Goal: Transaction & Acquisition: Download file/media

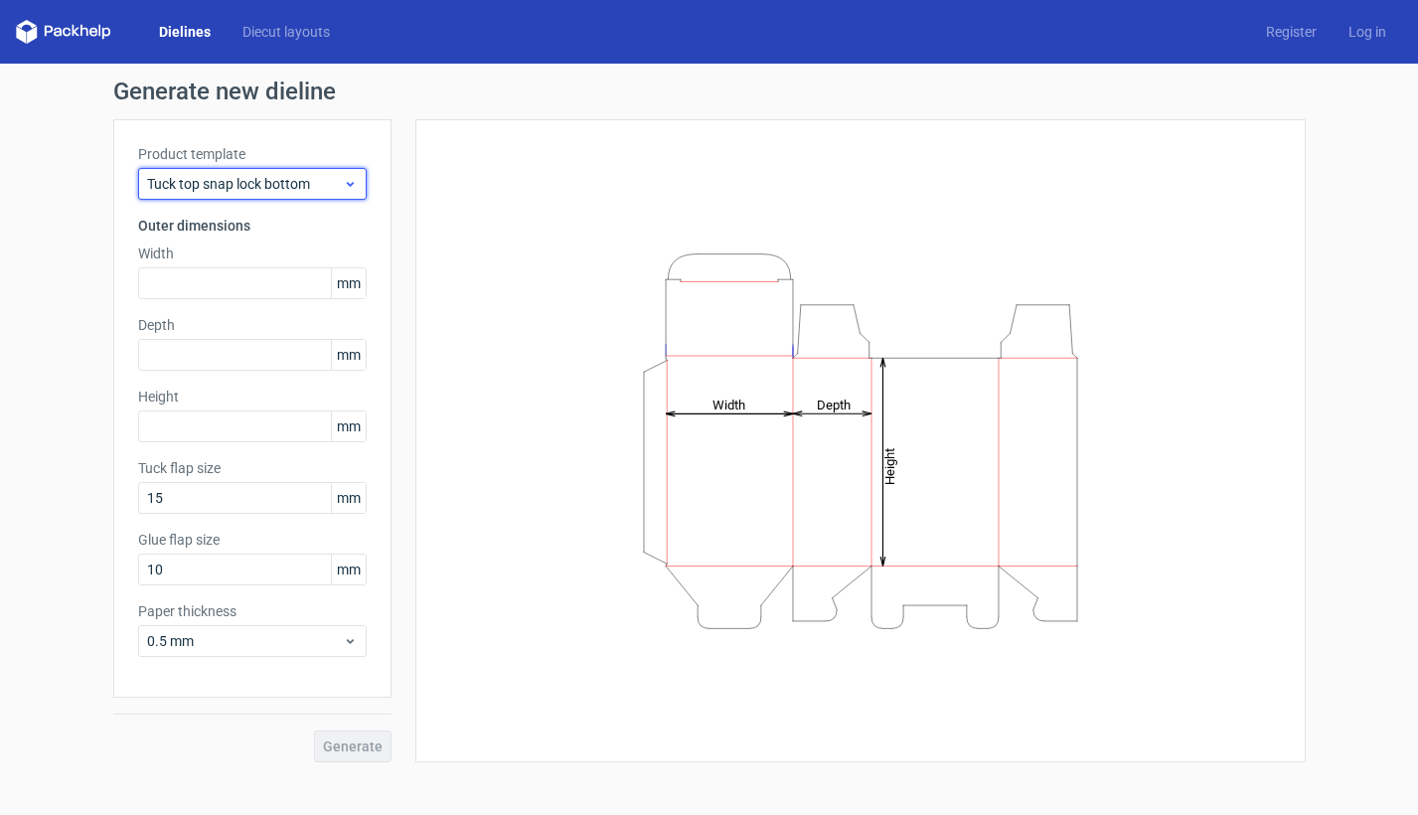
click at [252, 190] on span "Tuck top snap lock bottom" at bounding box center [245, 184] width 196 height 20
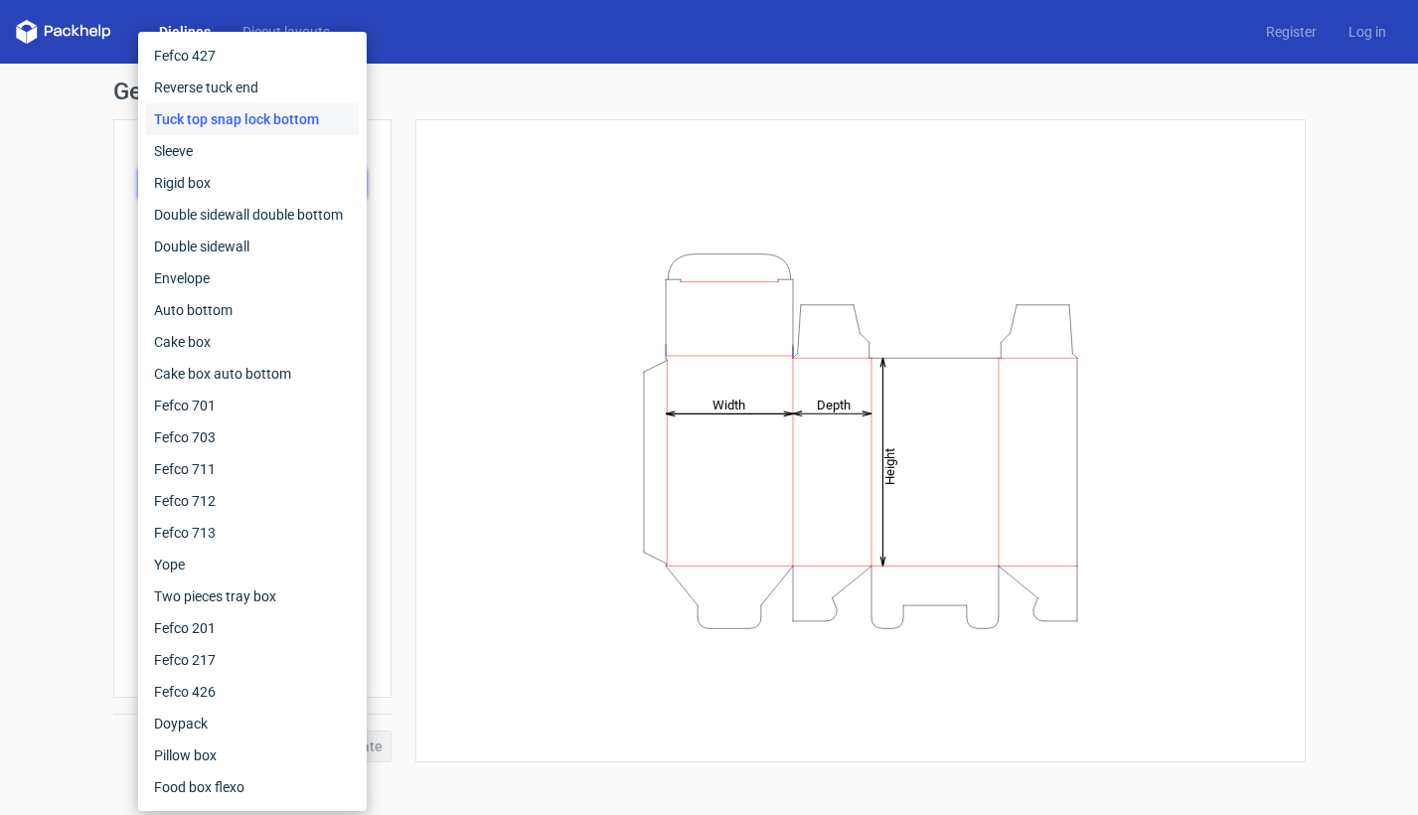
click at [251, 117] on div "Tuck top snap lock bottom" at bounding box center [252, 119] width 213 height 32
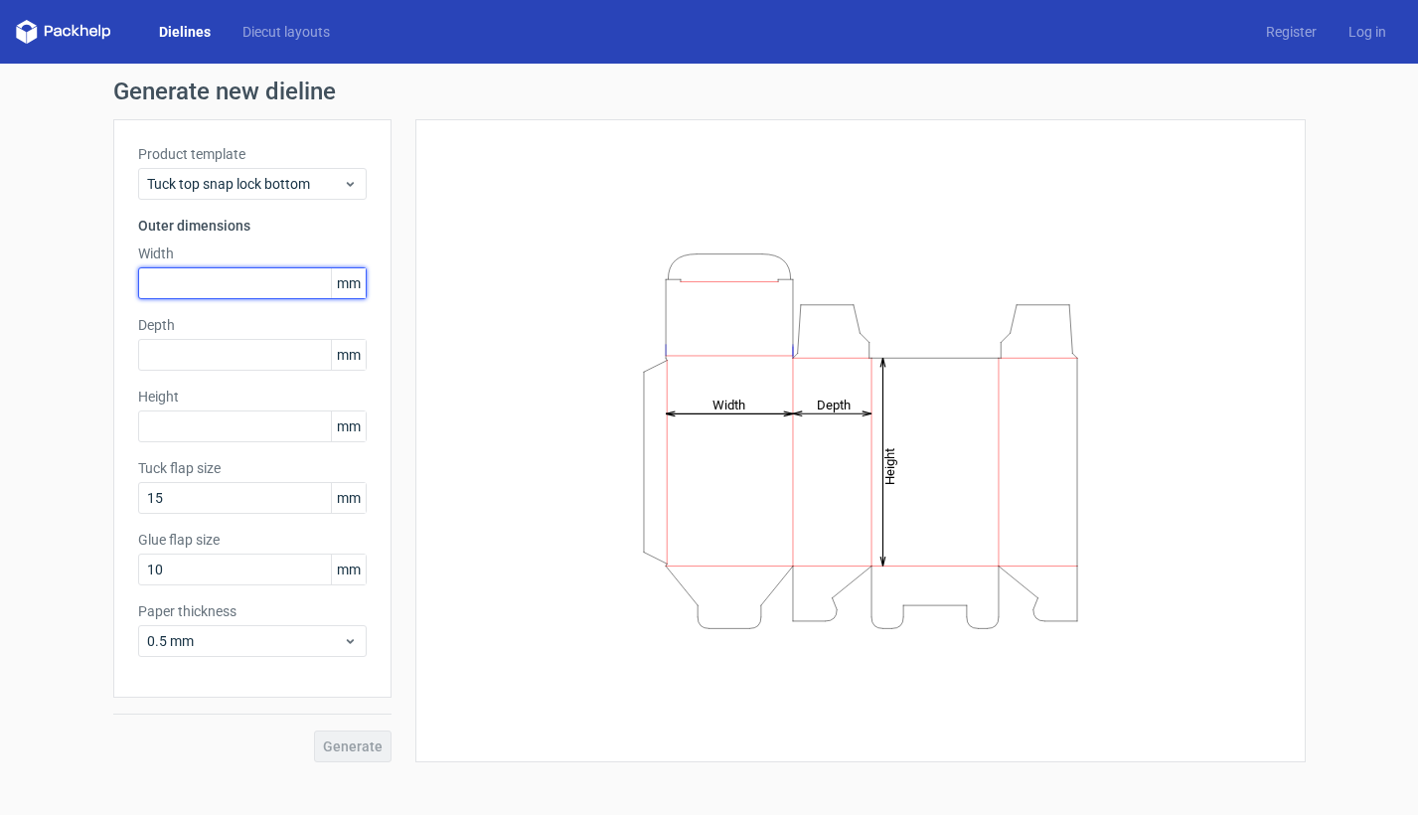
click at [202, 282] on input "text" at bounding box center [252, 283] width 228 height 32
type input "405"
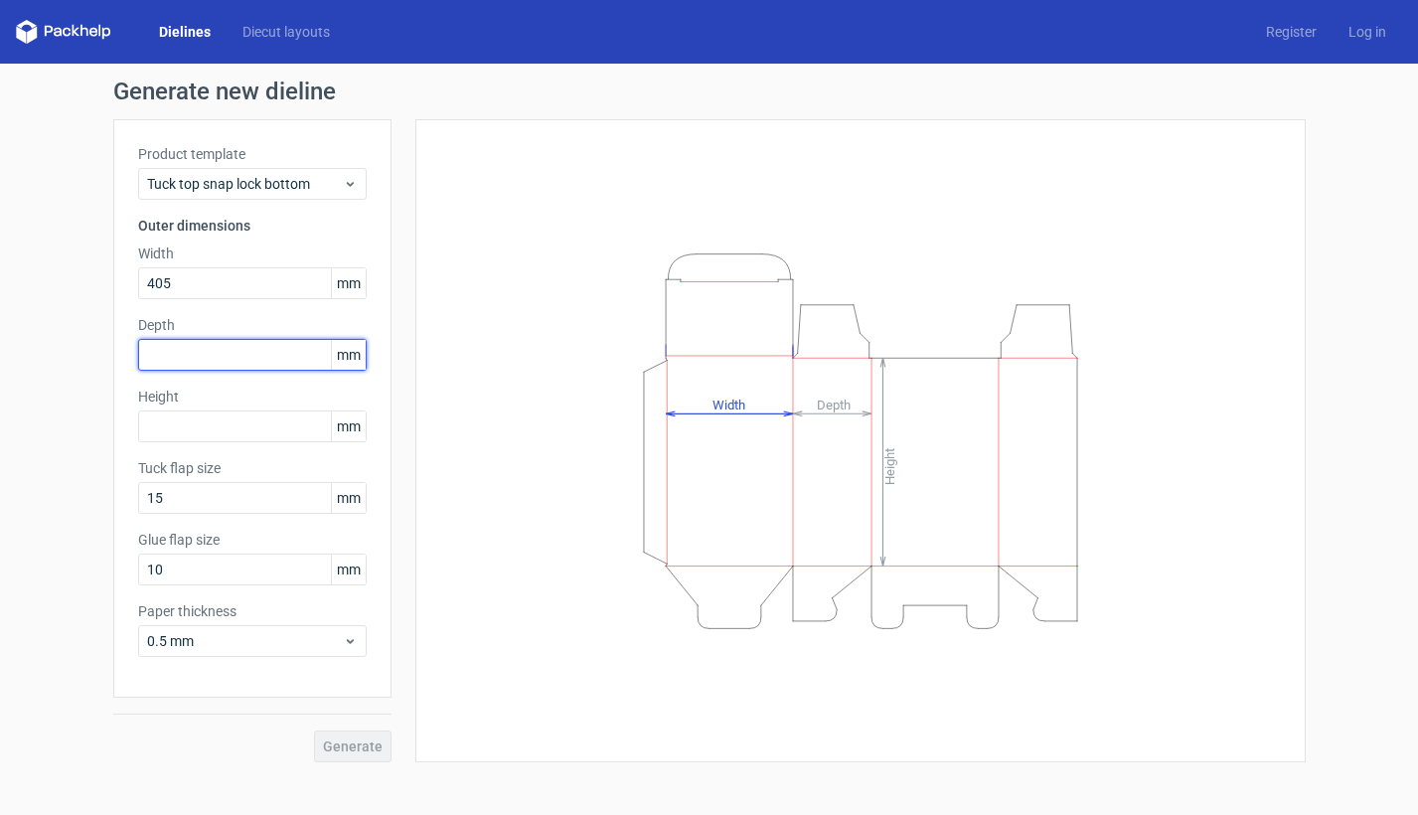
click at [197, 349] on input "text" at bounding box center [252, 355] width 228 height 32
type input "305"
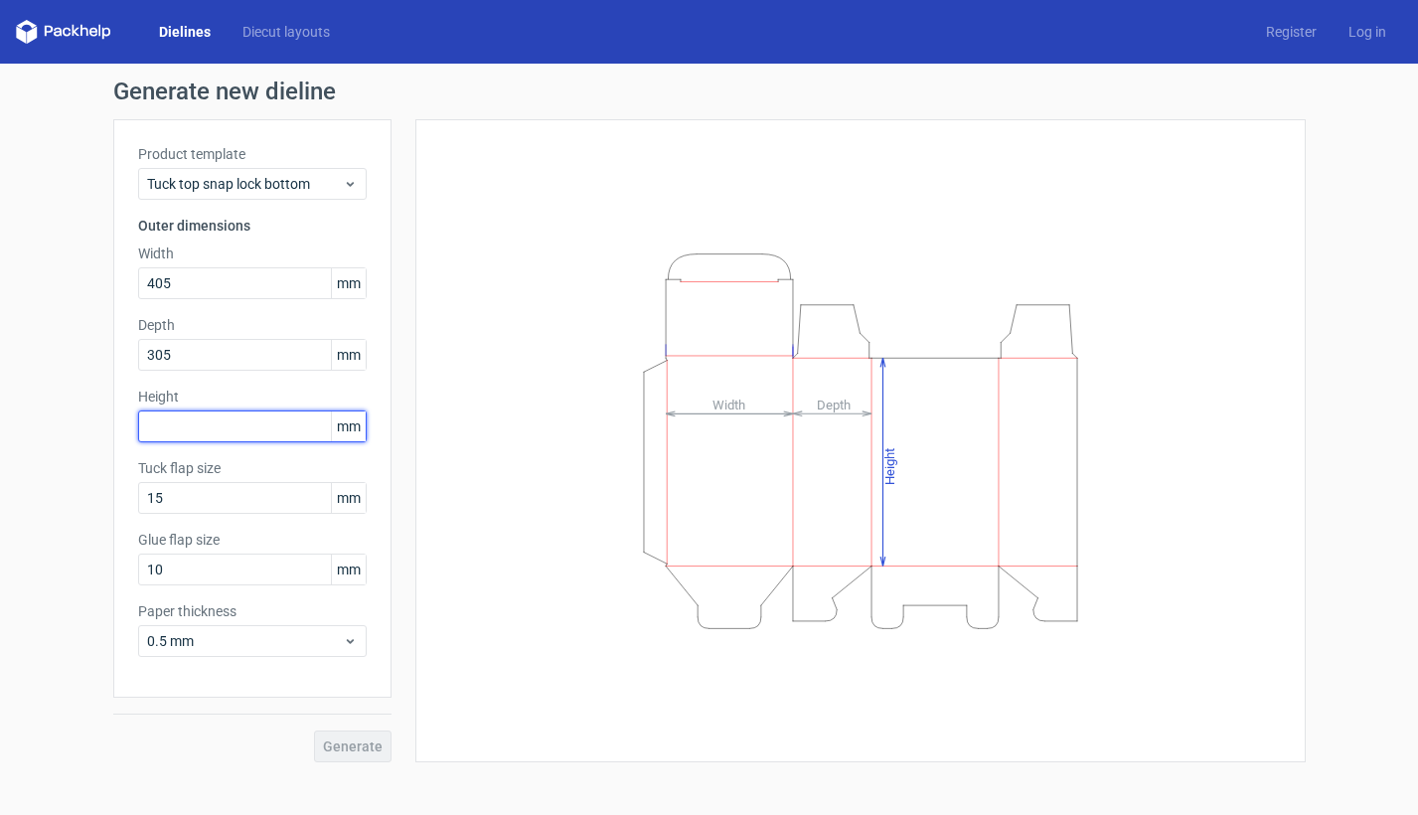
click at [204, 423] on input "text" at bounding box center [252, 426] width 228 height 32
type input "240"
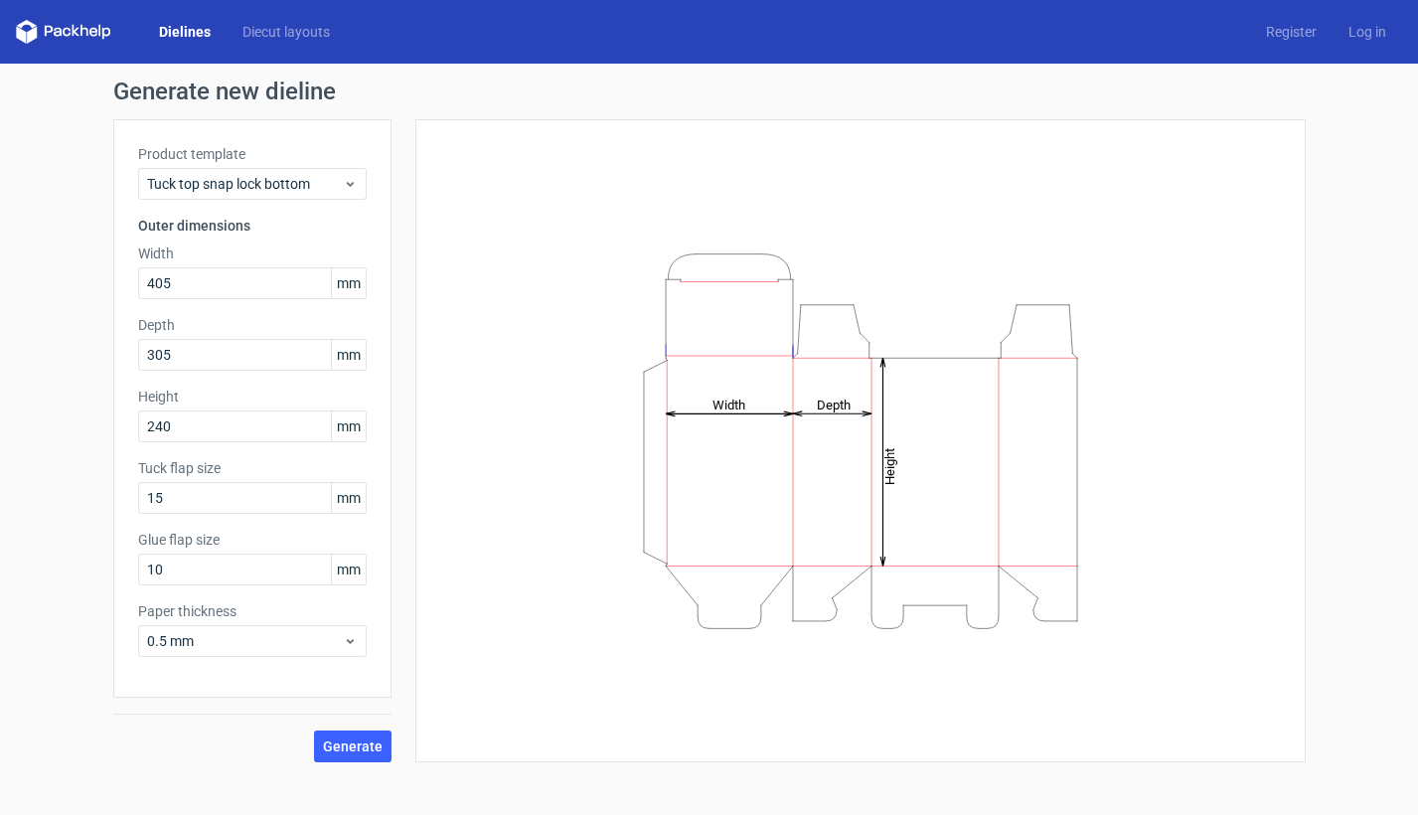
click at [266, 752] on div "Generate" at bounding box center [252, 729] width 278 height 65
click at [349, 639] on icon at bounding box center [350, 641] width 15 height 16
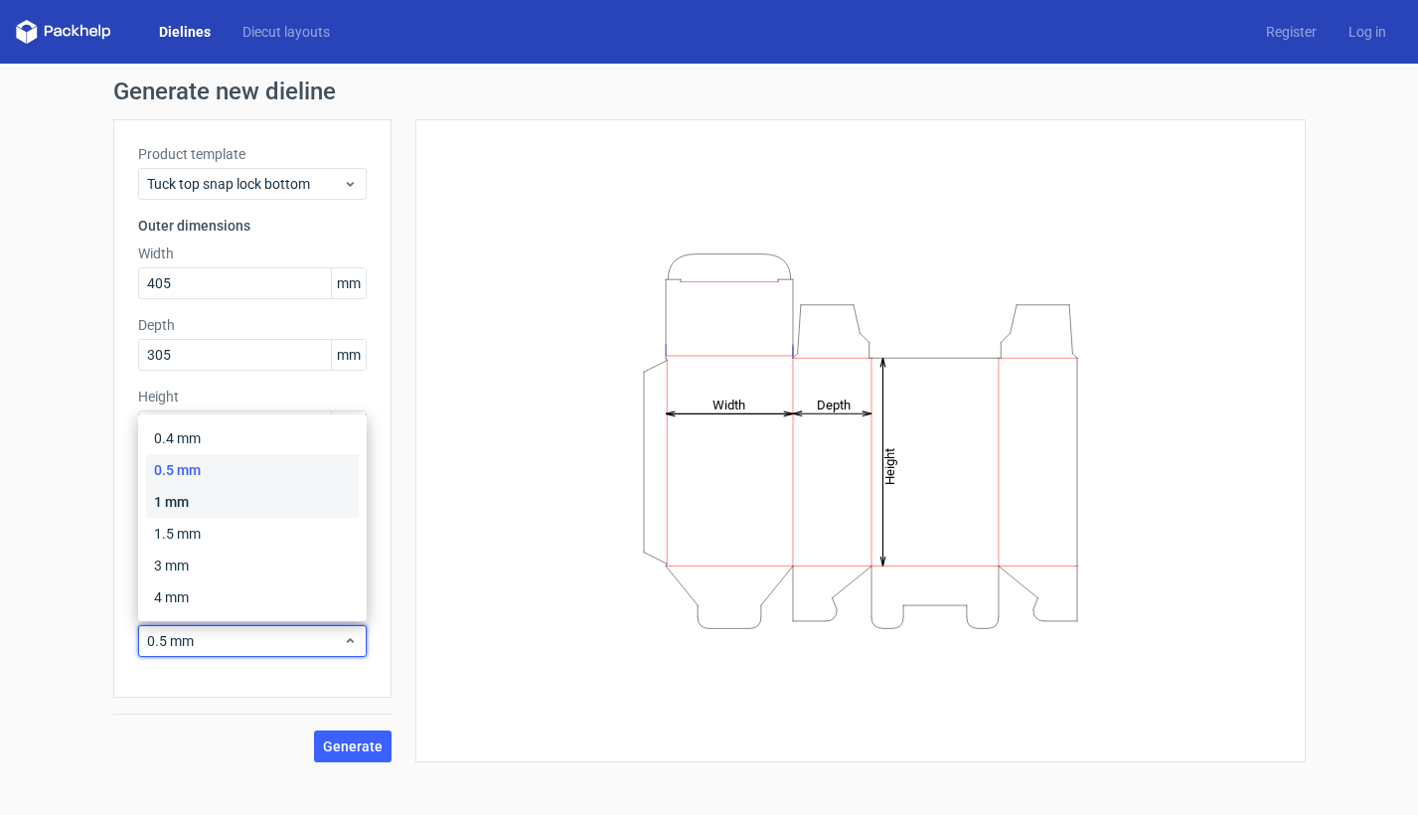
click at [289, 510] on div "1 mm" at bounding box center [252, 502] width 213 height 32
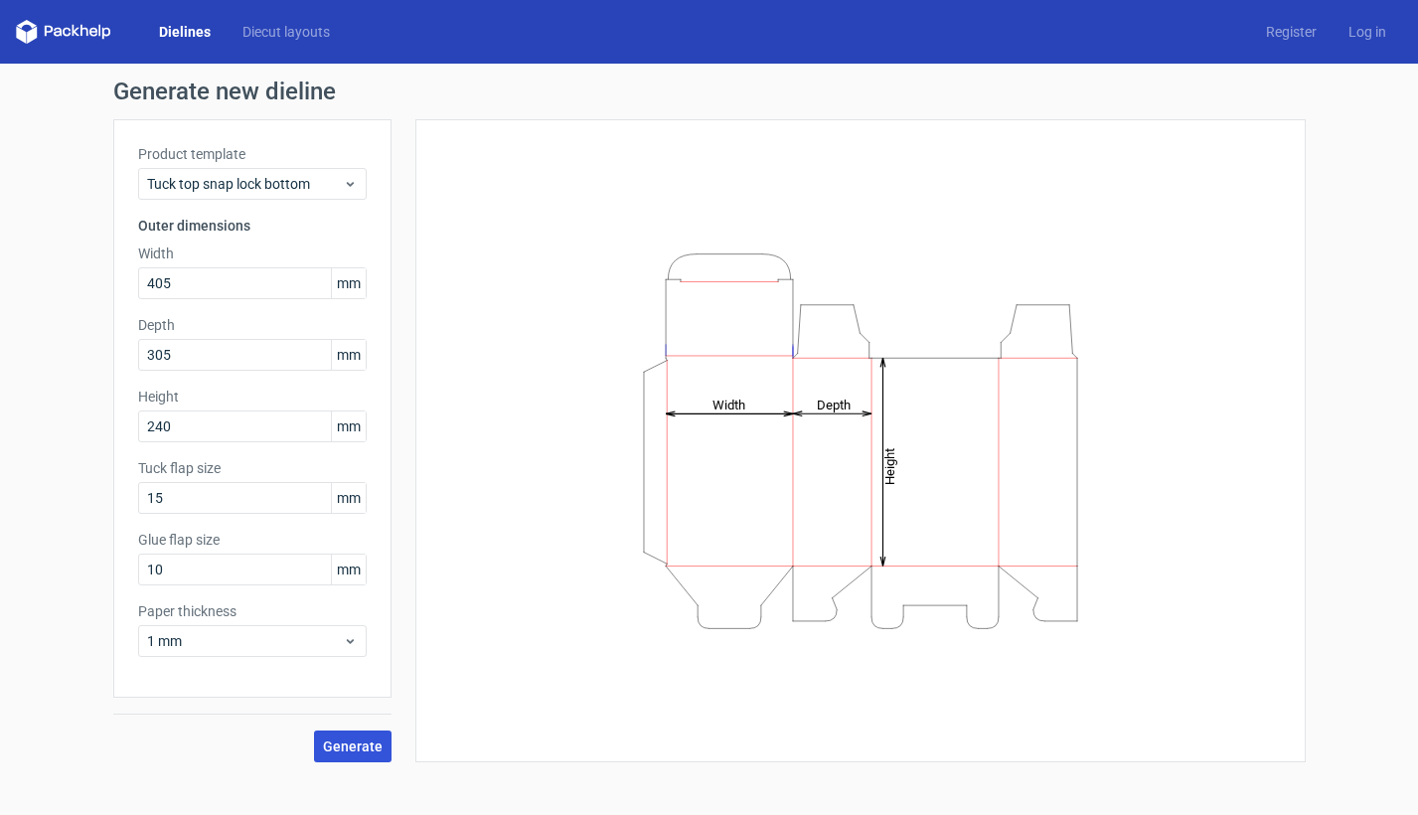
click at [357, 743] on span "Generate" at bounding box center [353, 746] width 60 height 14
click at [465, 238] on div "Height Depth Width" at bounding box center [860, 440] width 840 height 593
click at [354, 180] on icon at bounding box center [350, 184] width 15 height 16
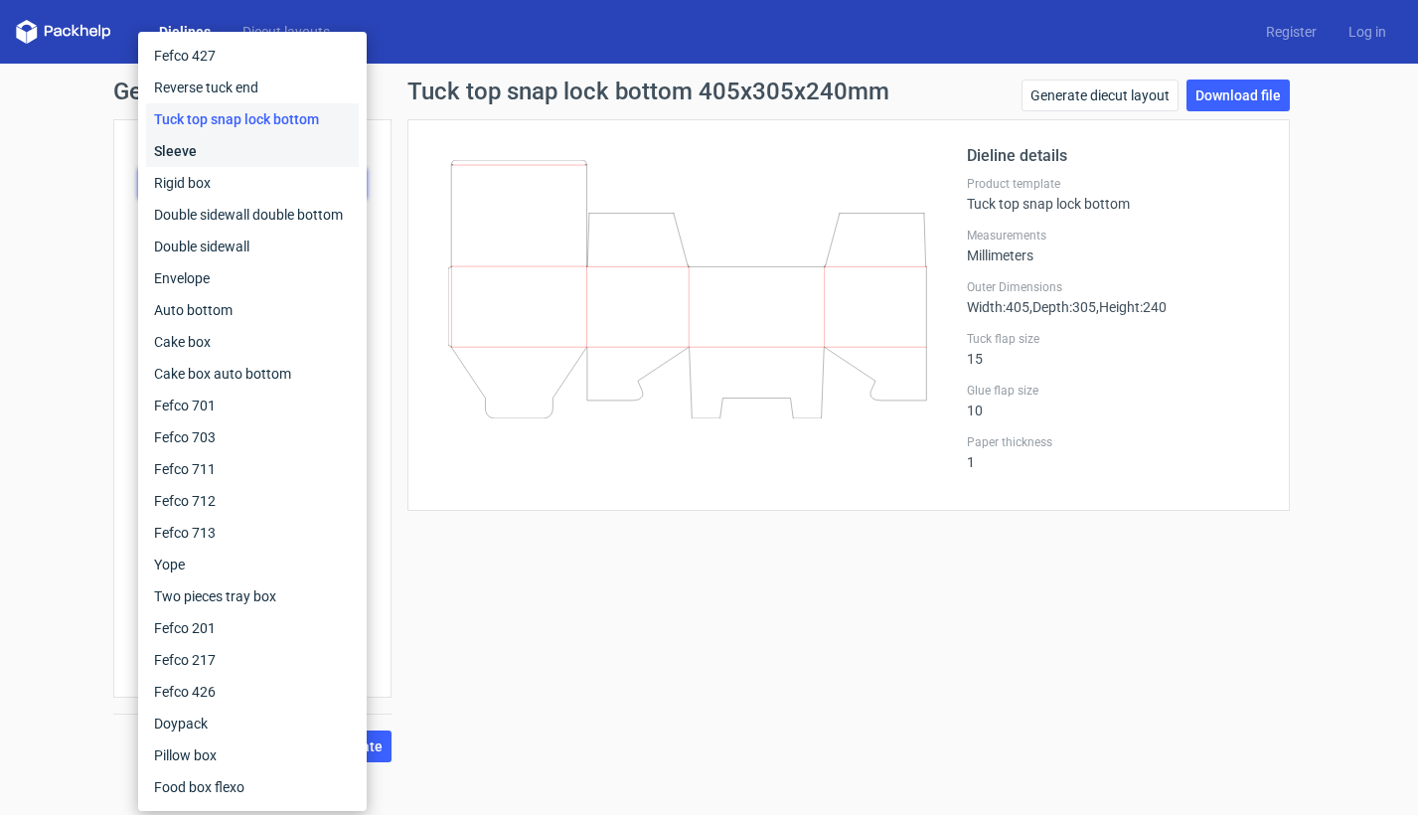
click at [245, 153] on div "Sleeve" at bounding box center [252, 151] width 213 height 32
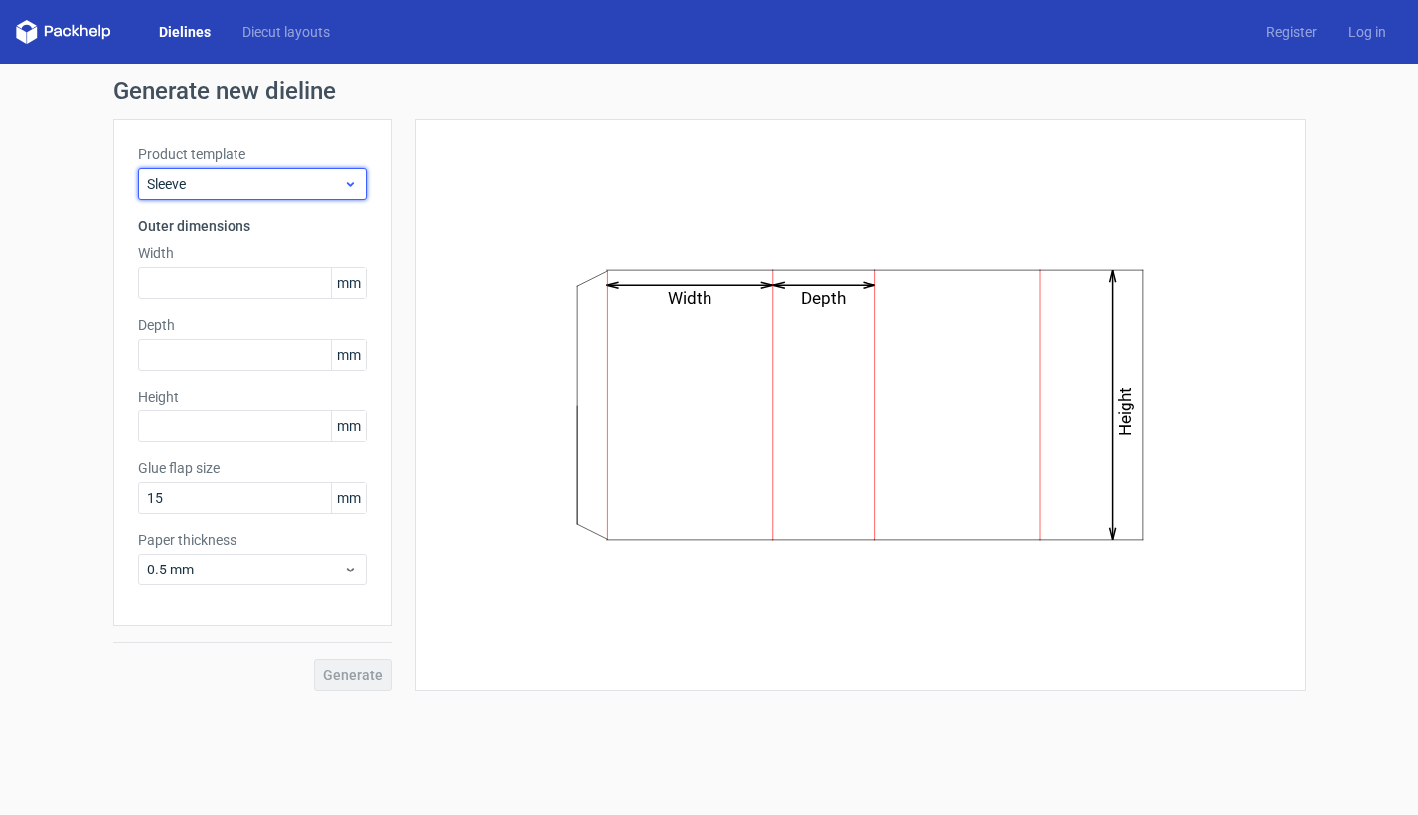
click at [259, 170] on div "Sleeve" at bounding box center [252, 184] width 228 height 32
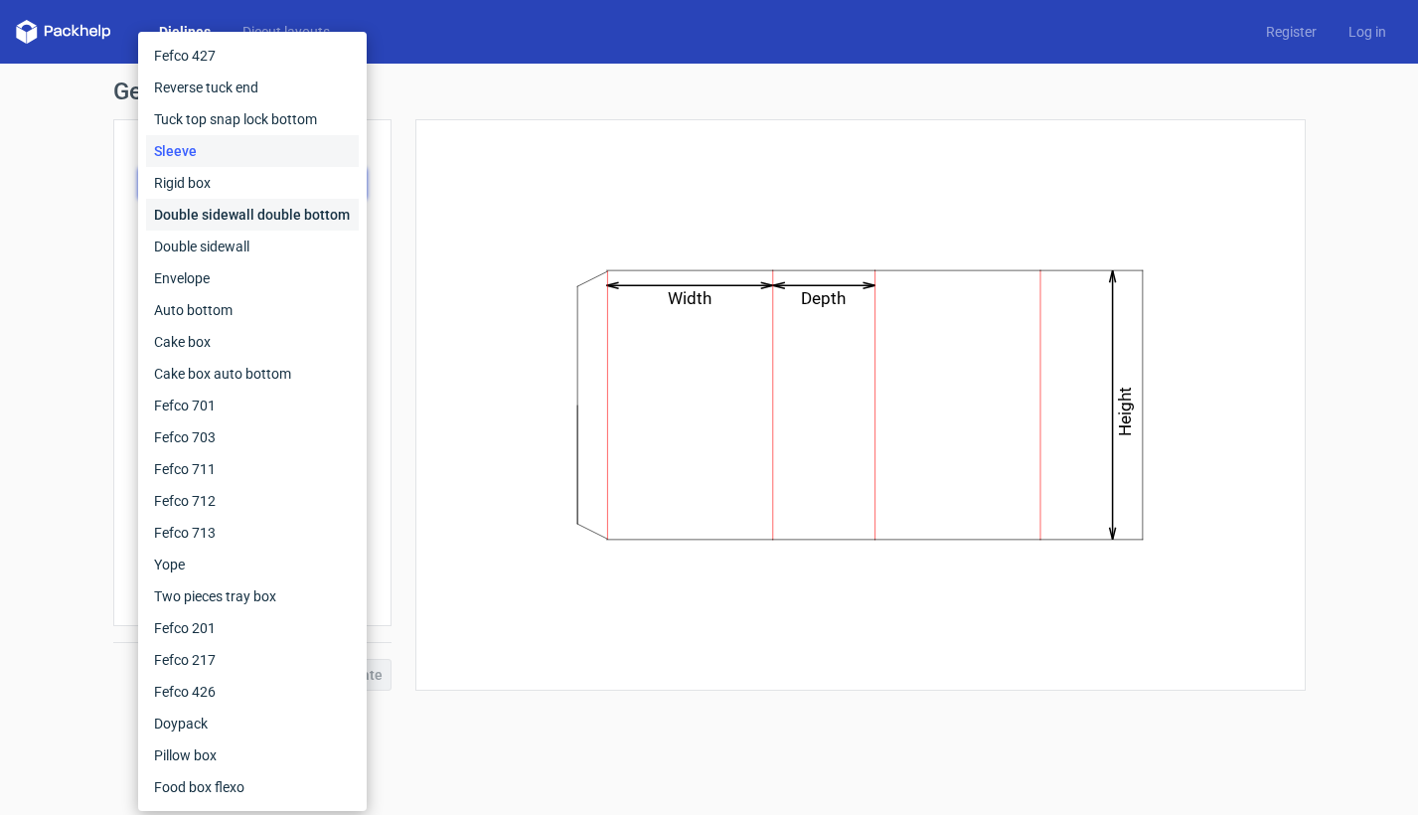
click at [244, 211] on div "Double sidewall double bottom" at bounding box center [252, 215] width 213 height 32
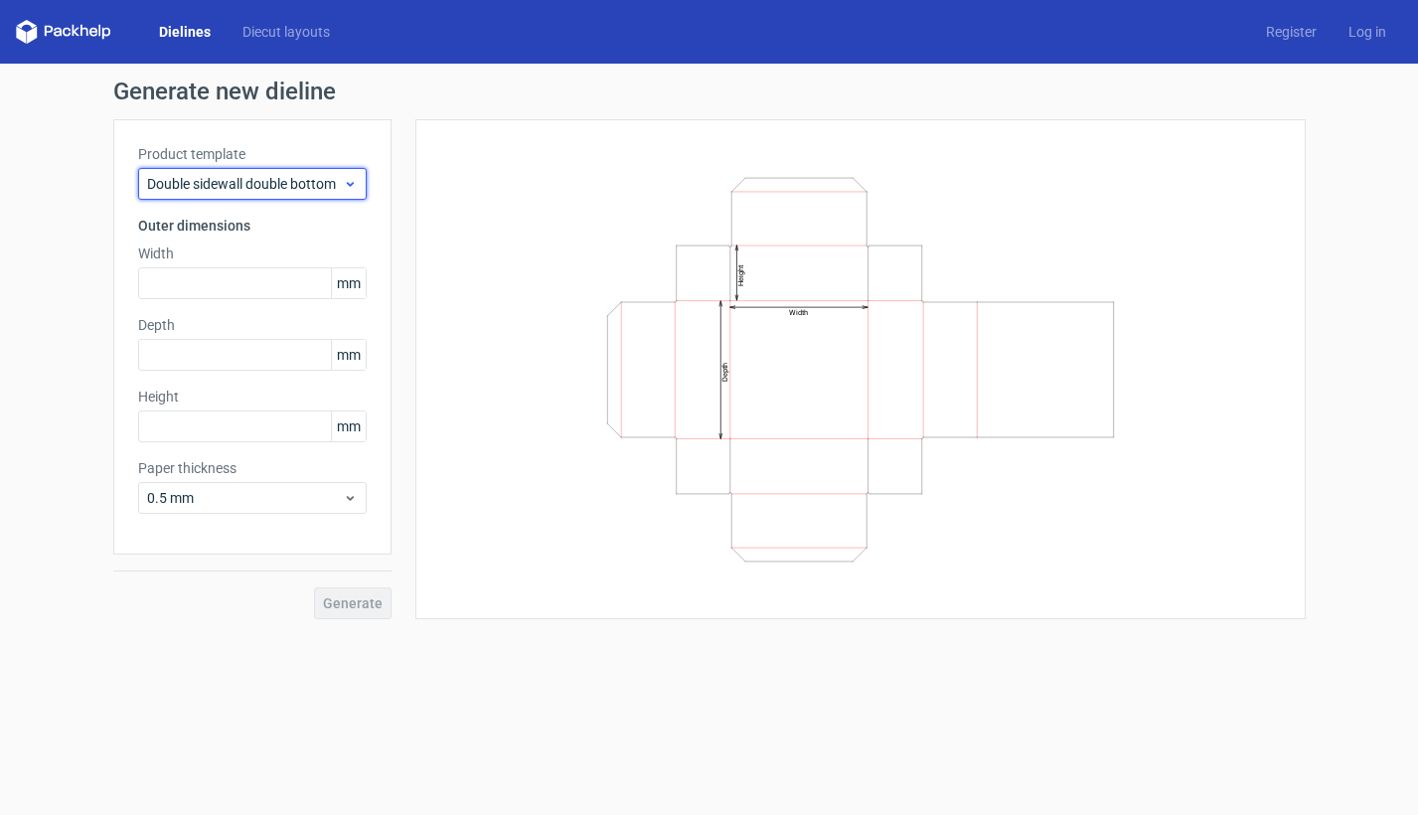
click at [261, 184] on span "Double sidewall double bottom" at bounding box center [245, 184] width 196 height 20
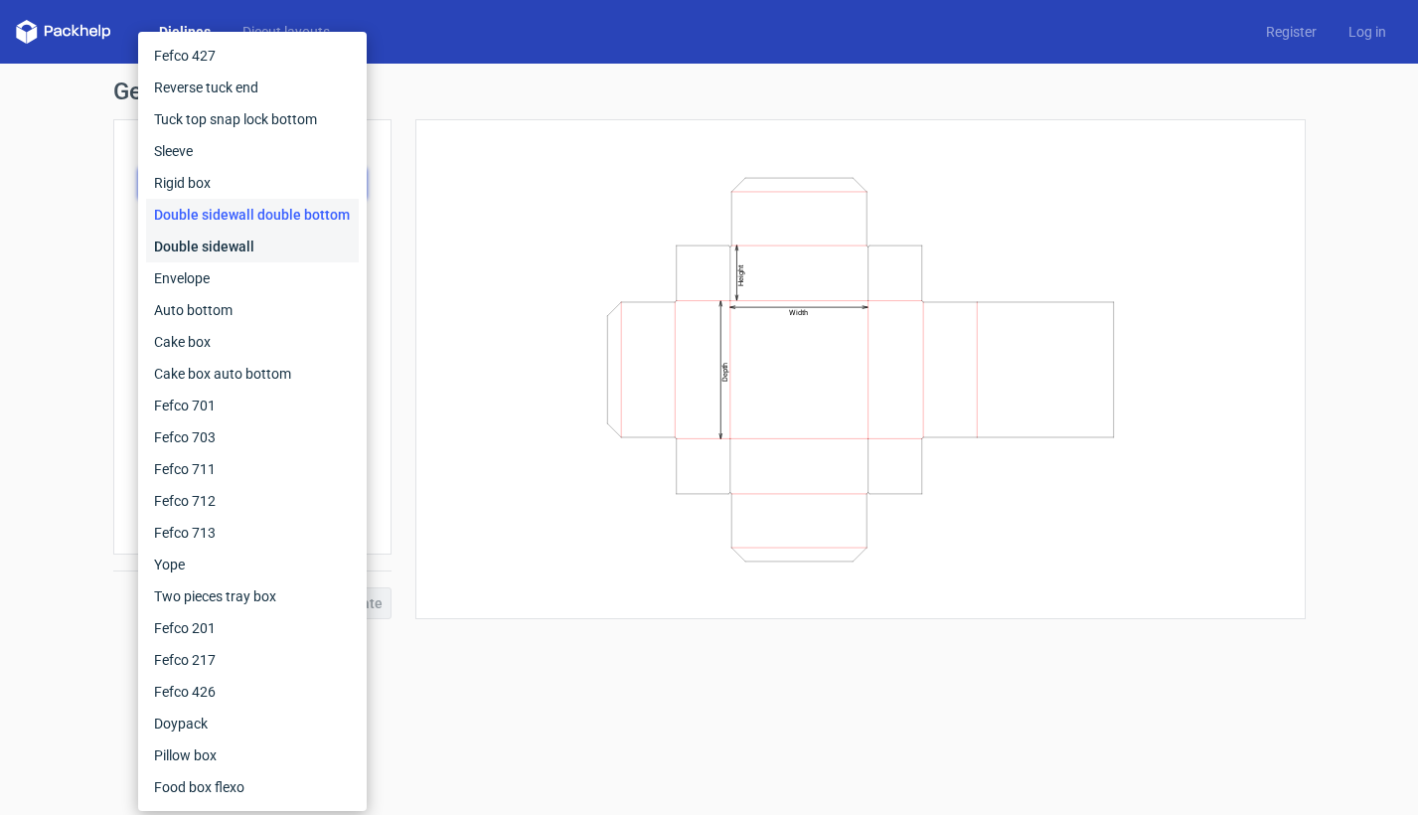
click at [238, 243] on div "Double sidewall" at bounding box center [252, 246] width 213 height 32
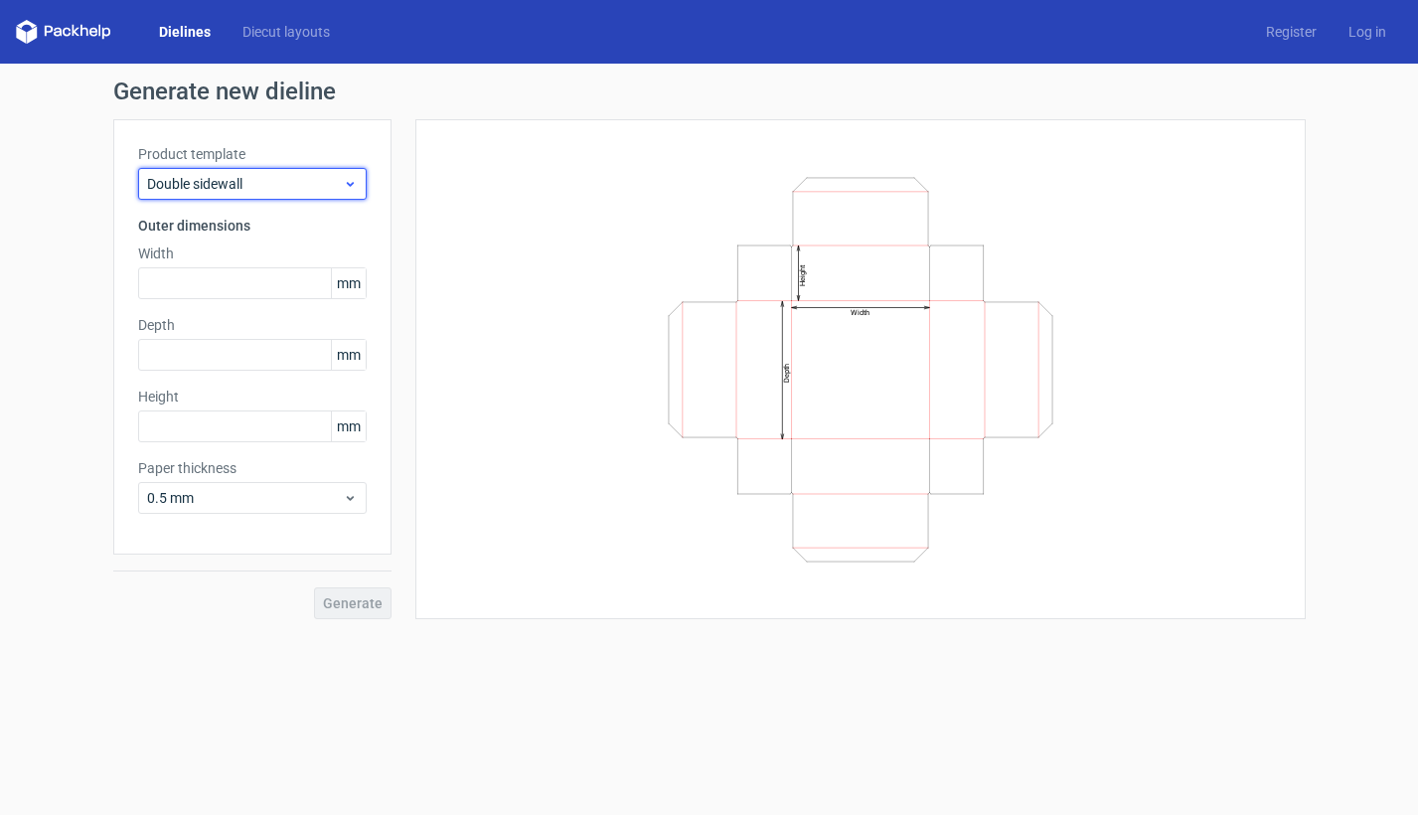
click at [252, 197] on div "Double sidewall" at bounding box center [252, 184] width 228 height 32
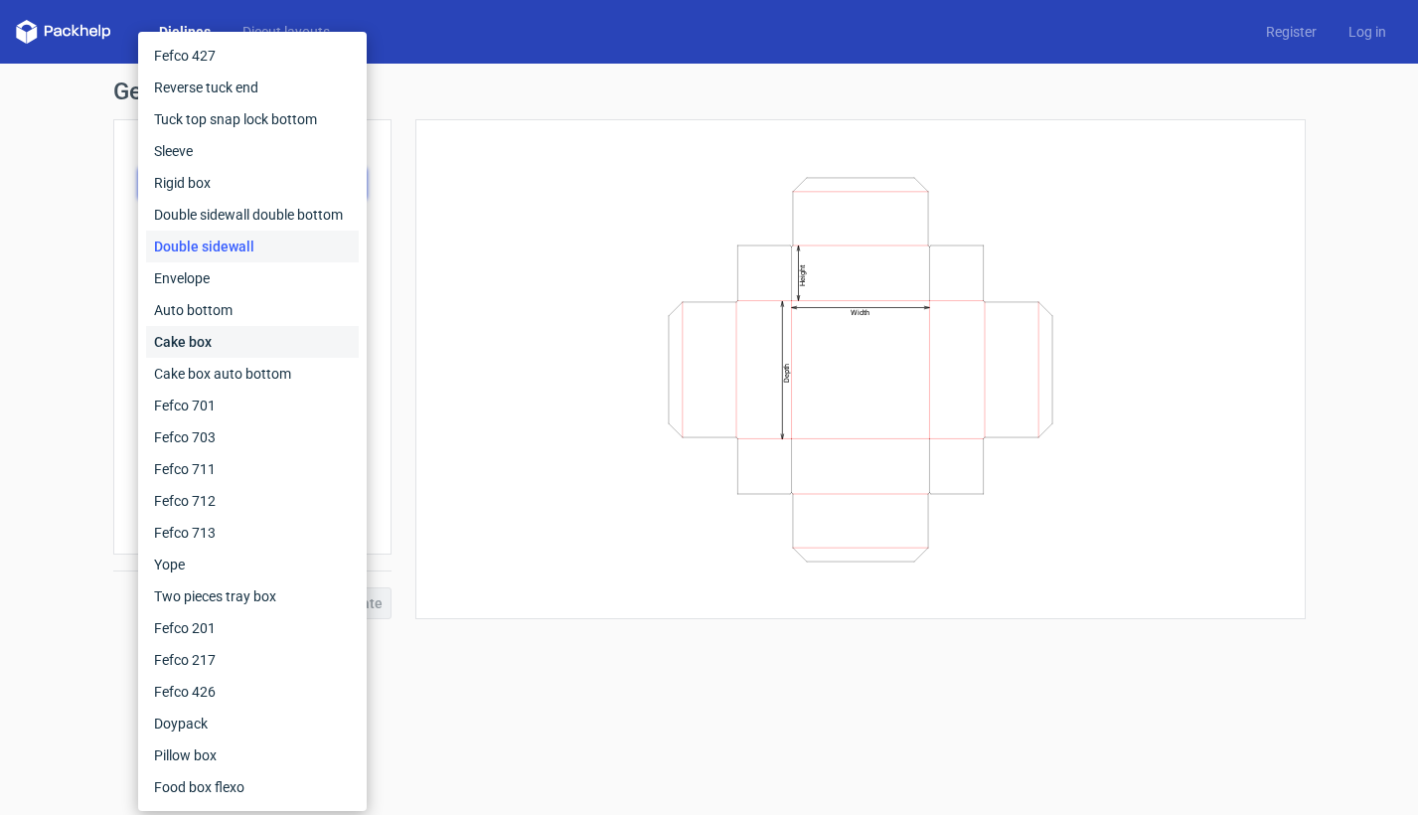
click at [238, 341] on div "Cake box" at bounding box center [252, 342] width 213 height 32
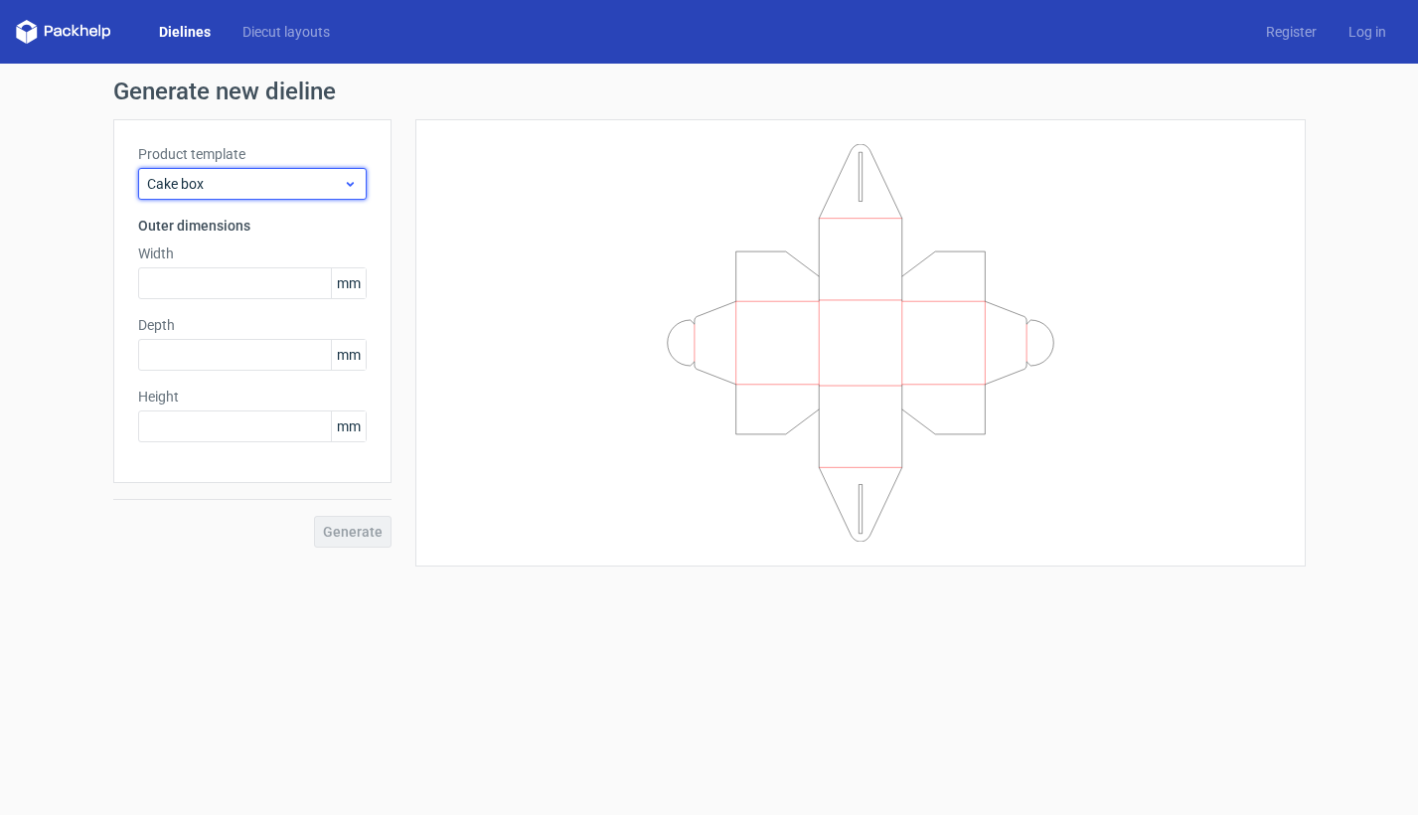
click at [279, 183] on span "Cake box" at bounding box center [245, 184] width 196 height 20
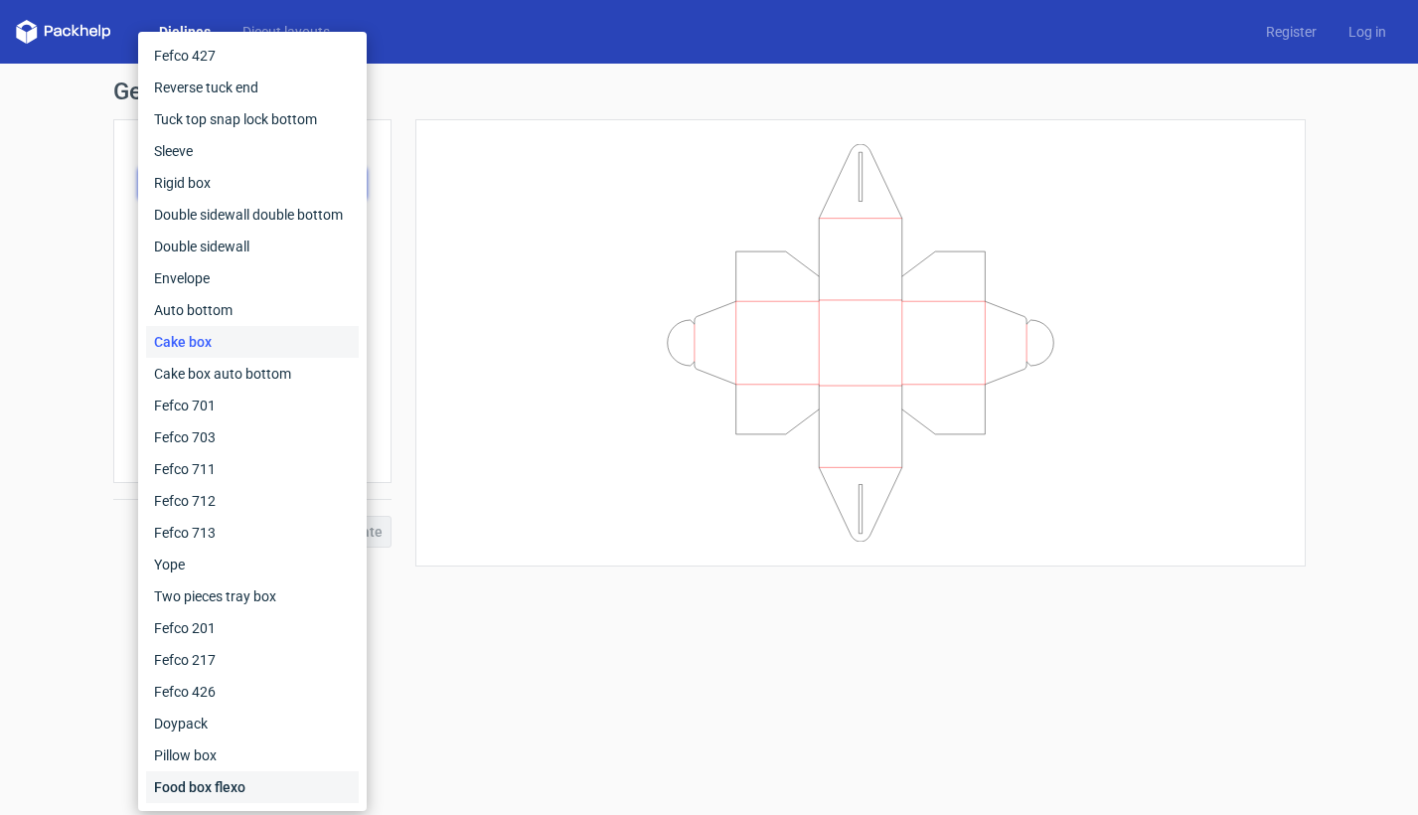
click at [204, 789] on div "Food box flexo" at bounding box center [252, 787] width 213 height 32
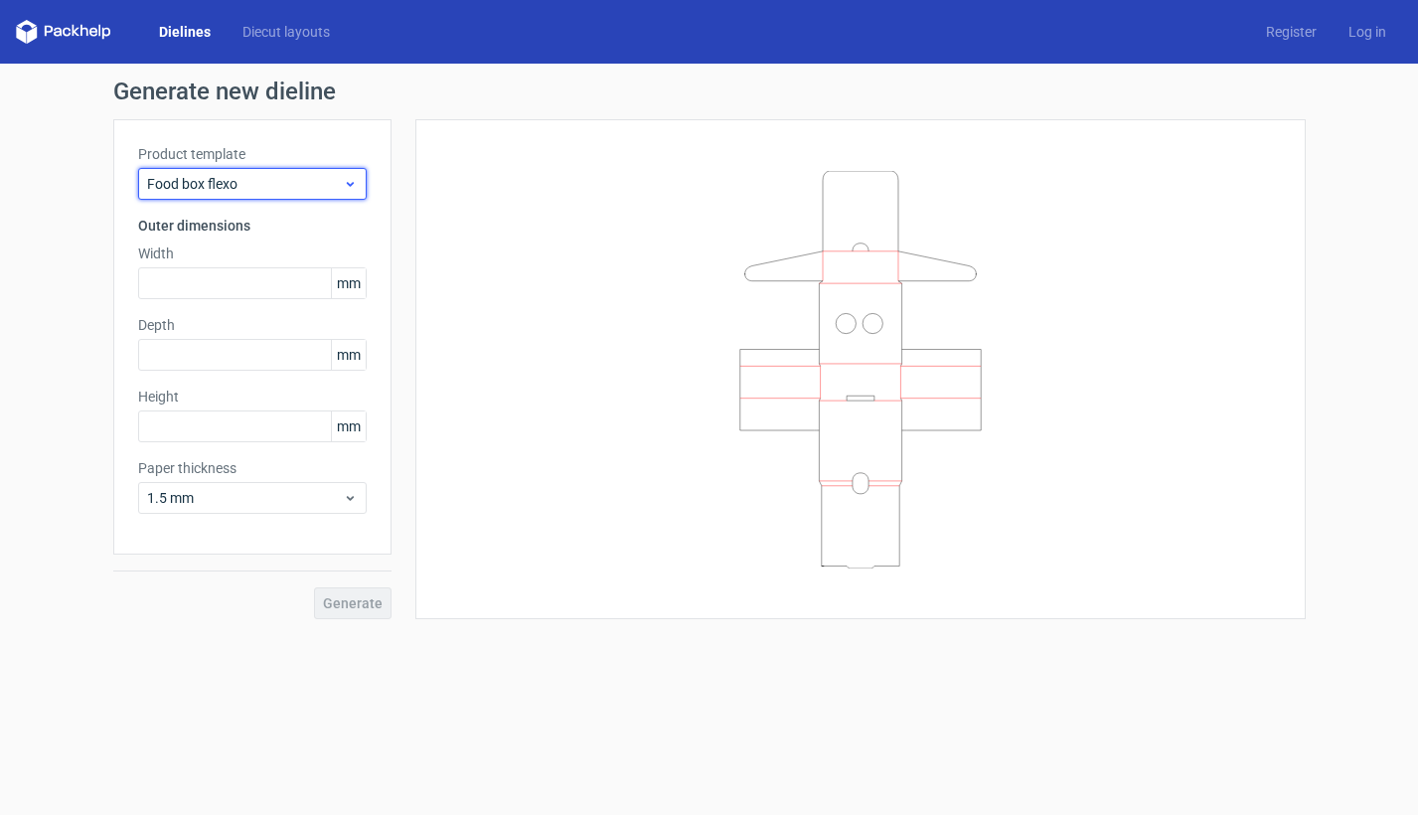
click at [269, 177] on span "Food box flexo" at bounding box center [245, 184] width 196 height 20
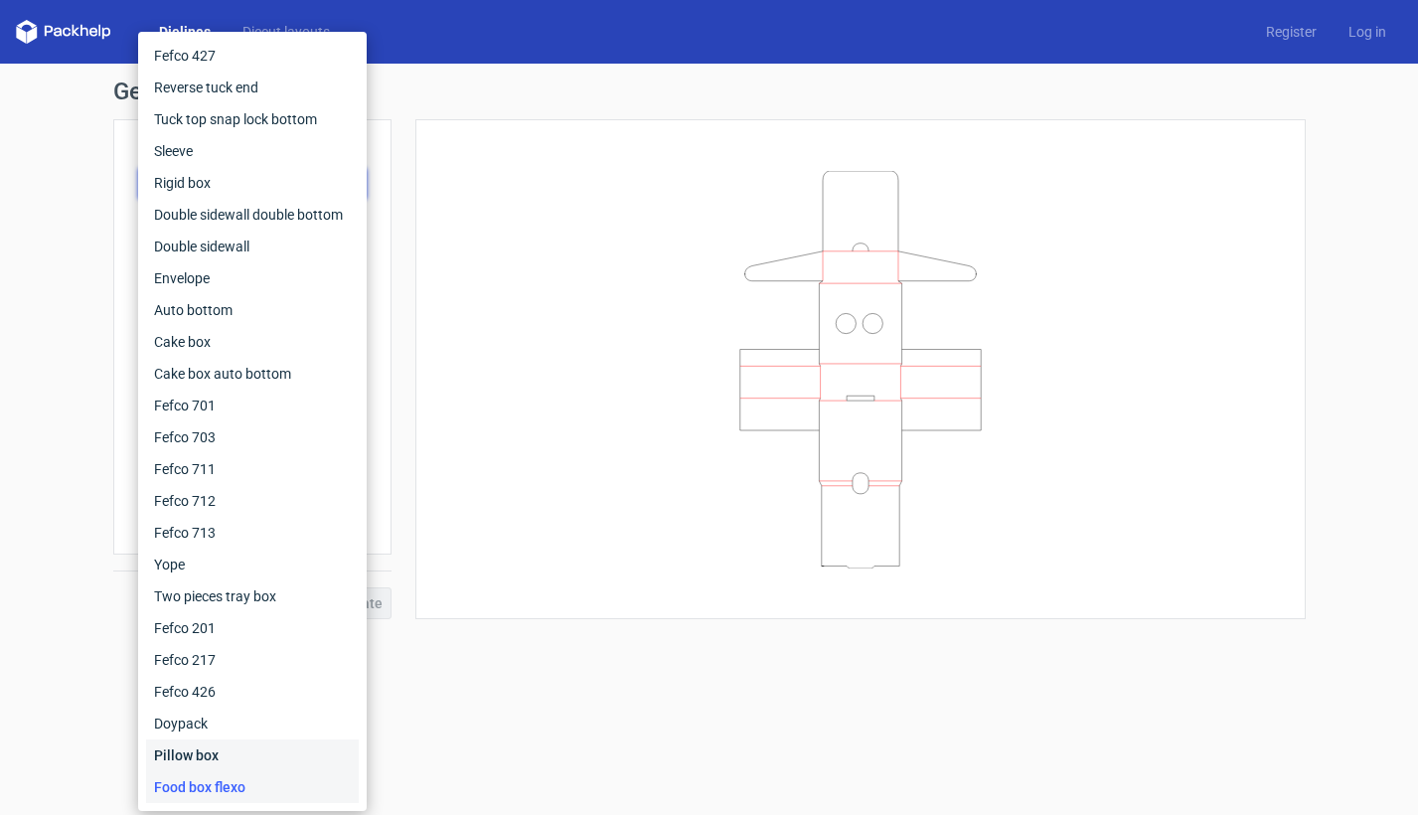
click at [186, 751] on div "Pillow box" at bounding box center [252, 755] width 213 height 32
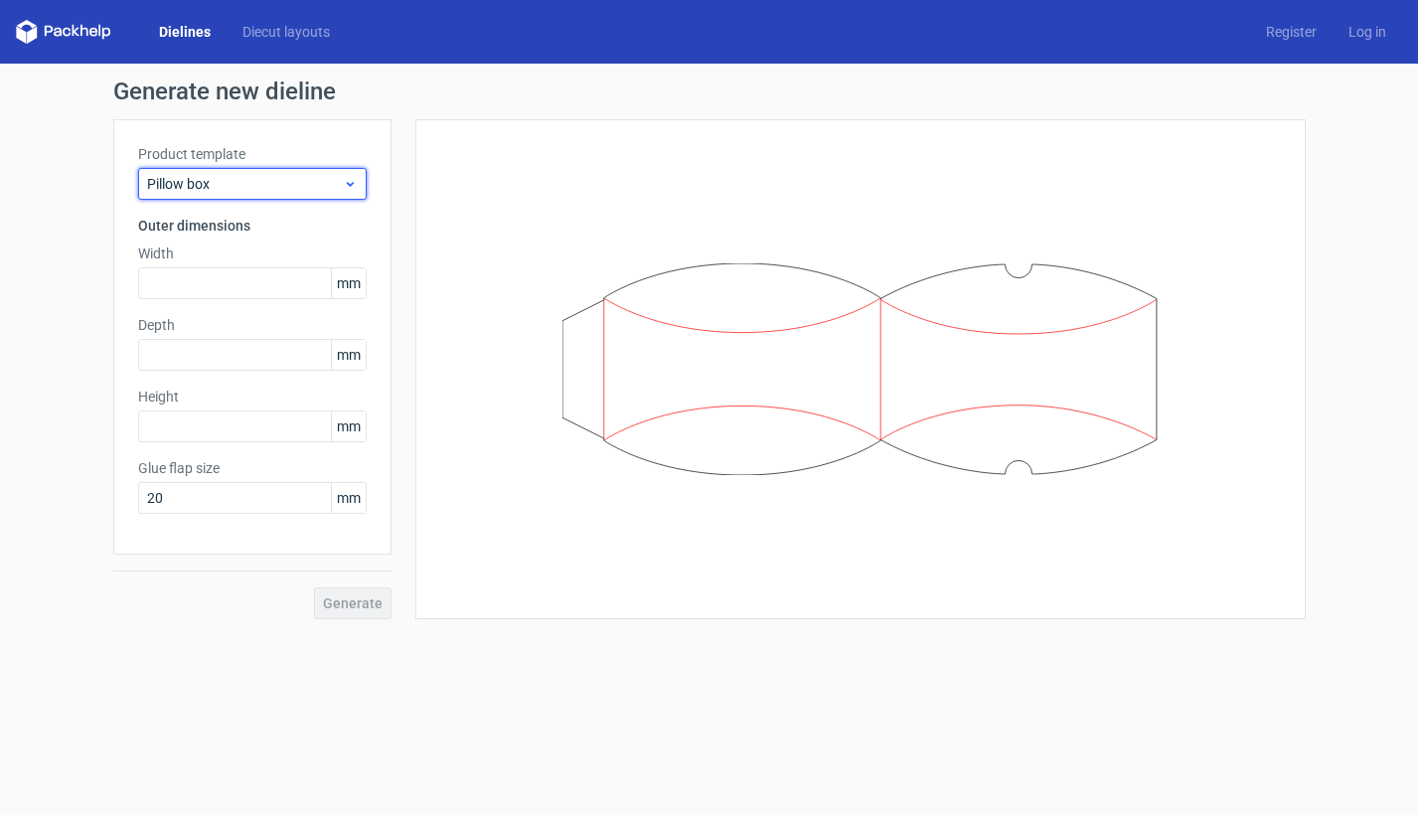
click at [276, 188] on span "Pillow box" at bounding box center [245, 184] width 196 height 20
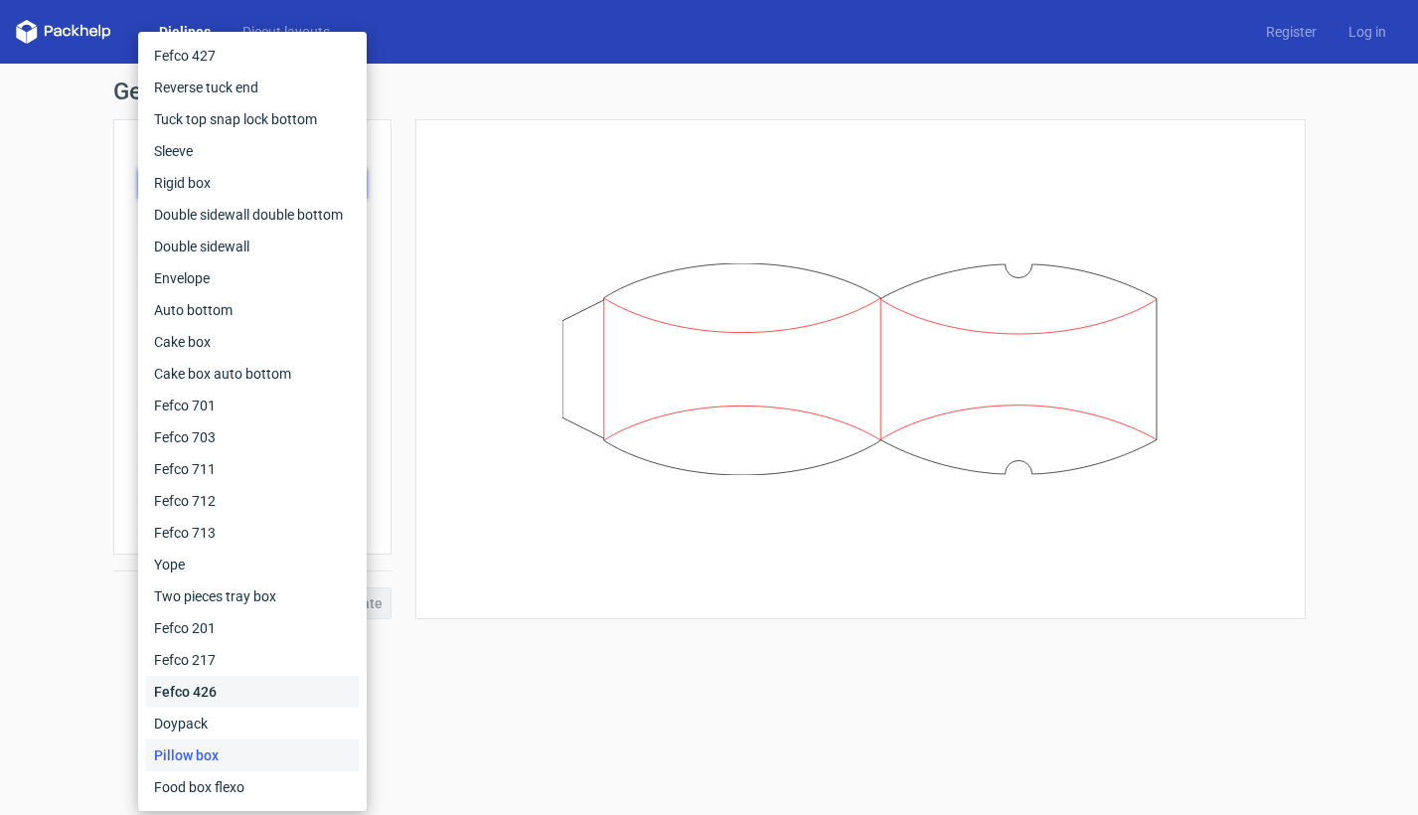
click at [200, 691] on div "Fefco 426" at bounding box center [252, 692] width 213 height 32
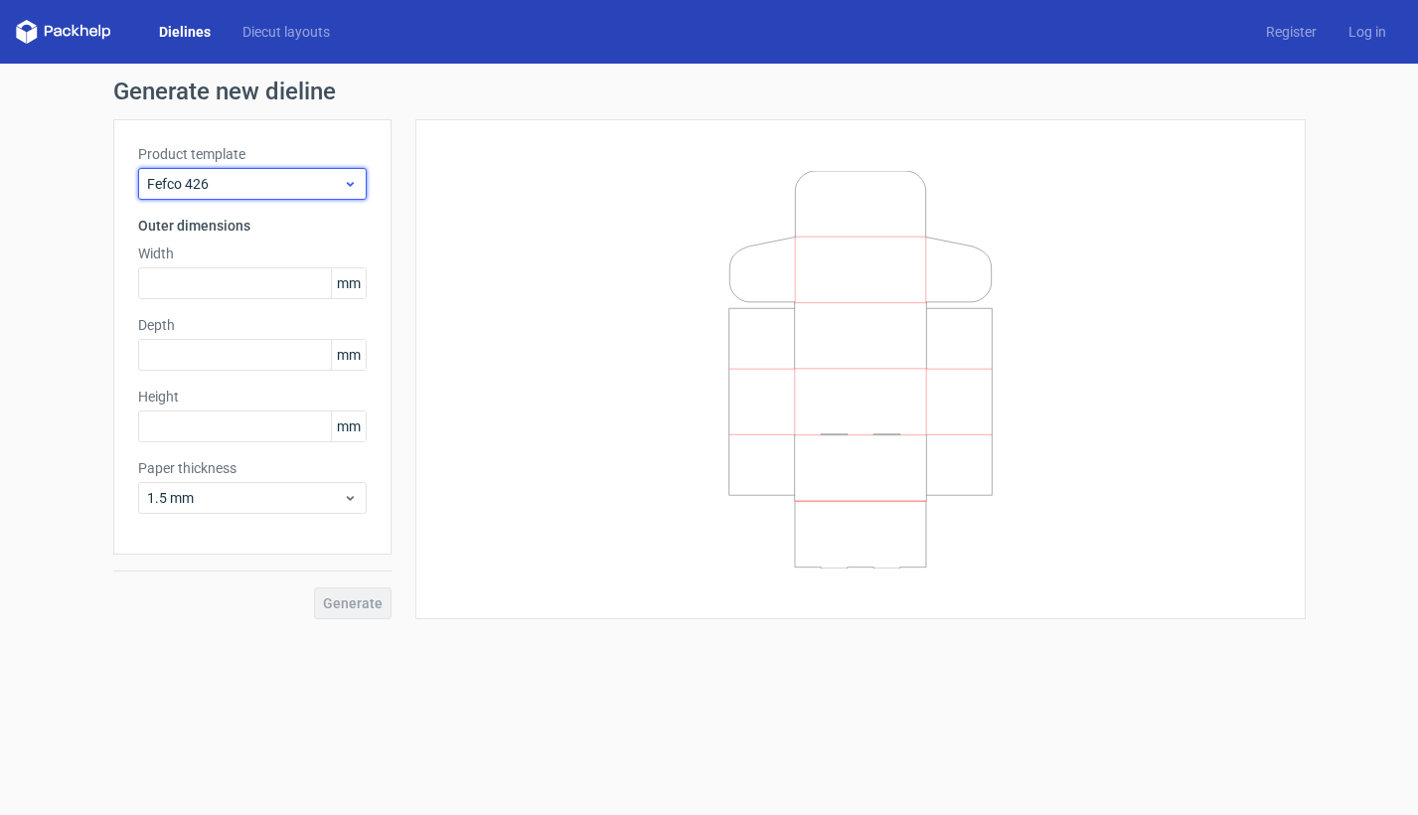
click at [246, 174] on span "Fefco 426" at bounding box center [245, 184] width 196 height 20
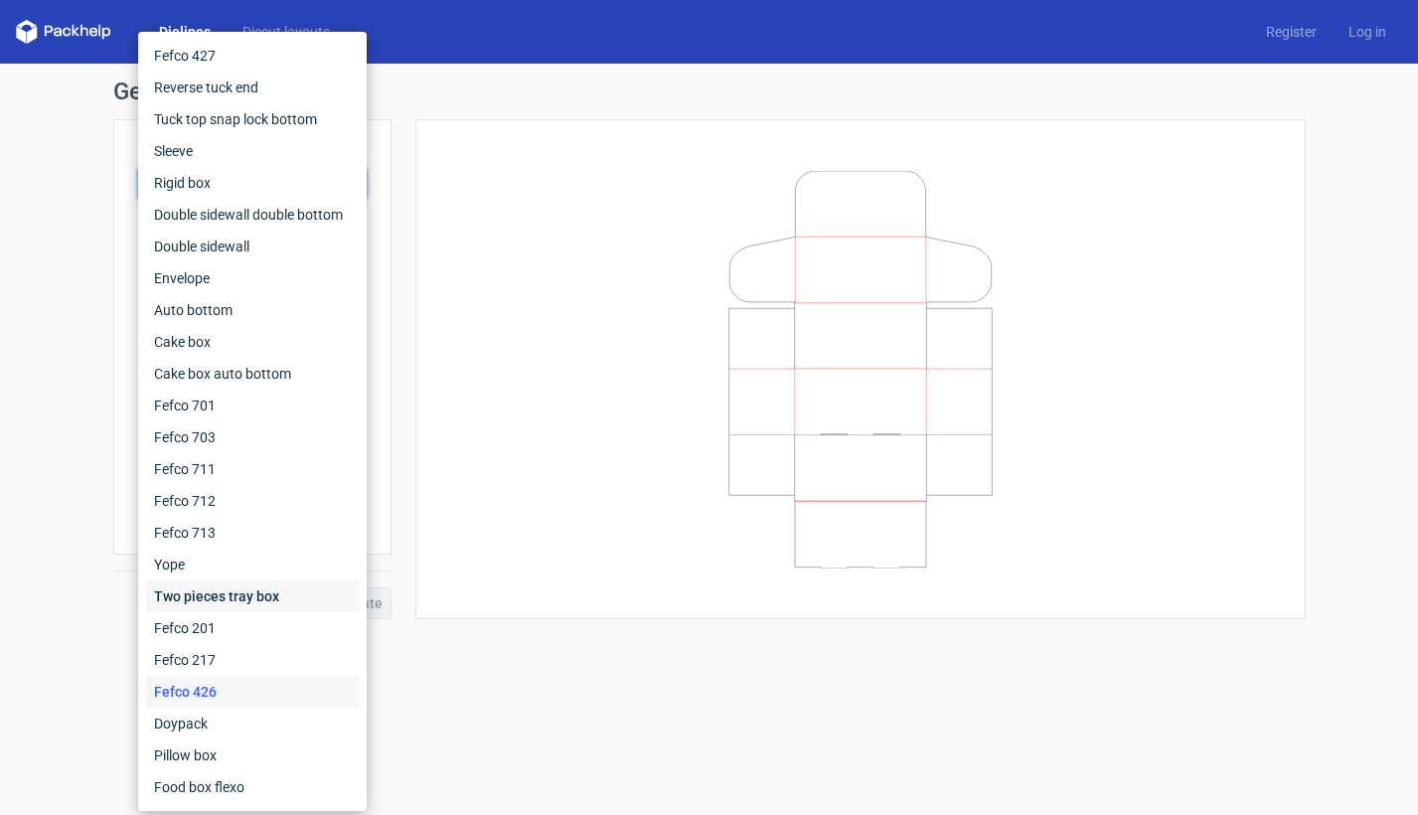
click at [200, 593] on div "Two pieces tray box" at bounding box center [252, 596] width 213 height 32
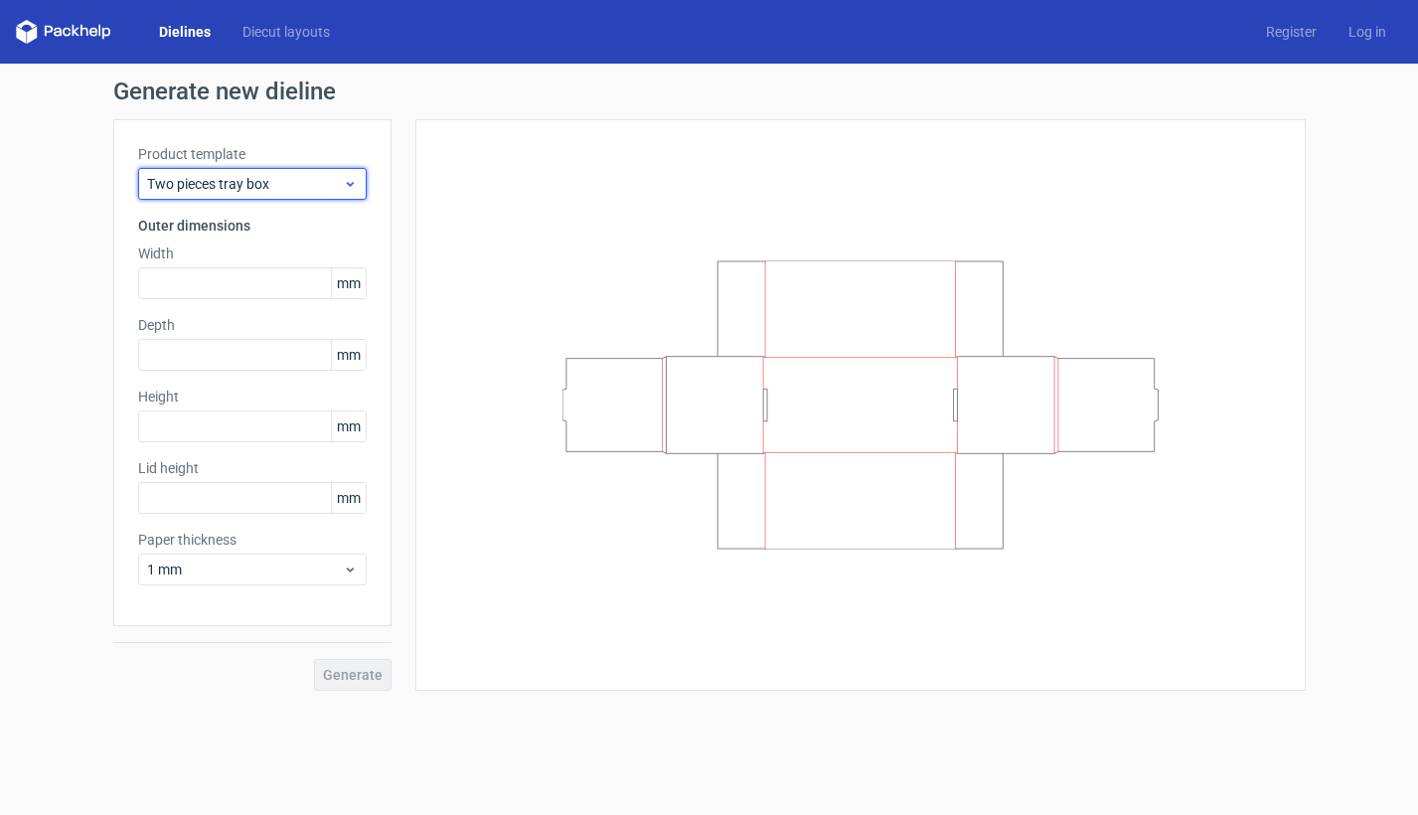
click at [234, 179] on span "Two pieces tray box" at bounding box center [245, 184] width 196 height 20
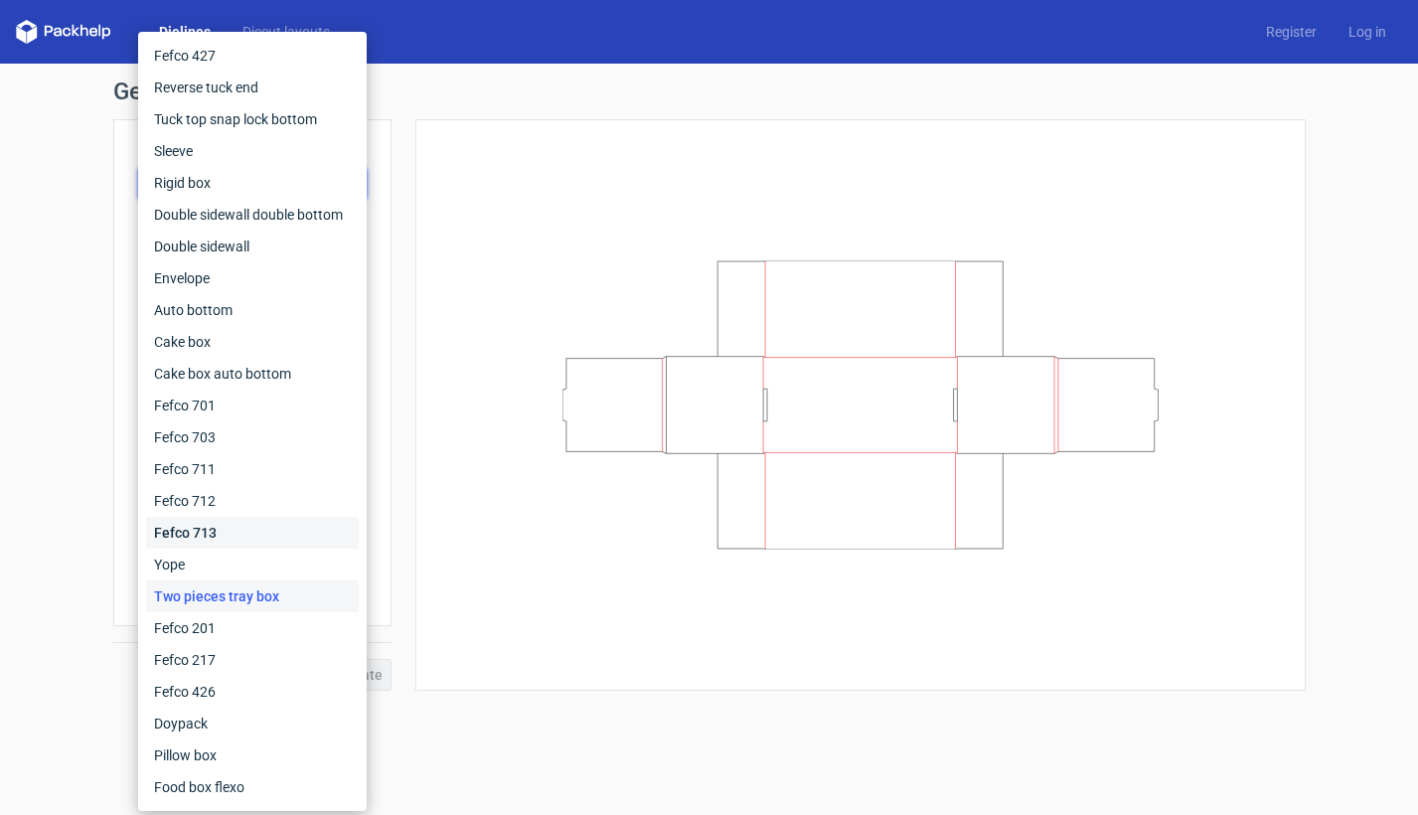
click at [205, 532] on div "Fefco 713" at bounding box center [252, 533] width 213 height 32
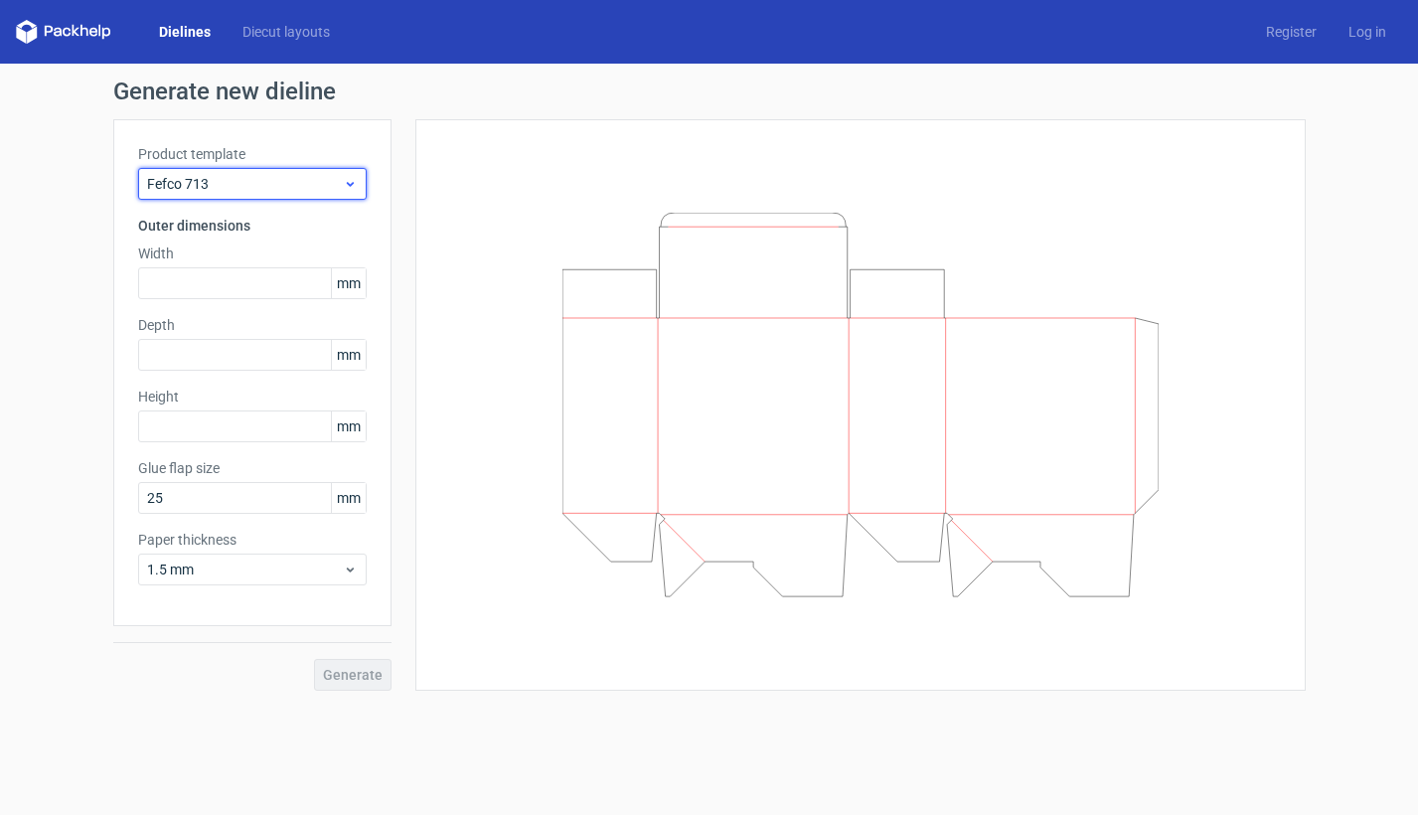
click at [204, 185] on span "Fefco 713" at bounding box center [245, 184] width 196 height 20
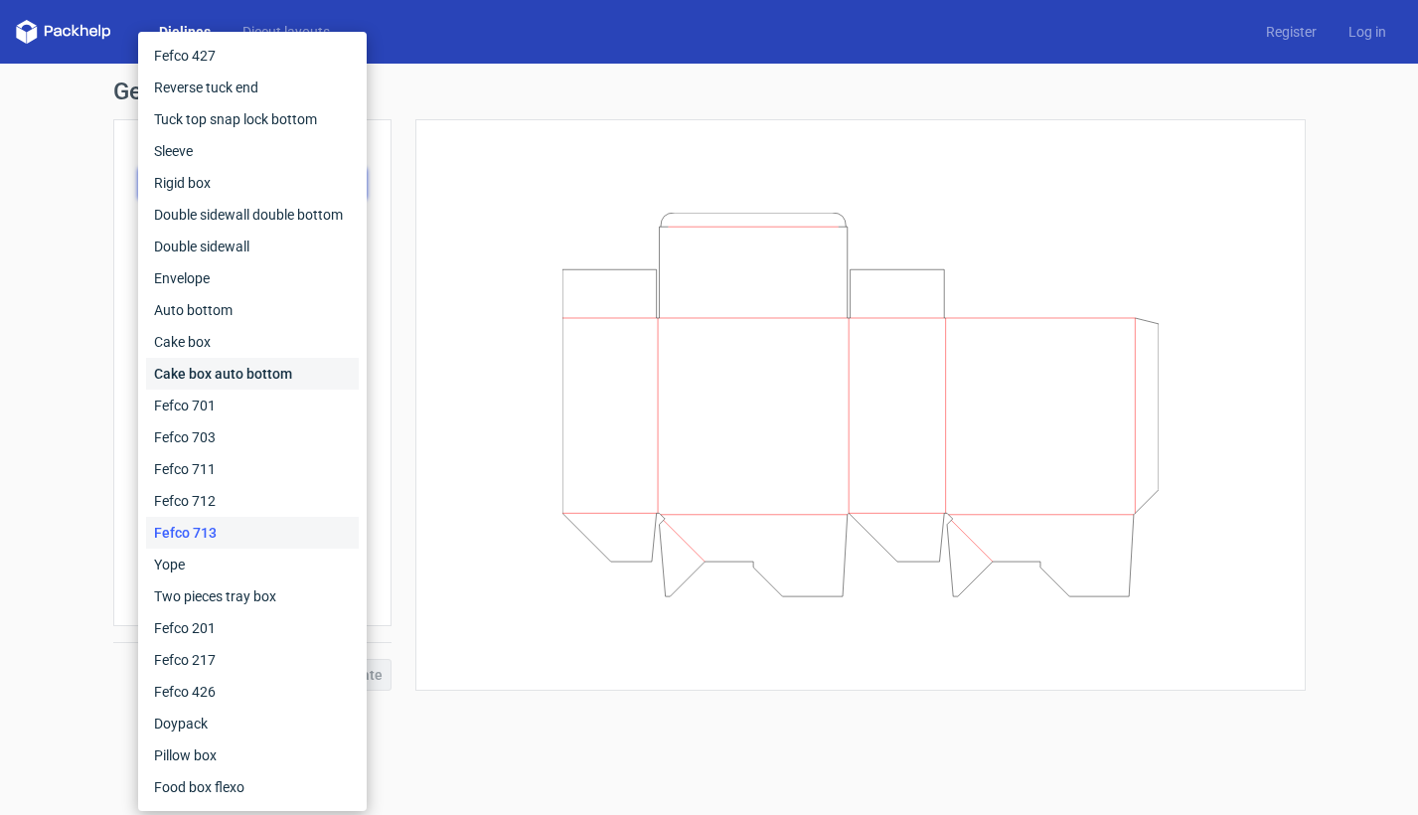
click at [194, 376] on div "Cake box auto bottom" at bounding box center [252, 374] width 213 height 32
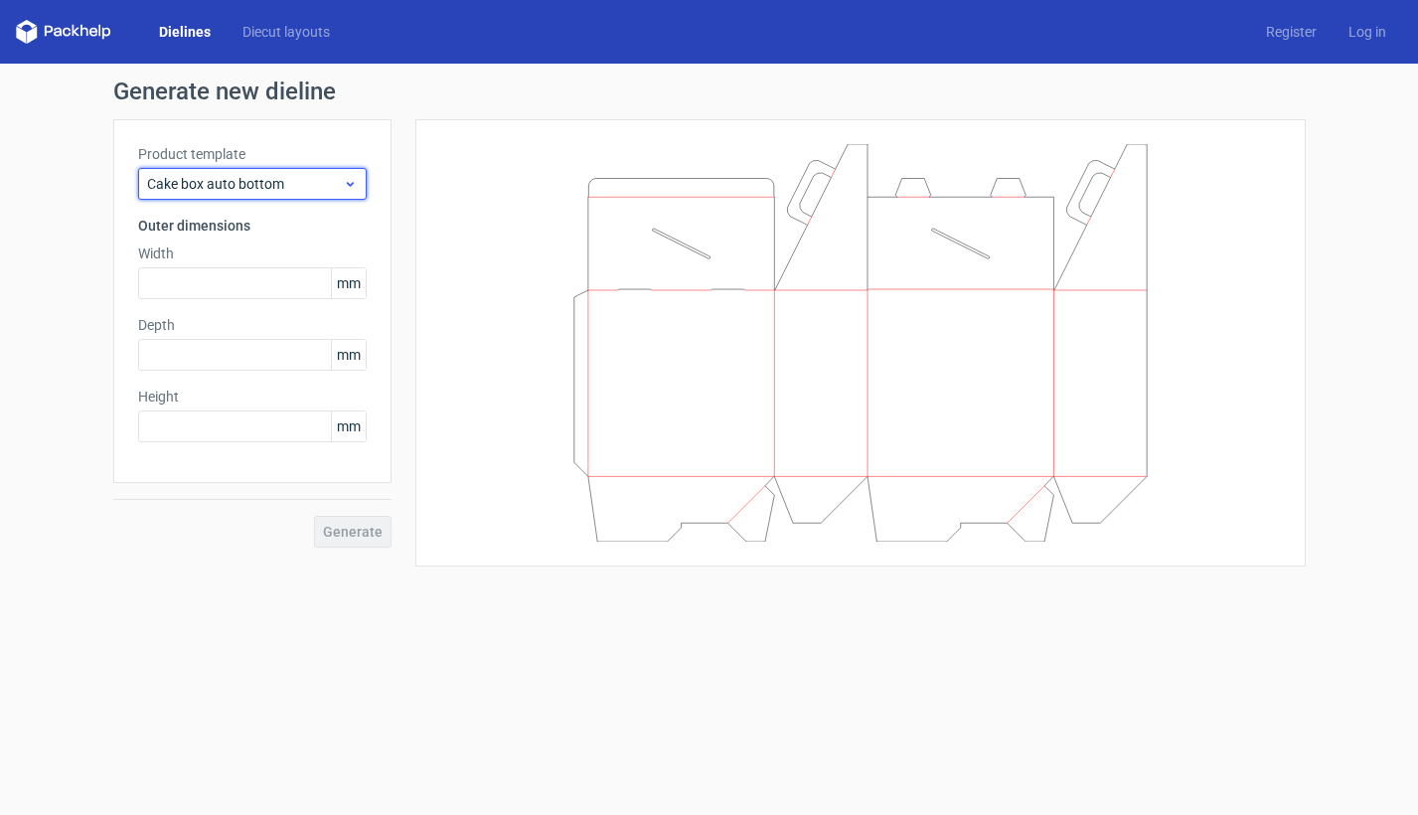
click at [234, 178] on span "Cake box auto bottom" at bounding box center [245, 184] width 196 height 20
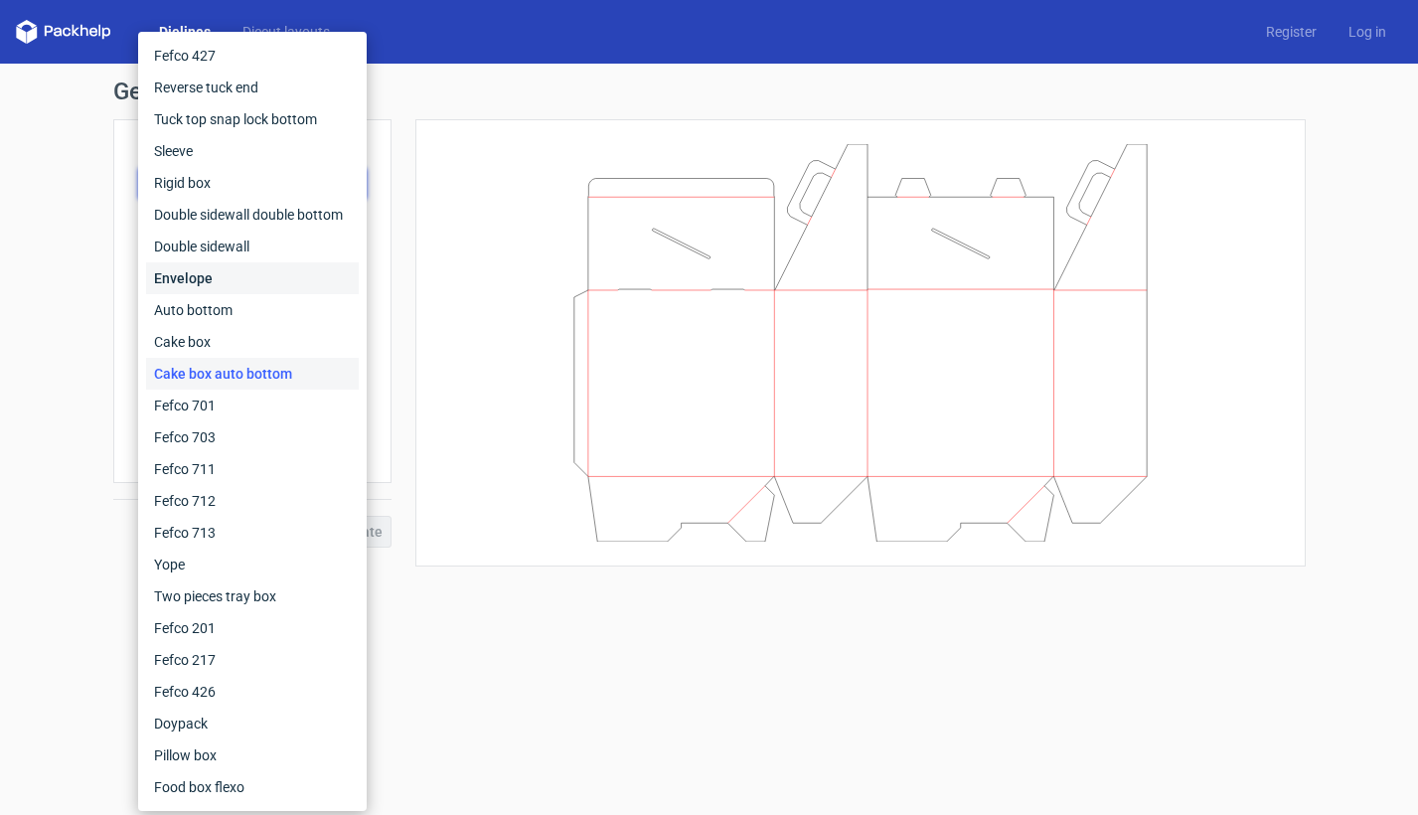
click at [210, 276] on div "Envelope" at bounding box center [252, 278] width 213 height 32
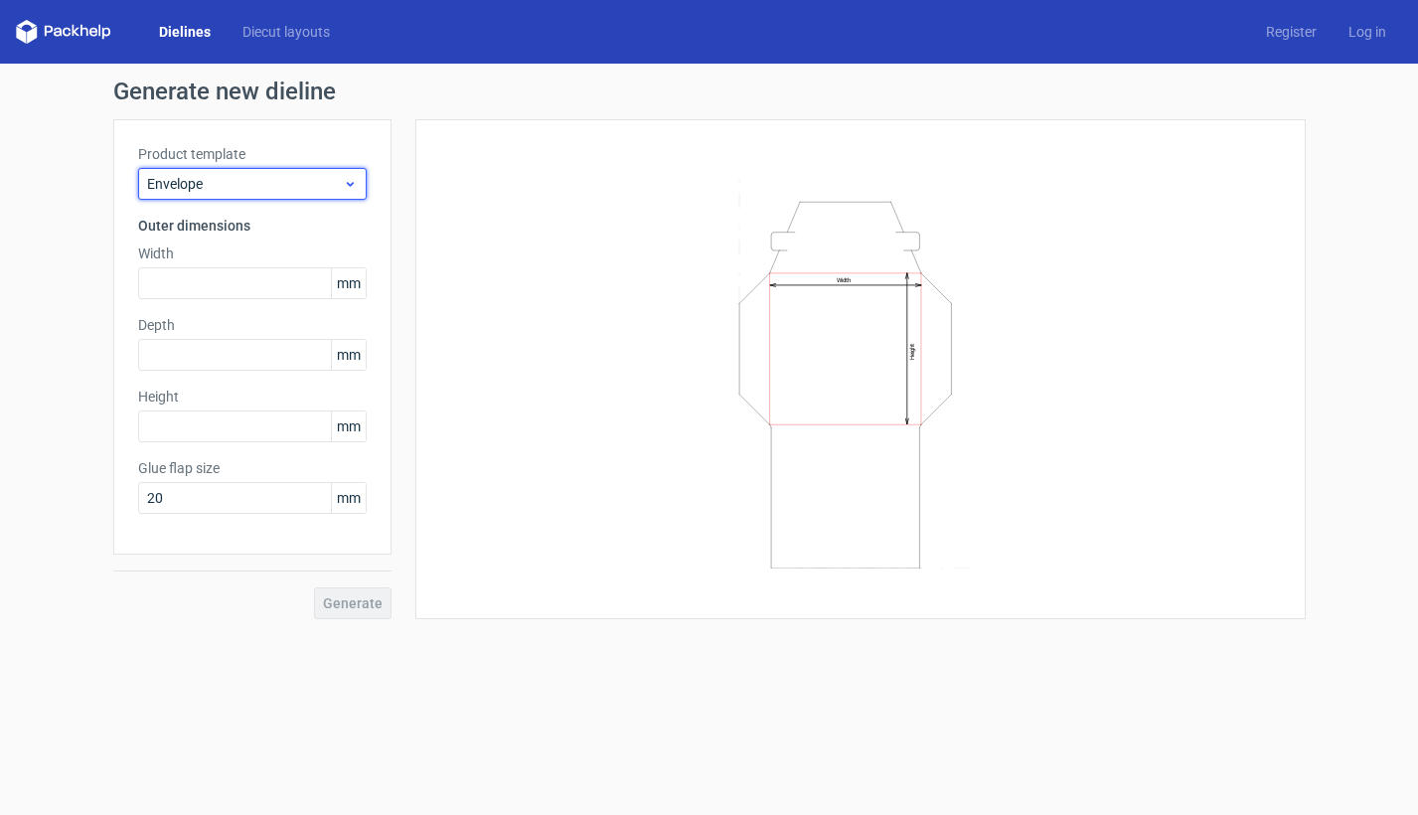
click at [222, 182] on span "Envelope" at bounding box center [245, 184] width 196 height 20
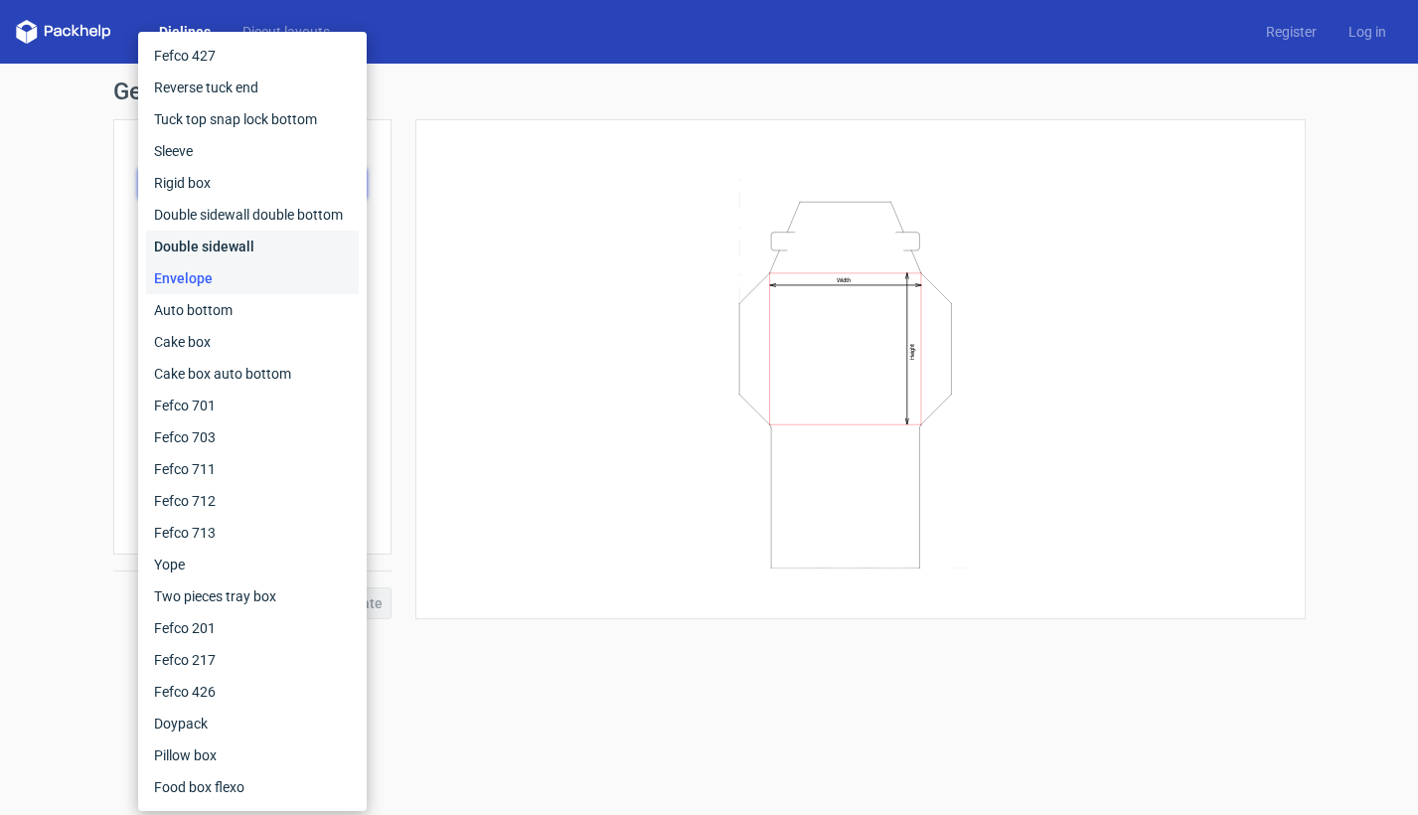
click at [207, 244] on div "Double sidewall" at bounding box center [252, 246] width 213 height 32
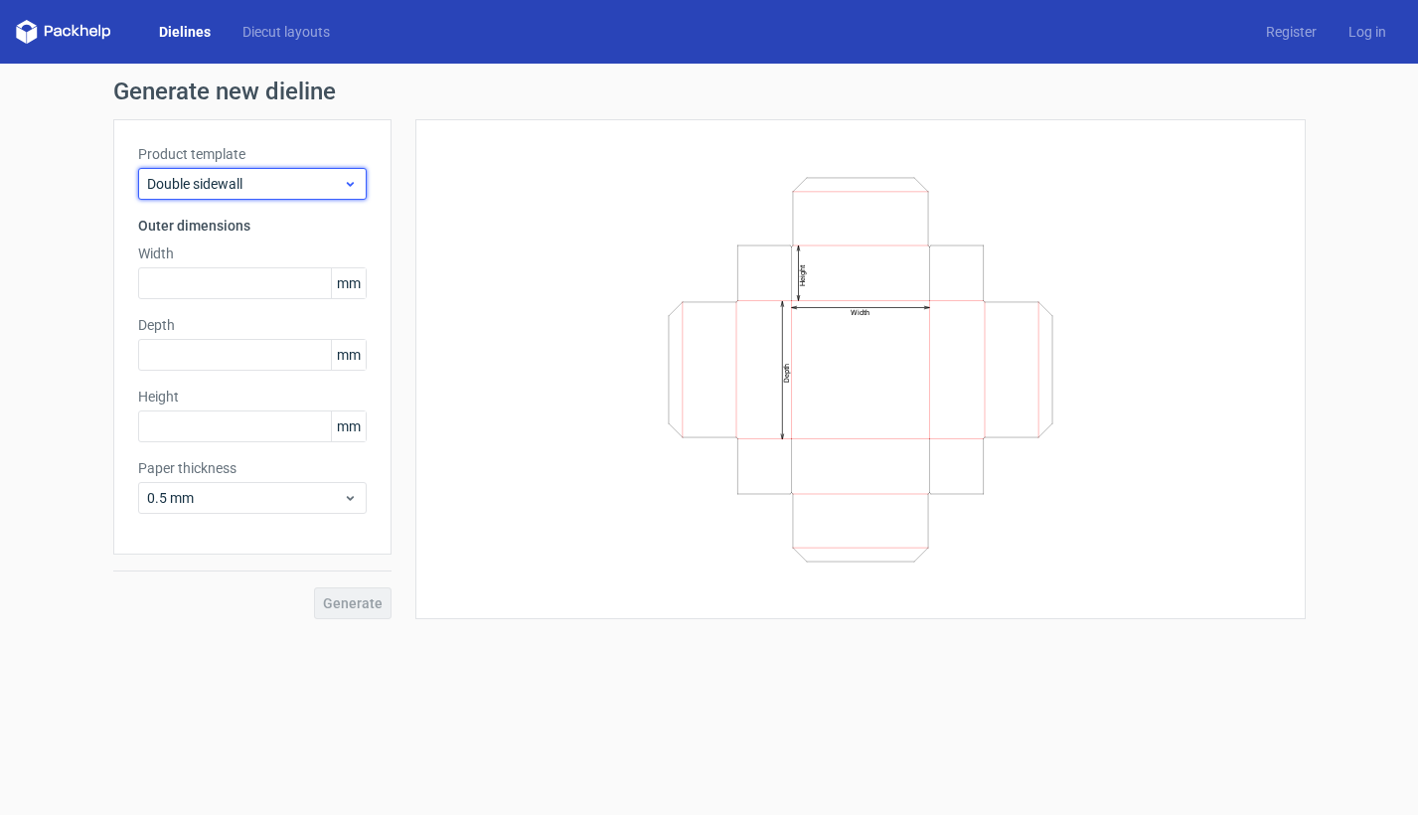
click at [220, 178] on span "Double sidewall" at bounding box center [245, 184] width 196 height 20
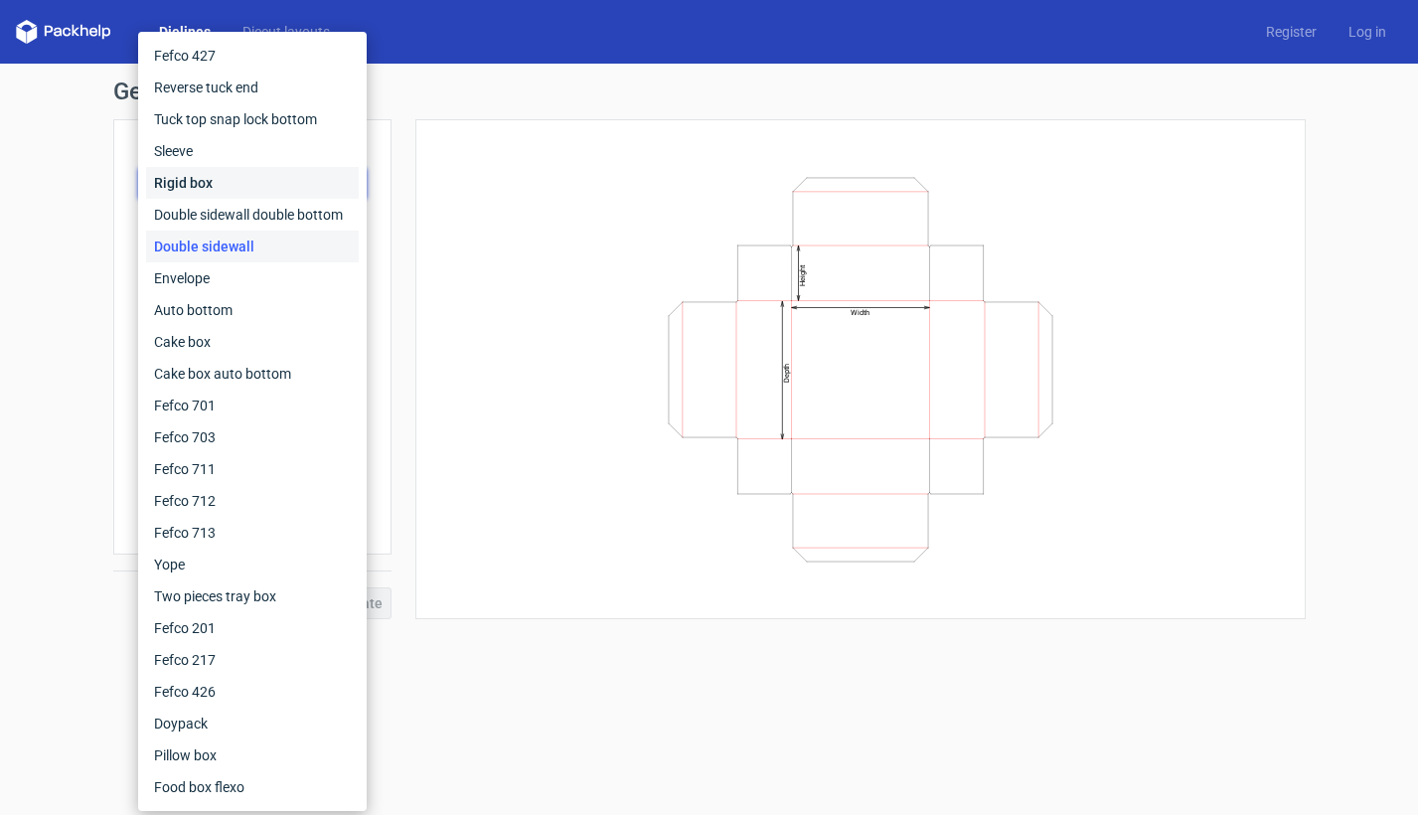
click at [214, 187] on div "Rigid box" at bounding box center [252, 183] width 213 height 32
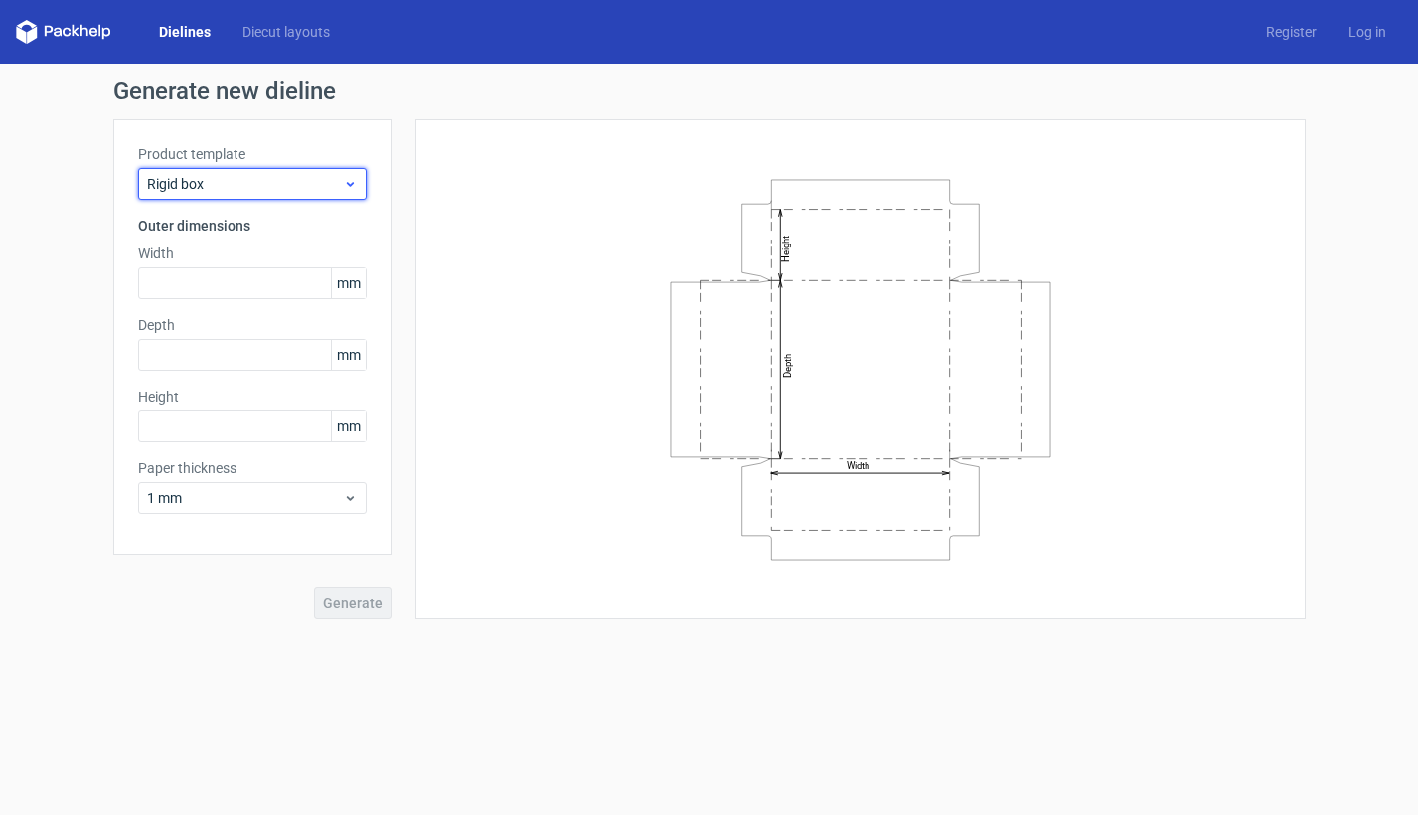
click at [274, 184] on span "Rigid box" at bounding box center [245, 184] width 196 height 20
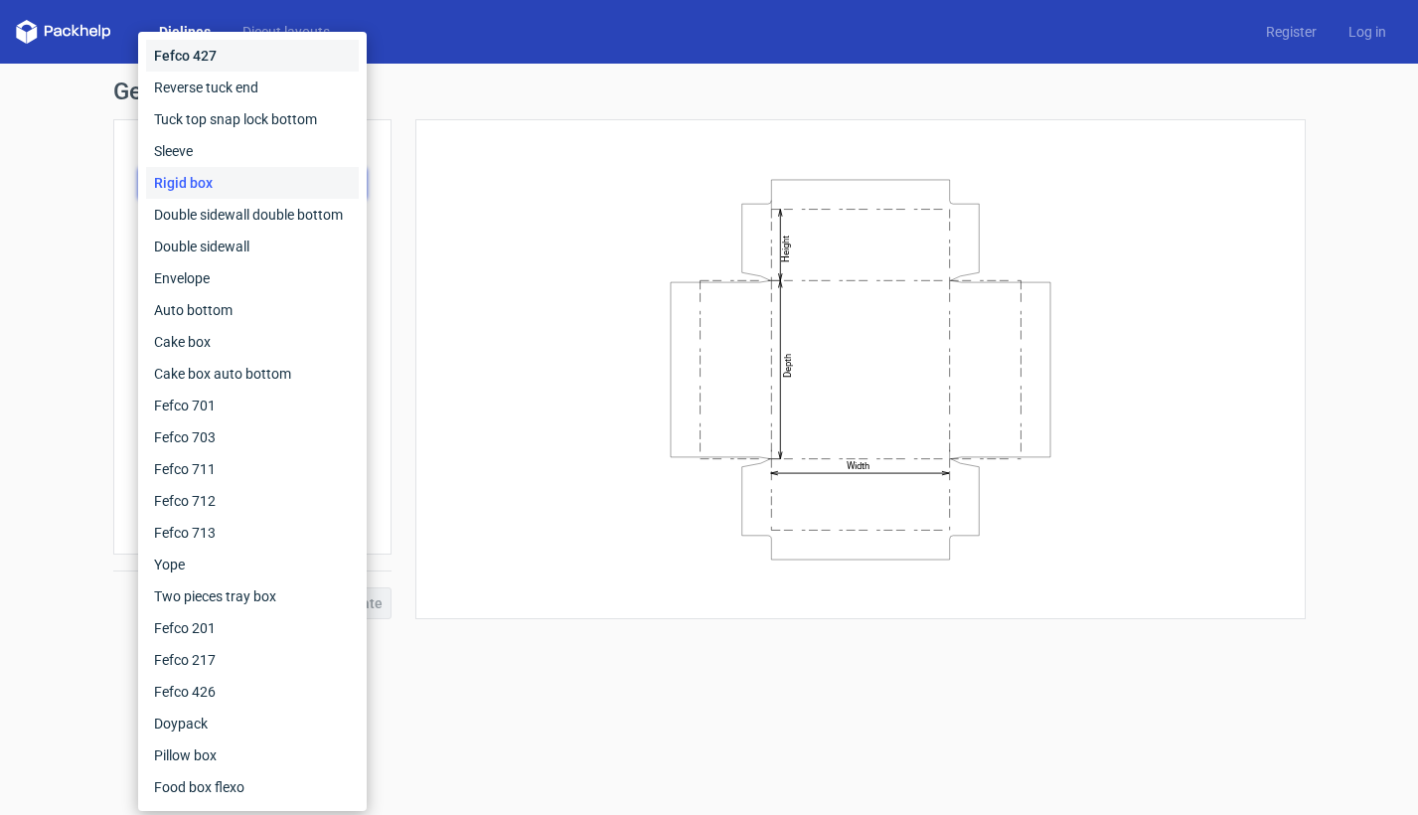
click at [228, 57] on div "Fefco 427" at bounding box center [252, 56] width 213 height 32
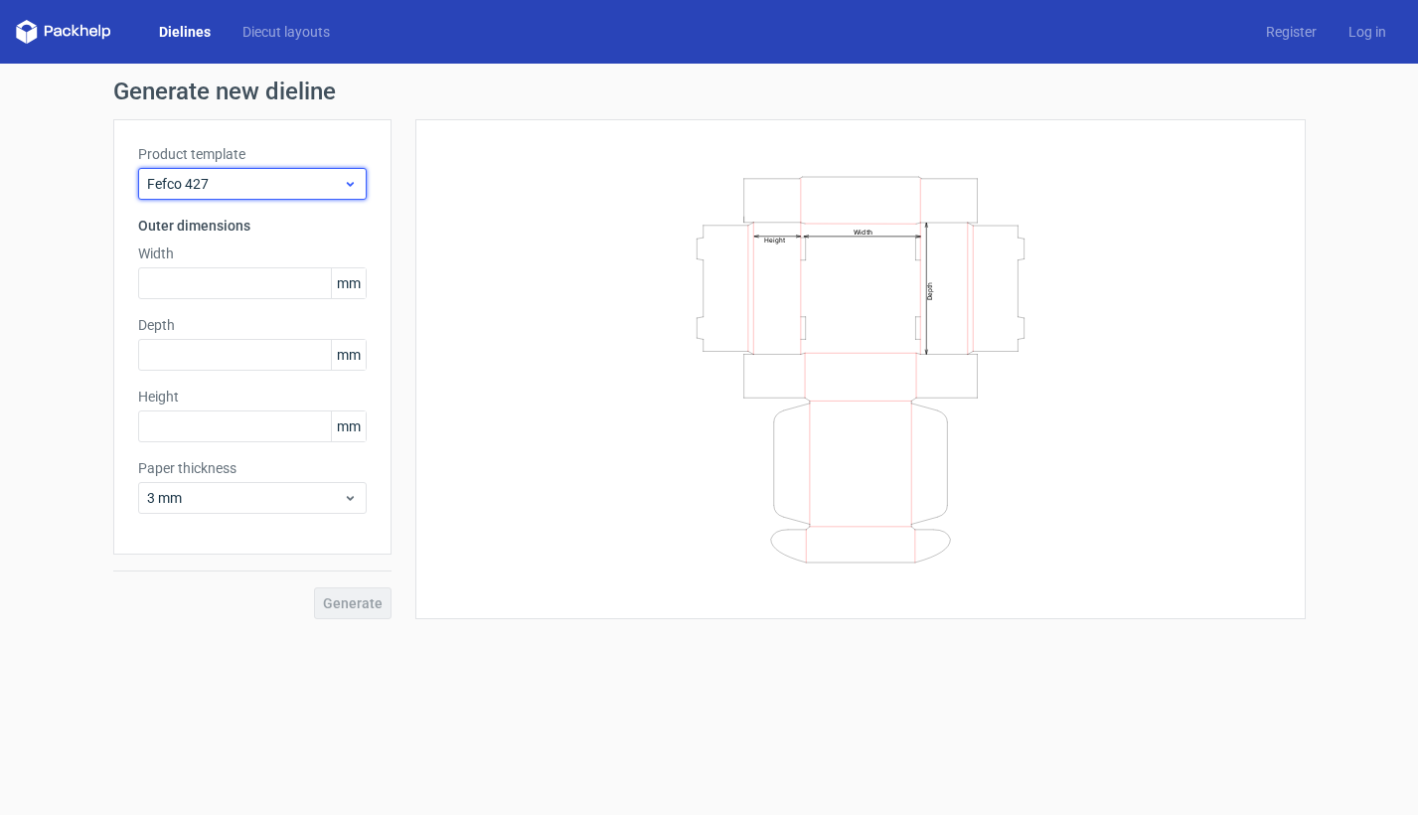
click at [354, 186] on icon at bounding box center [350, 184] width 15 height 16
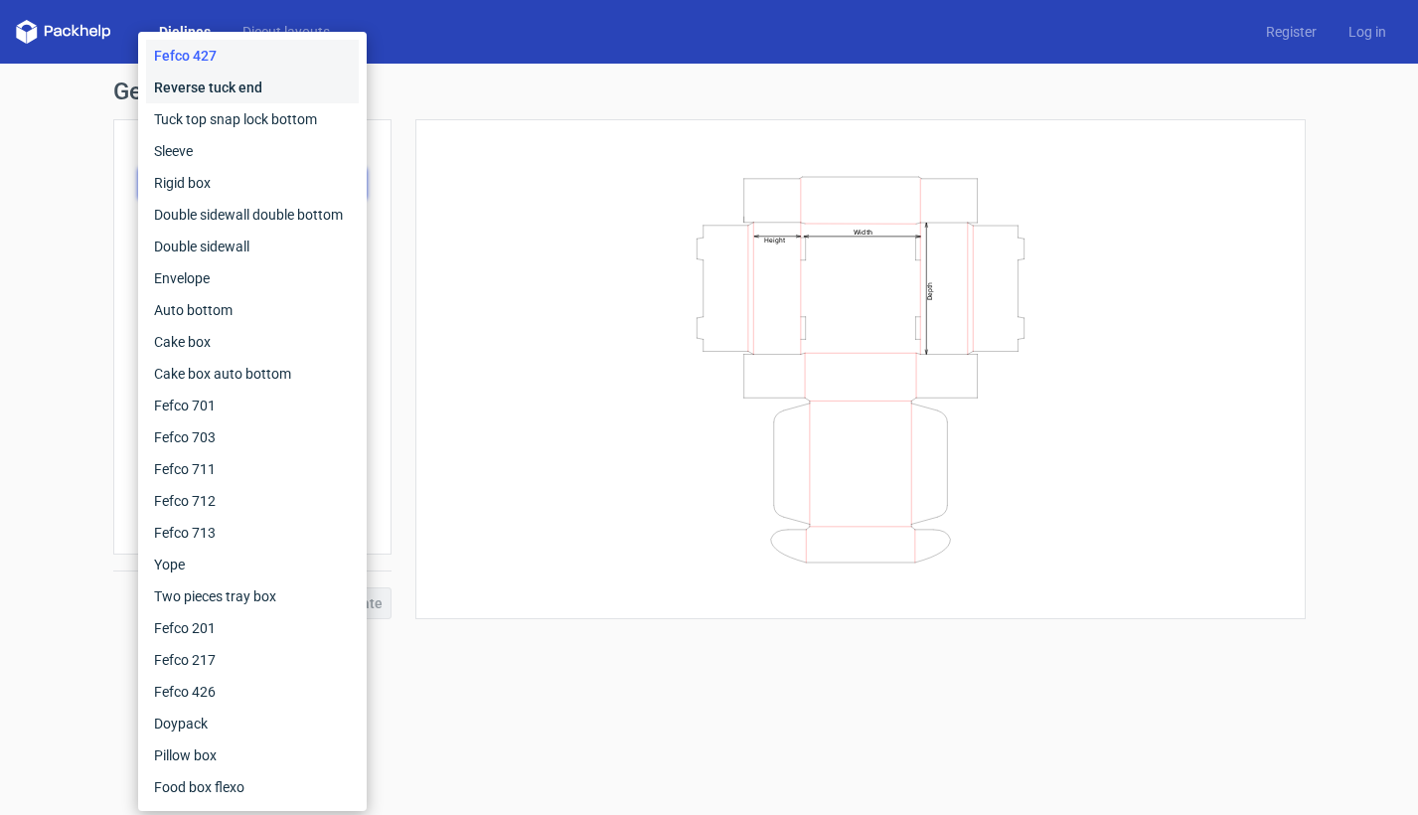
click at [236, 82] on div "Reverse tuck end" at bounding box center [252, 88] width 213 height 32
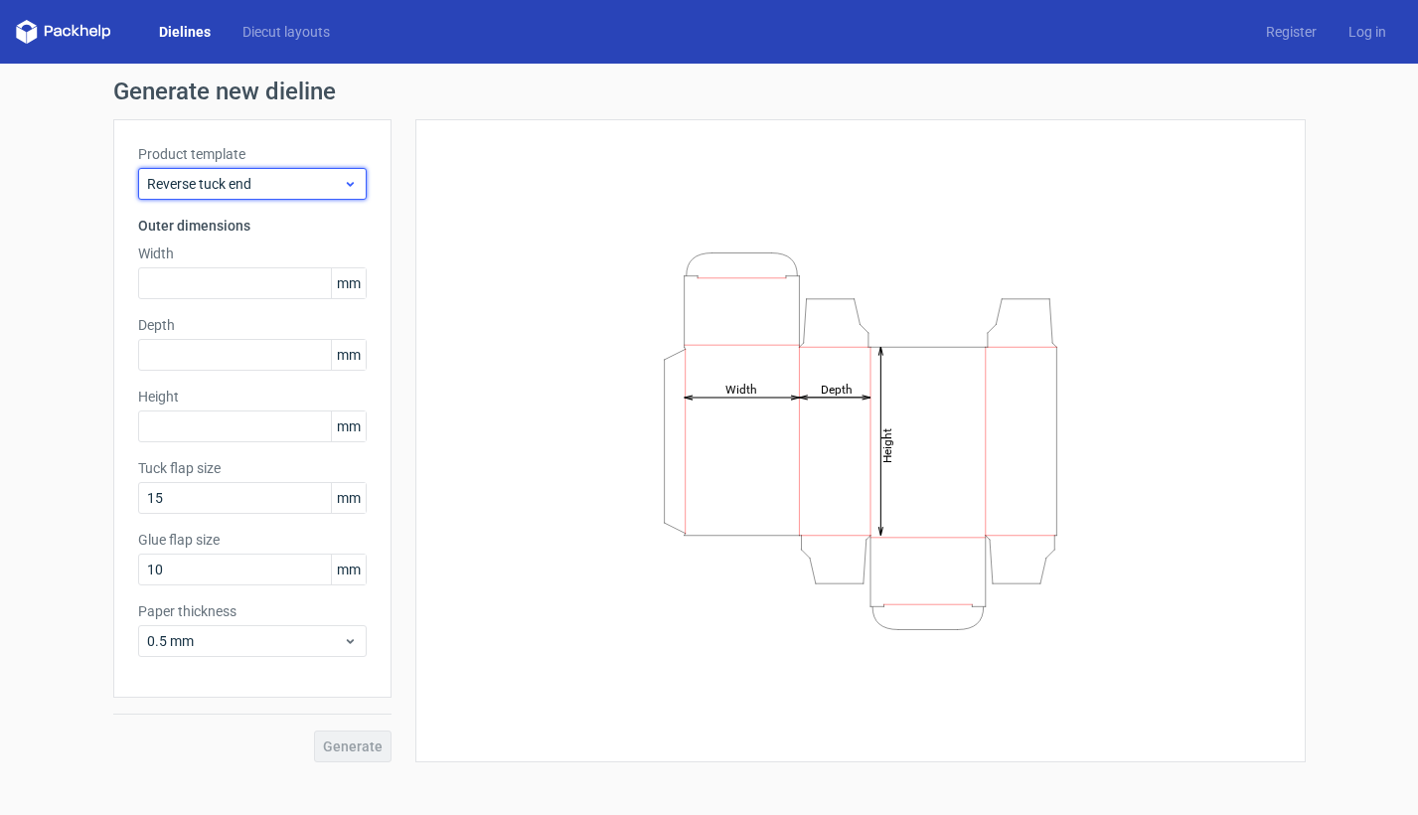
click at [346, 168] on div "Reverse tuck end" at bounding box center [252, 184] width 228 height 32
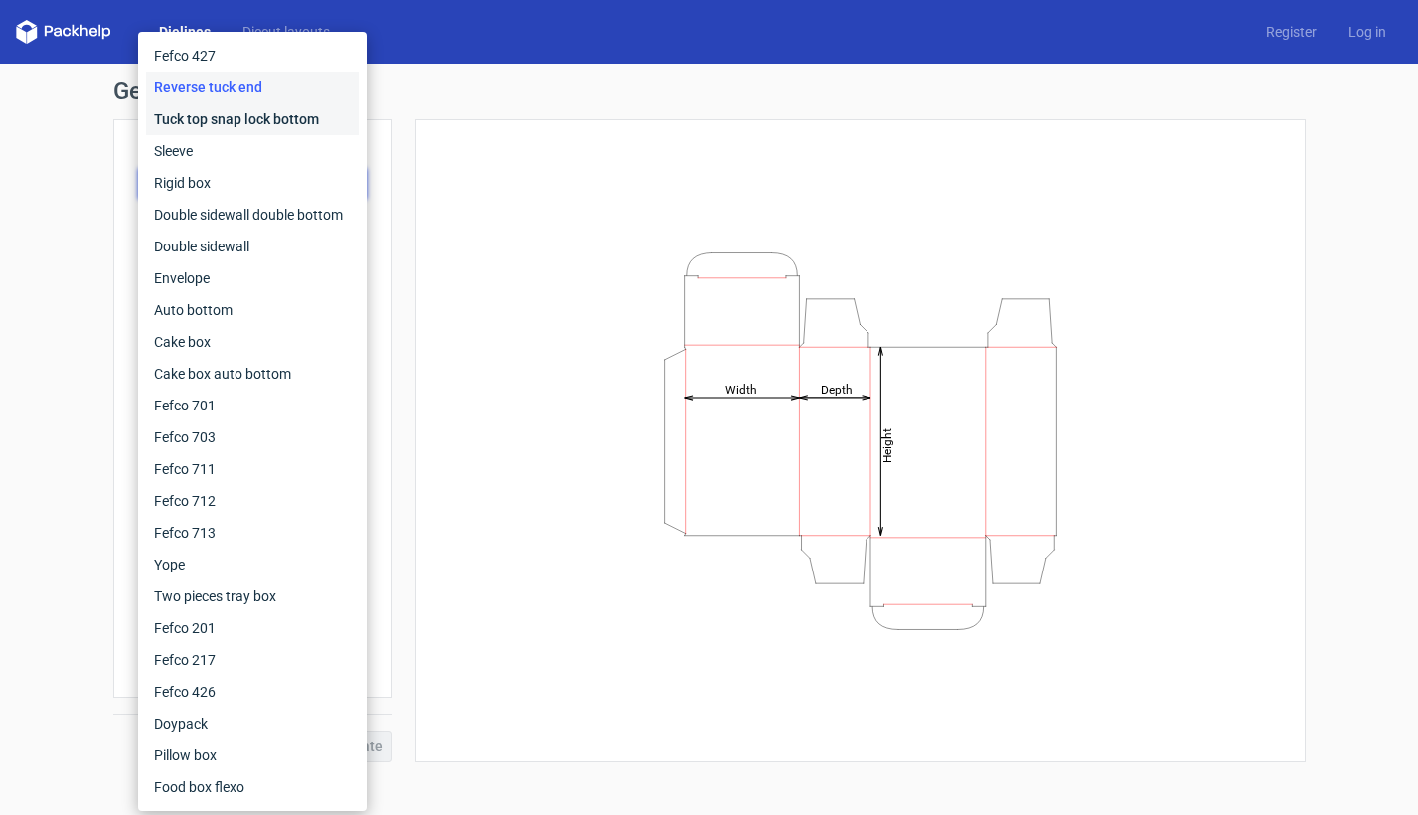
click at [310, 119] on div "Tuck top snap lock bottom" at bounding box center [252, 119] width 213 height 32
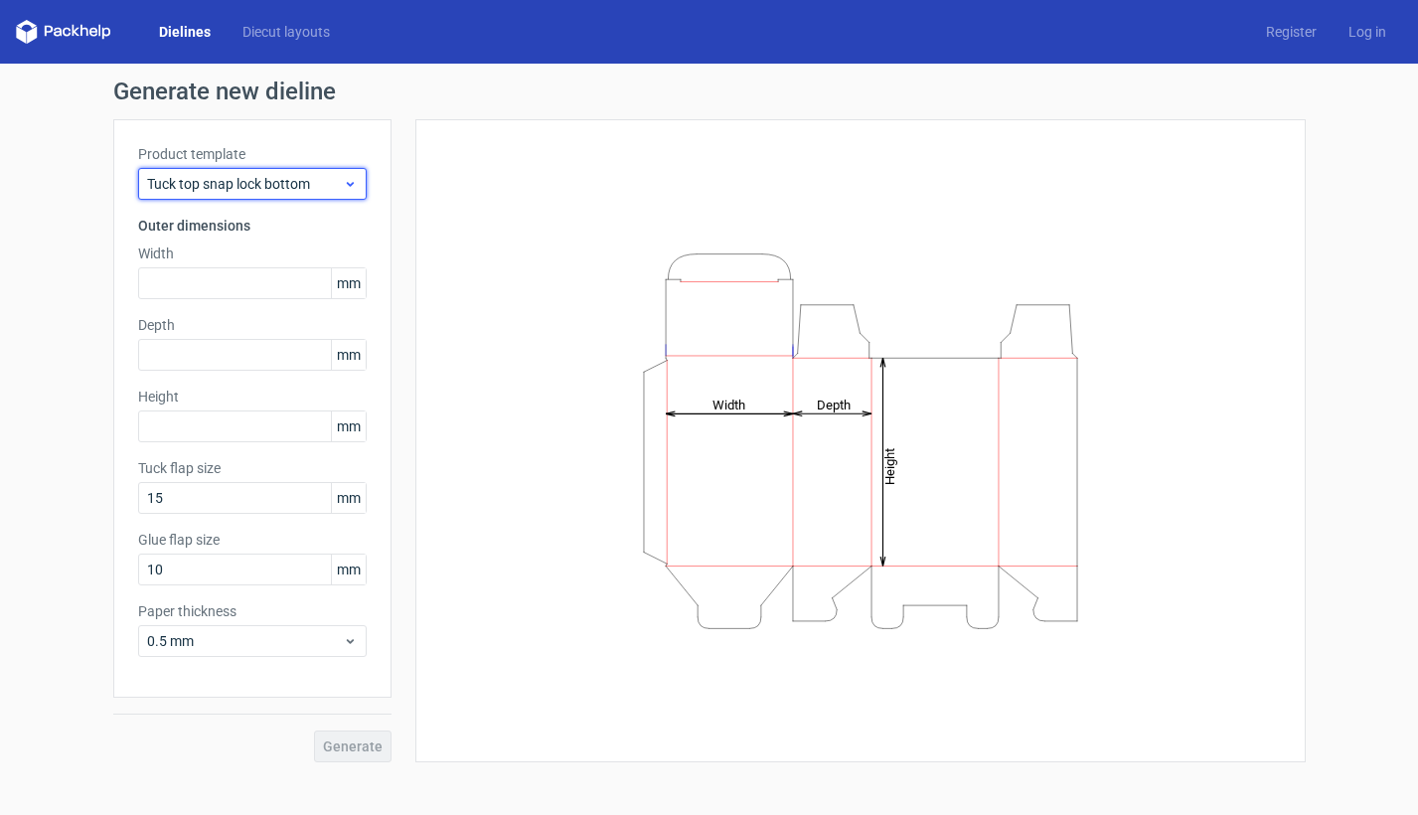
click at [344, 183] on icon at bounding box center [350, 184] width 15 height 16
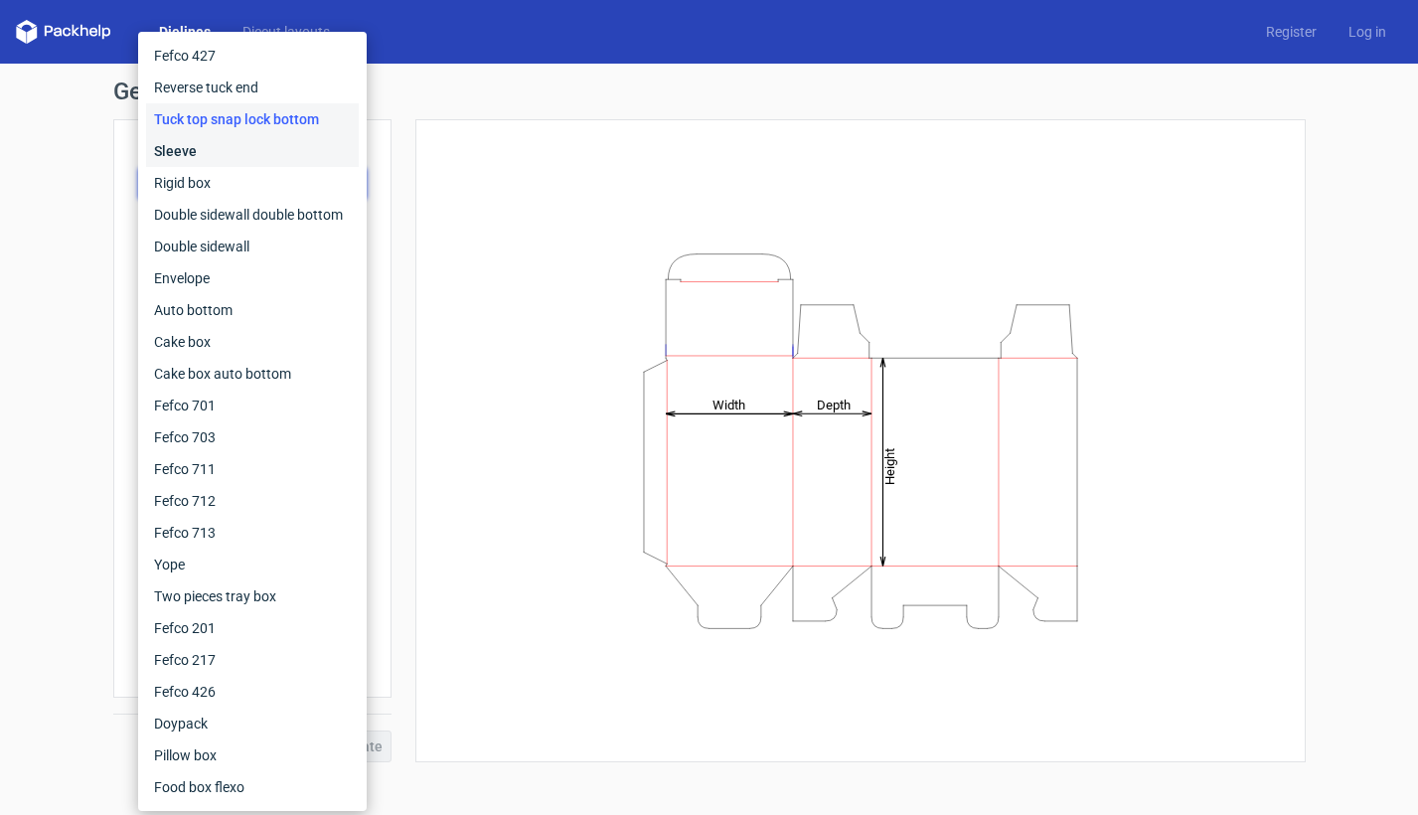
click at [316, 161] on div "Sleeve" at bounding box center [252, 151] width 213 height 32
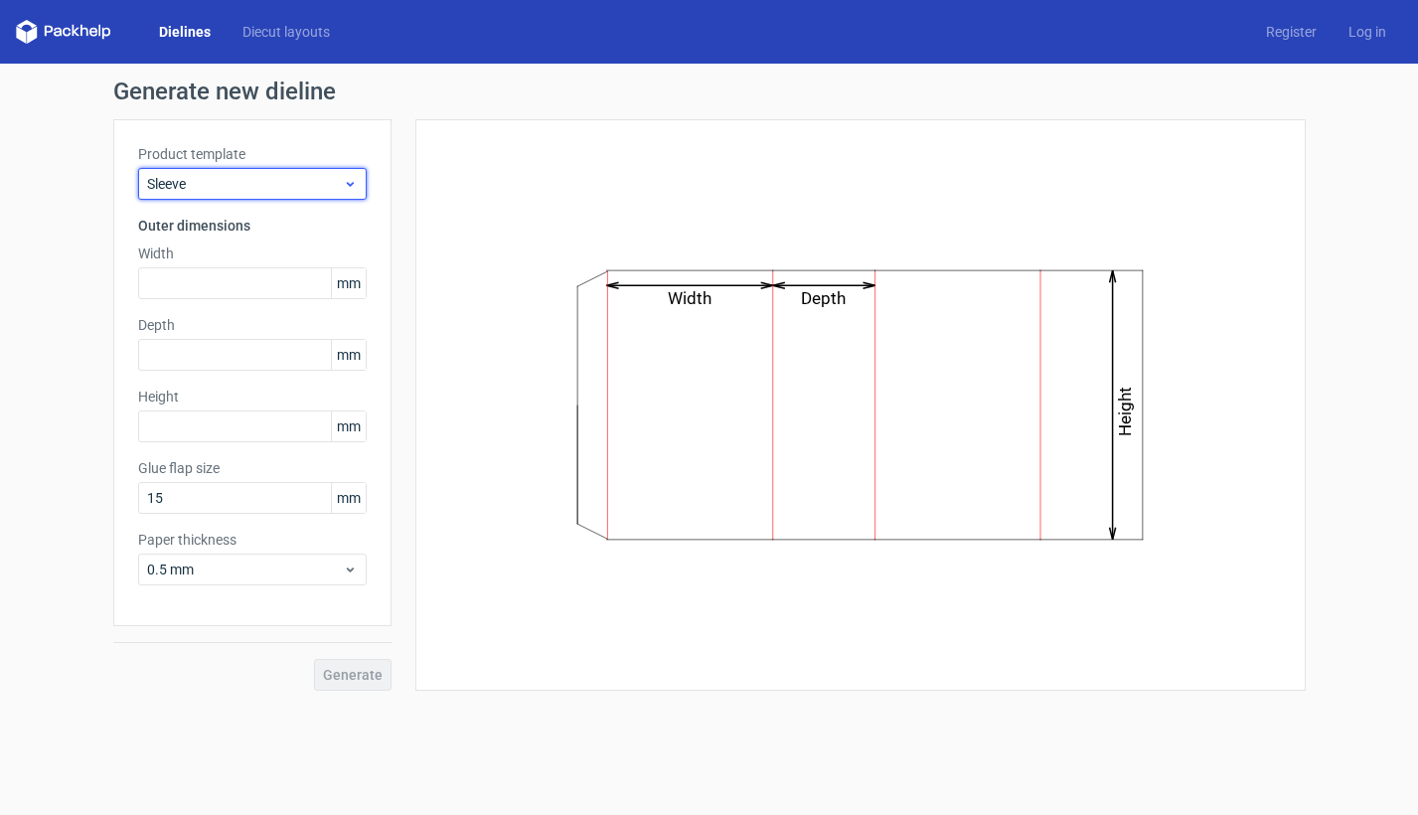
click at [340, 179] on span "Sleeve" at bounding box center [245, 184] width 196 height 20
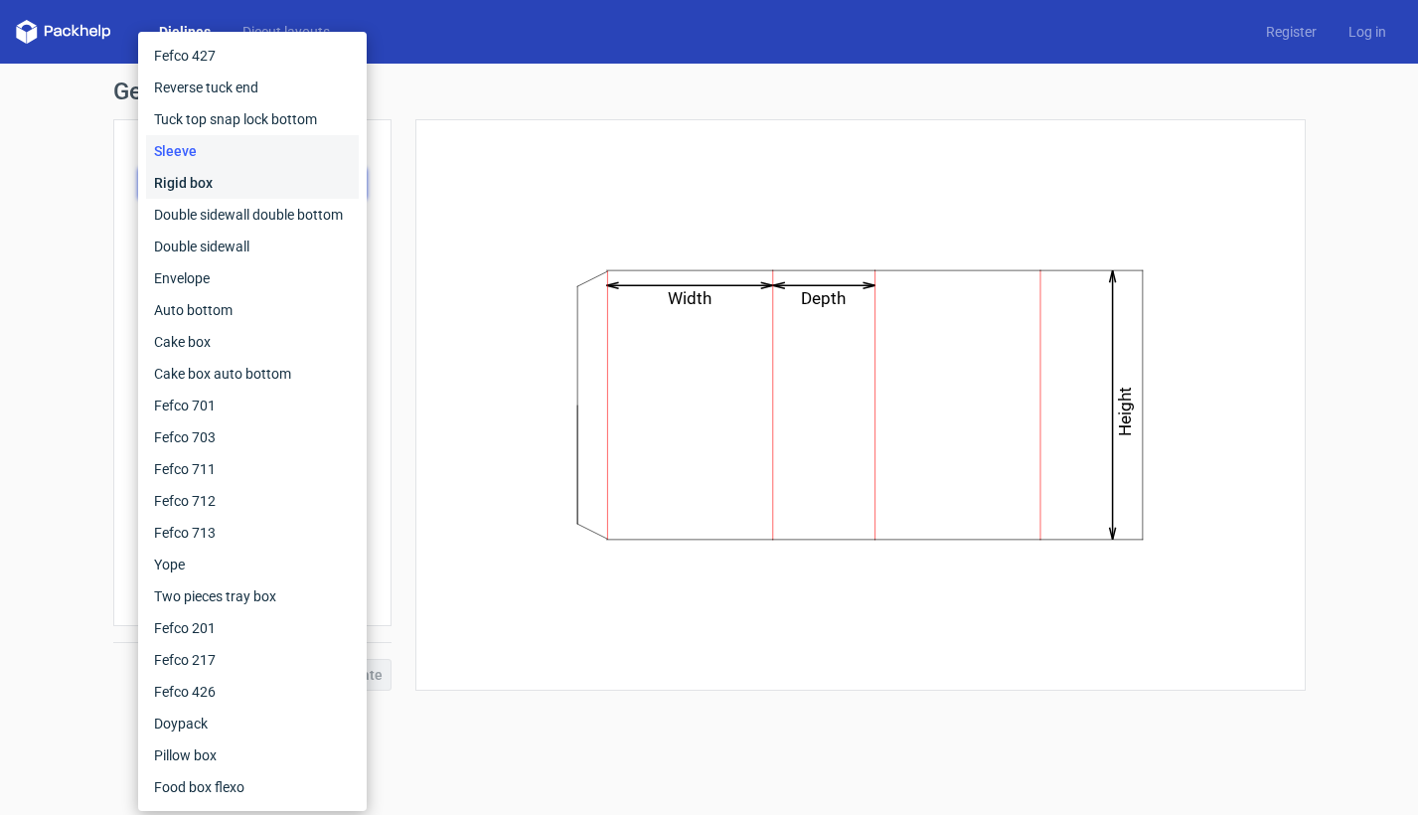
click at [319, 184] on div "Rigid box" at bounding box center [252, 183] width 213 height 32
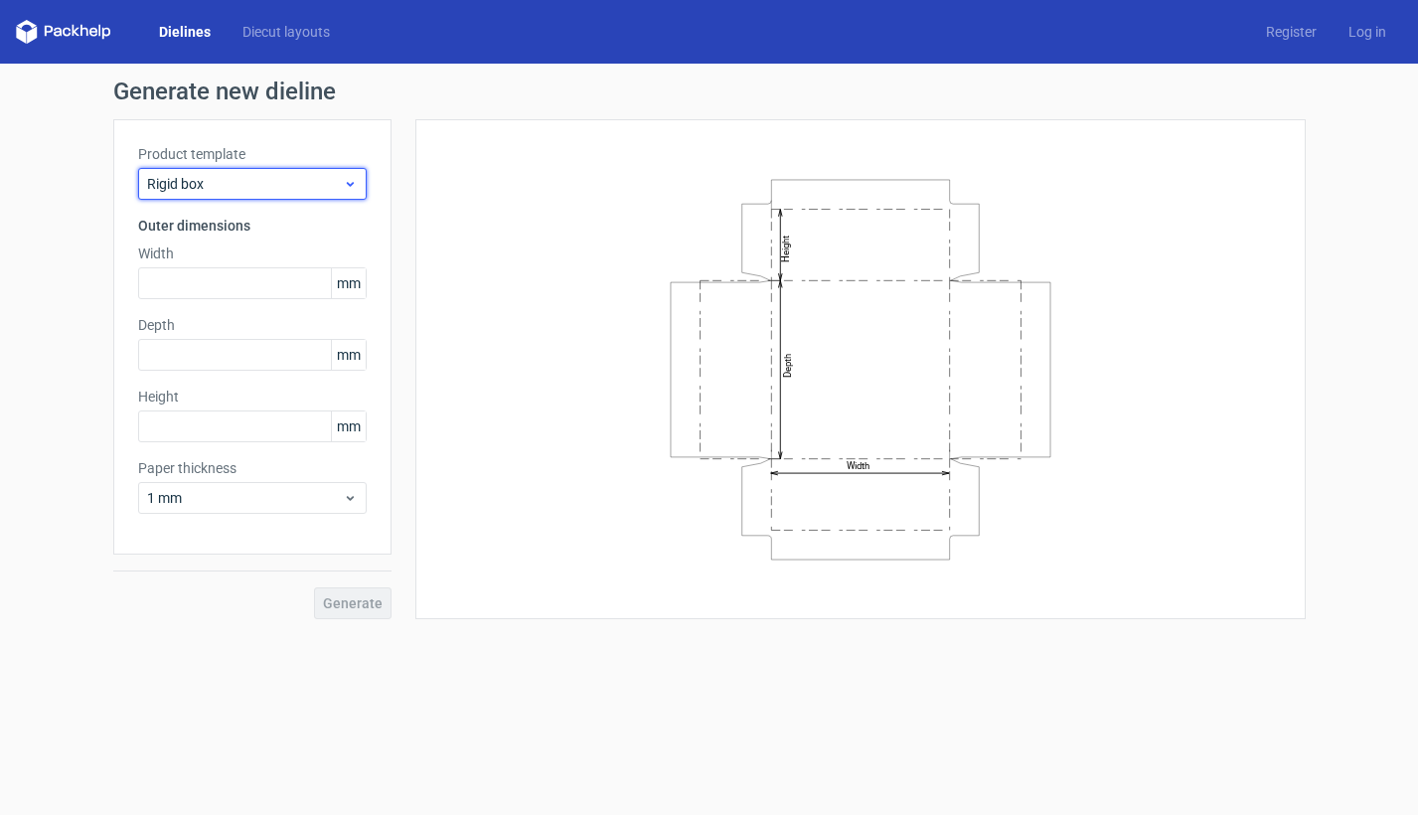
click at [344, 180] on icon at bounding box center [350, 184] width 15 height 16
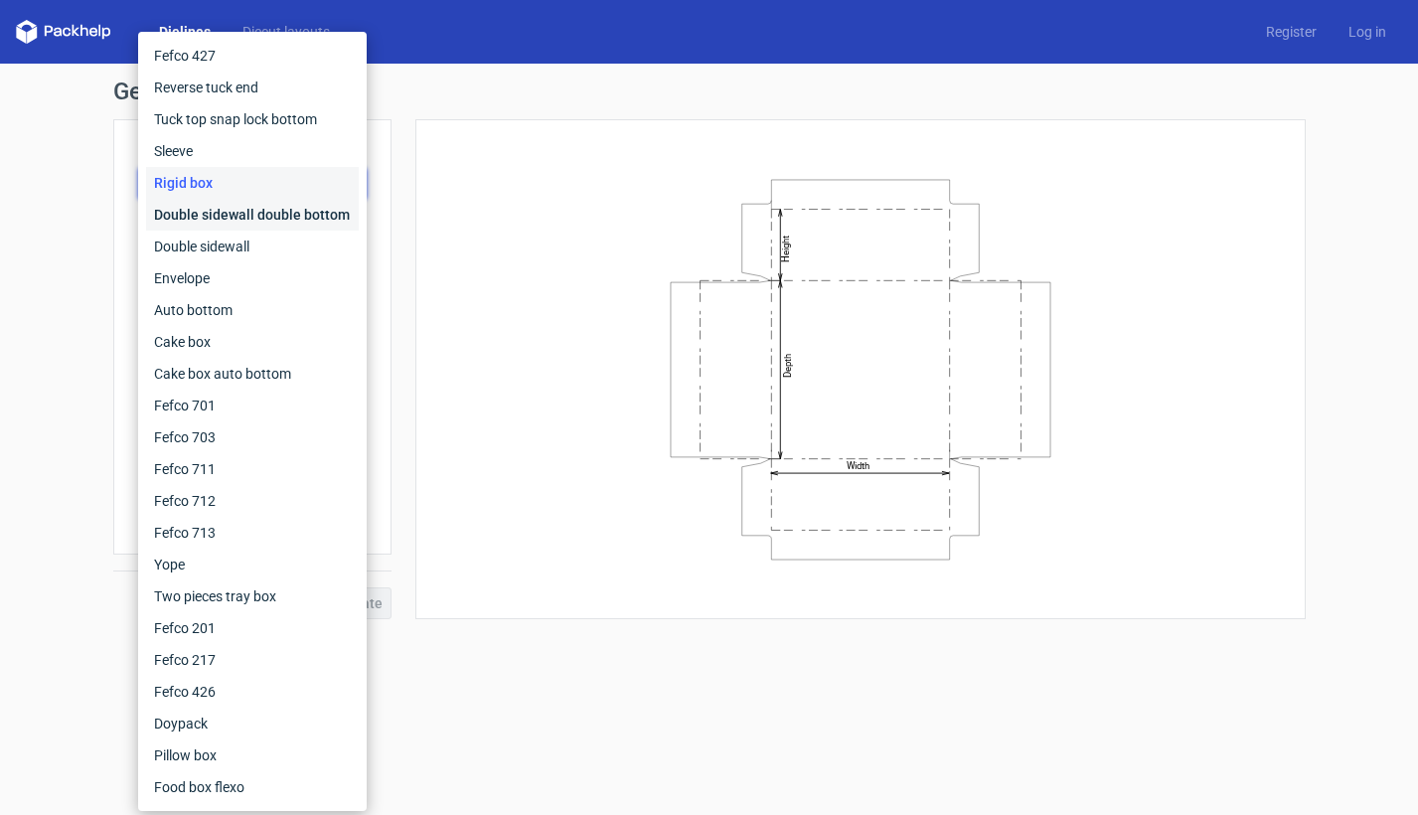
click at [331, 213] on div "Double sidewall double bottom" at bounding box center [252, 215] width 213 height 32
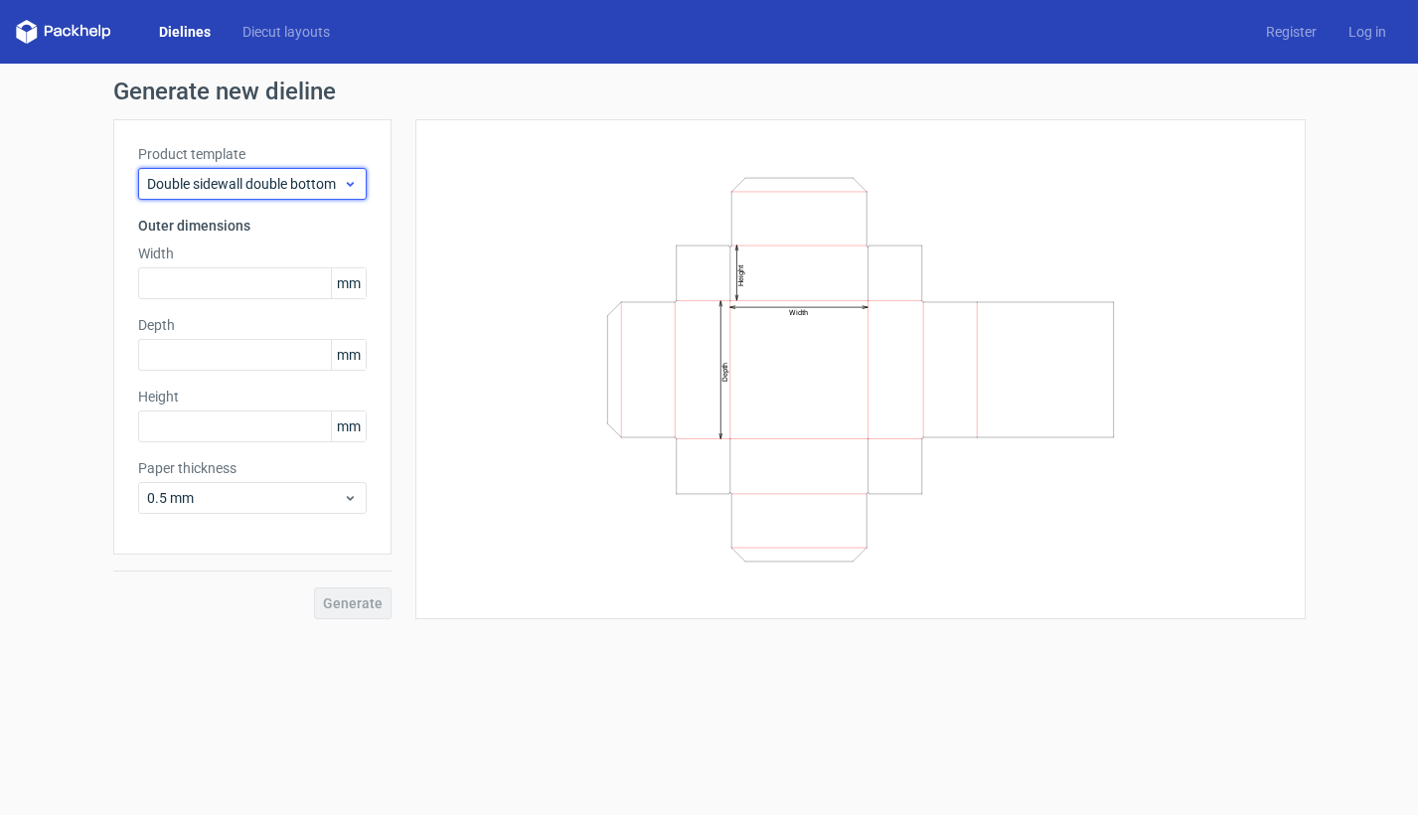
click at [345, 179] on icon at bounding box center [350, 184] width 15 height 16
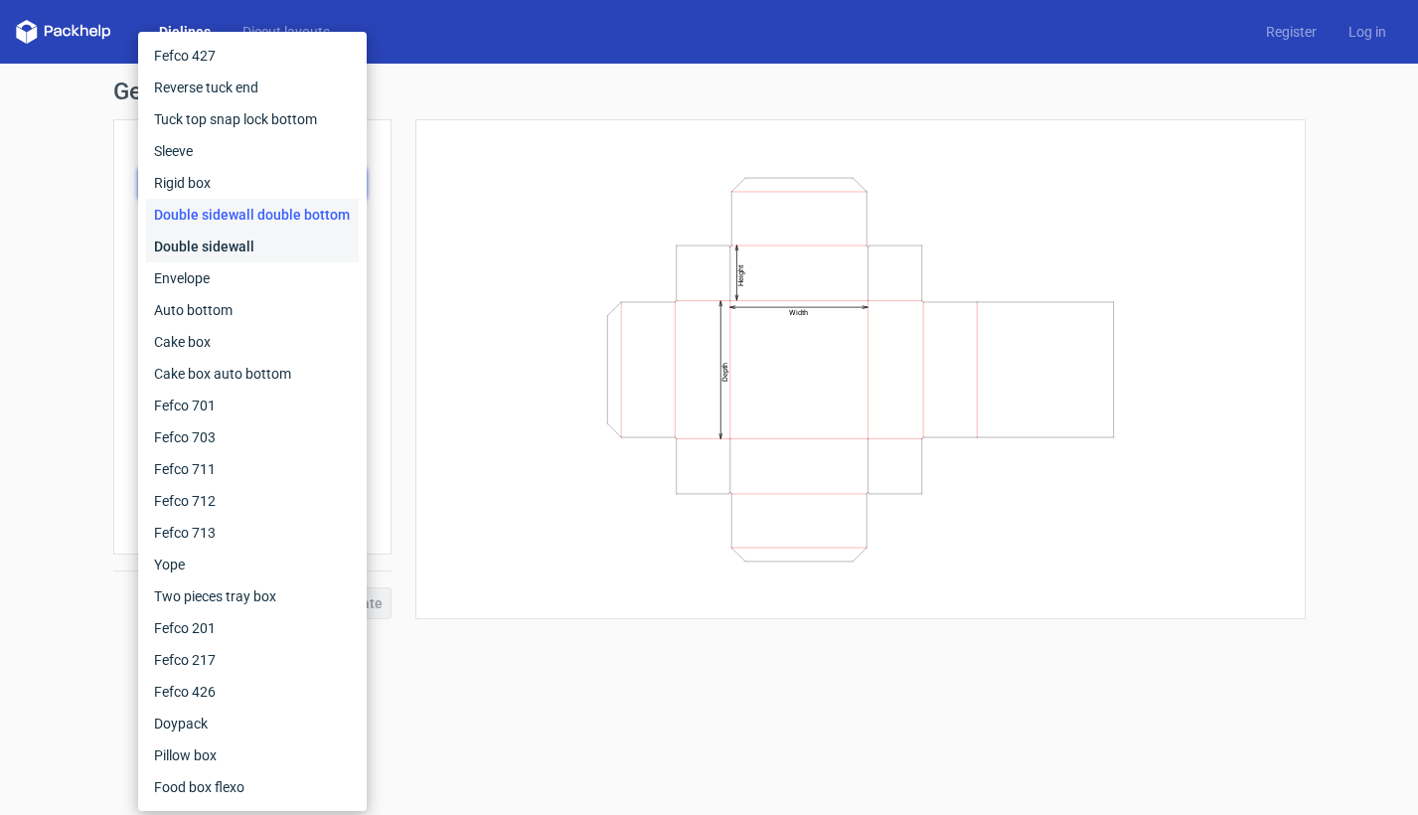
click at [326, 231] on div "Double sidewall" at bounding box center [252, 246] width 213 height 32
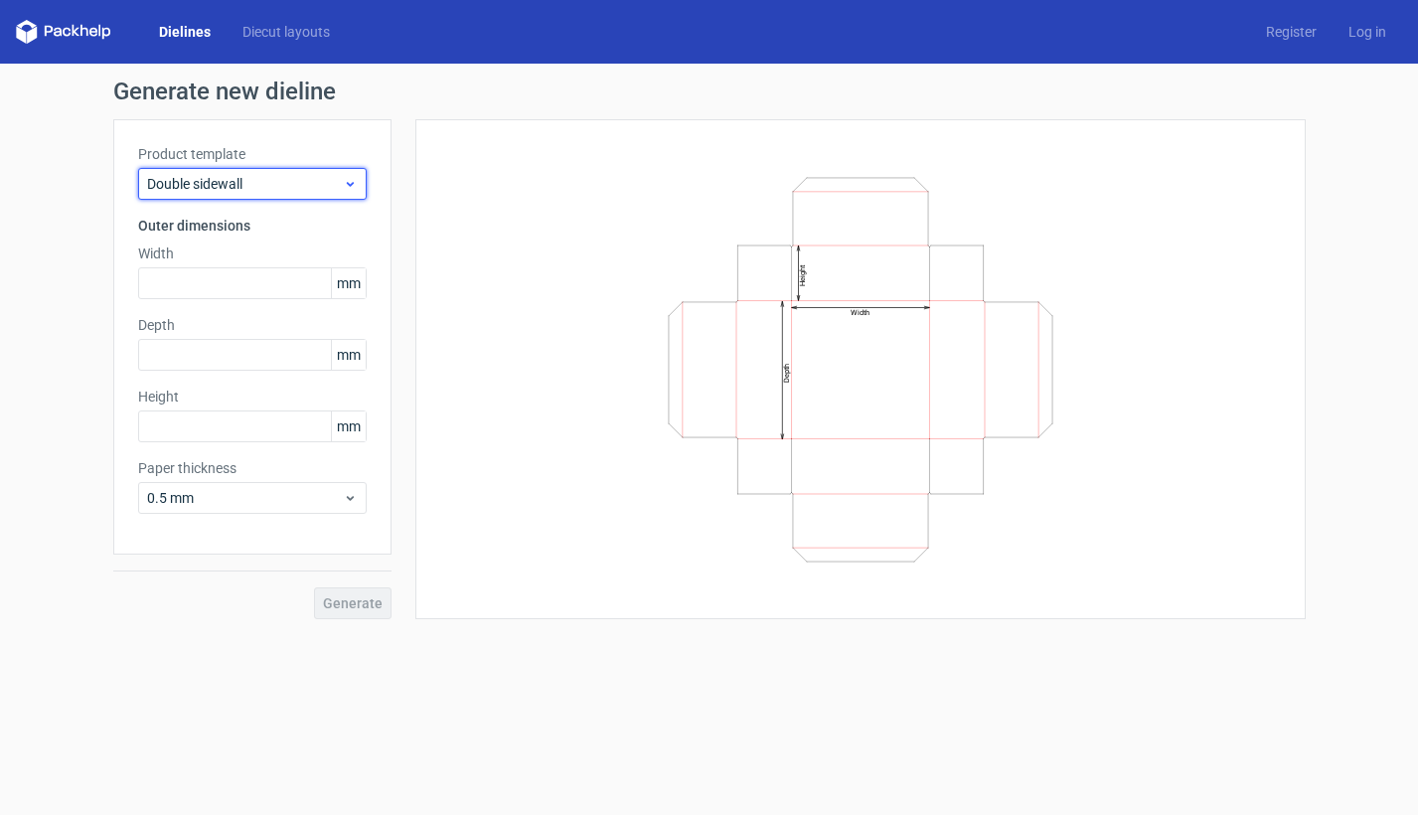
click at [343, 181] on icon at bounding box center [350, 184] width 15 height 16
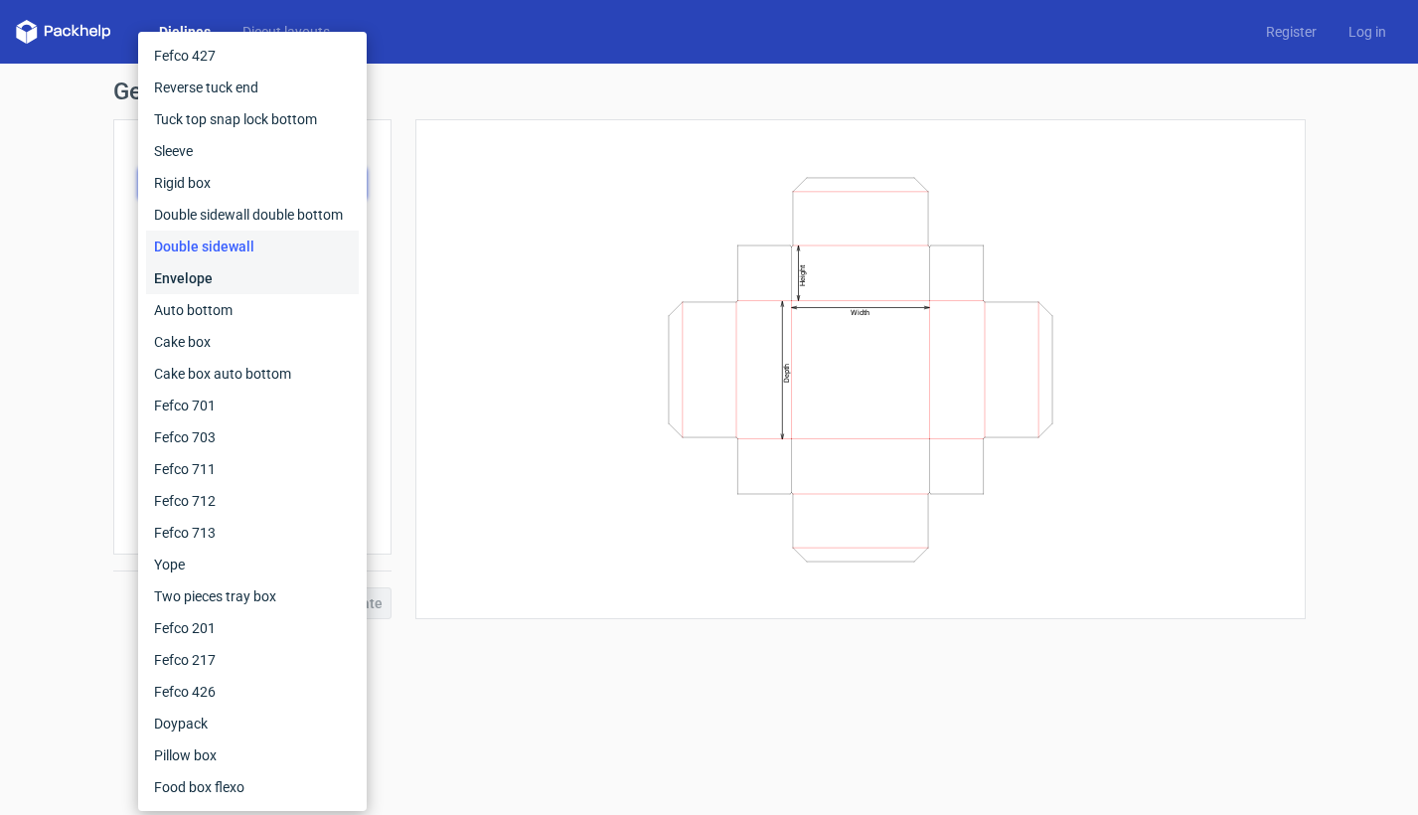
click at [309, 276] on div "Envelope" at bounding box center [252, 278] width 213 height 32
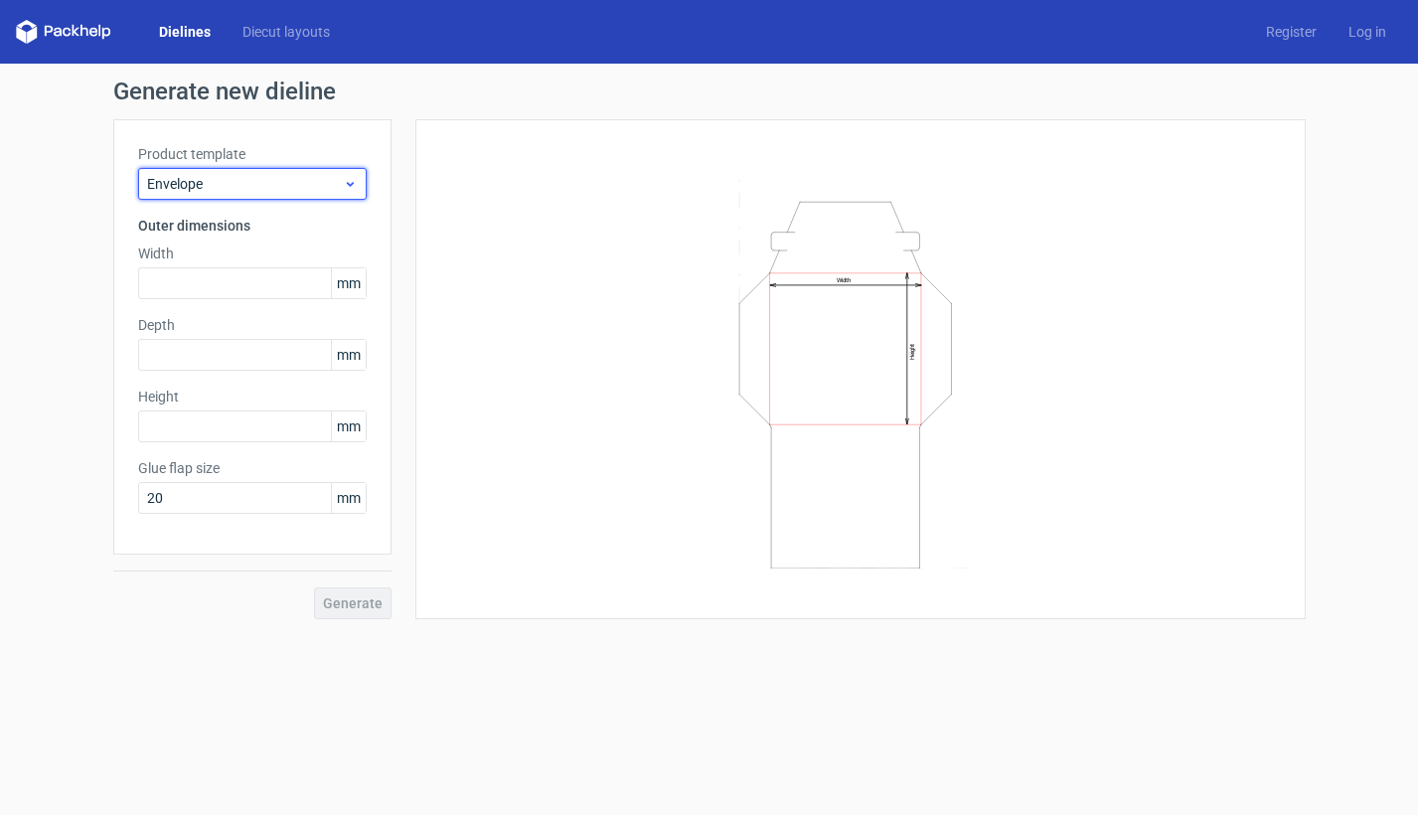
click at [349, 189] on icon at bounding box center [350, 184] width 15 height 16
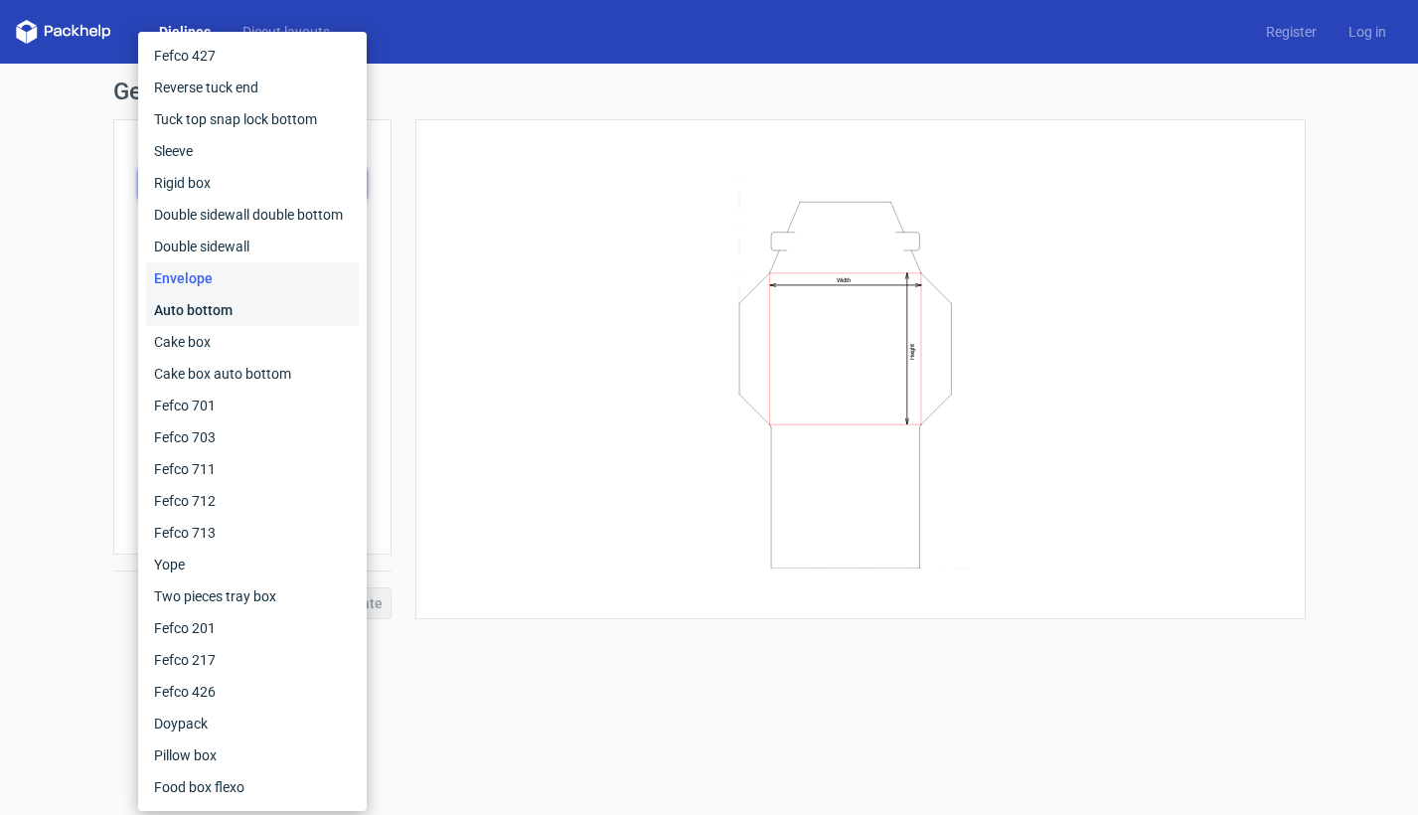
click at [315, 303] on div "Auto bottom" at bounding box center [252, 310] width 213 height 32
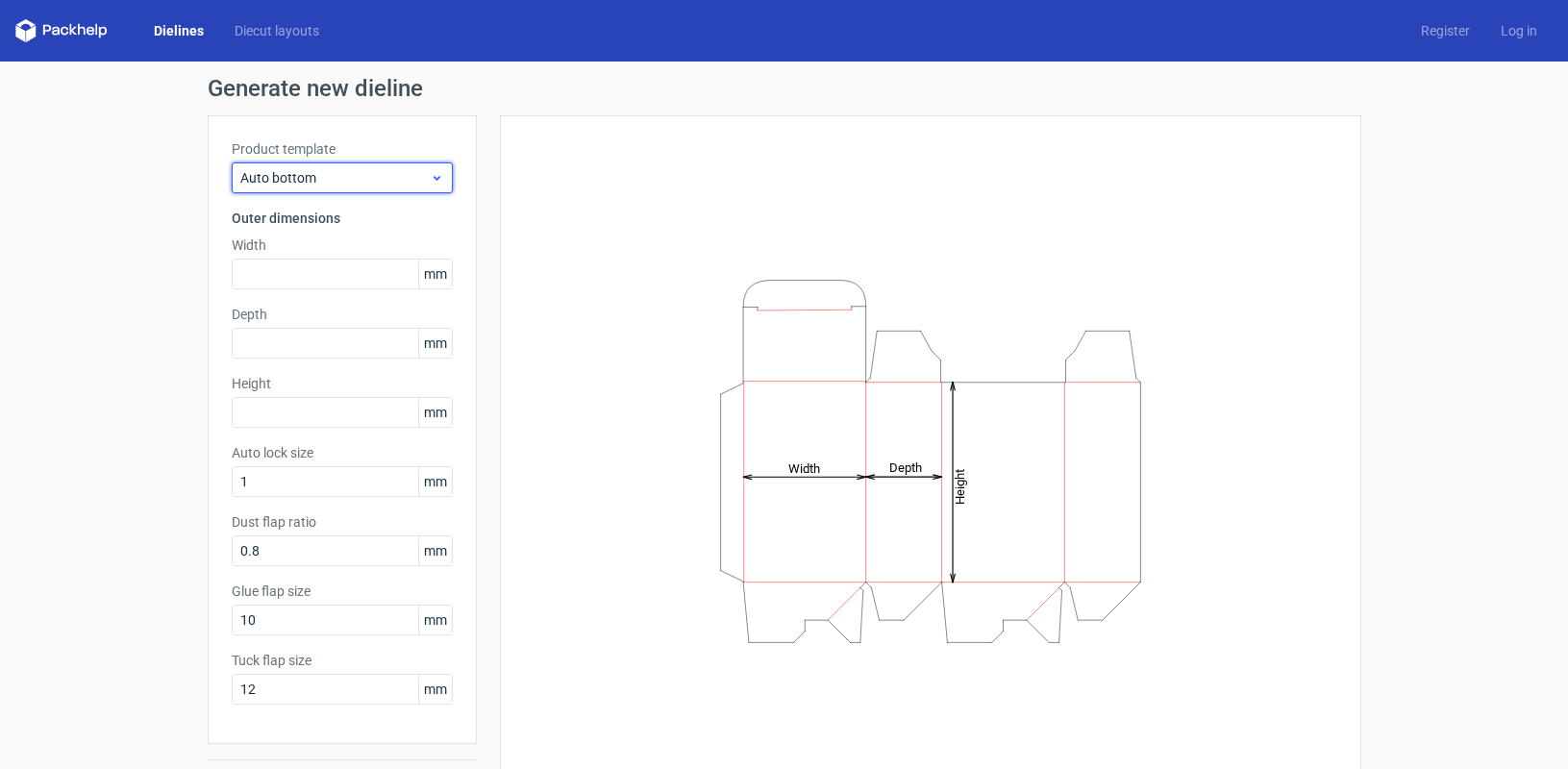
click at [428, 190] on div "Auto bottom" at bounding box center [342, 178] width 221 height 31
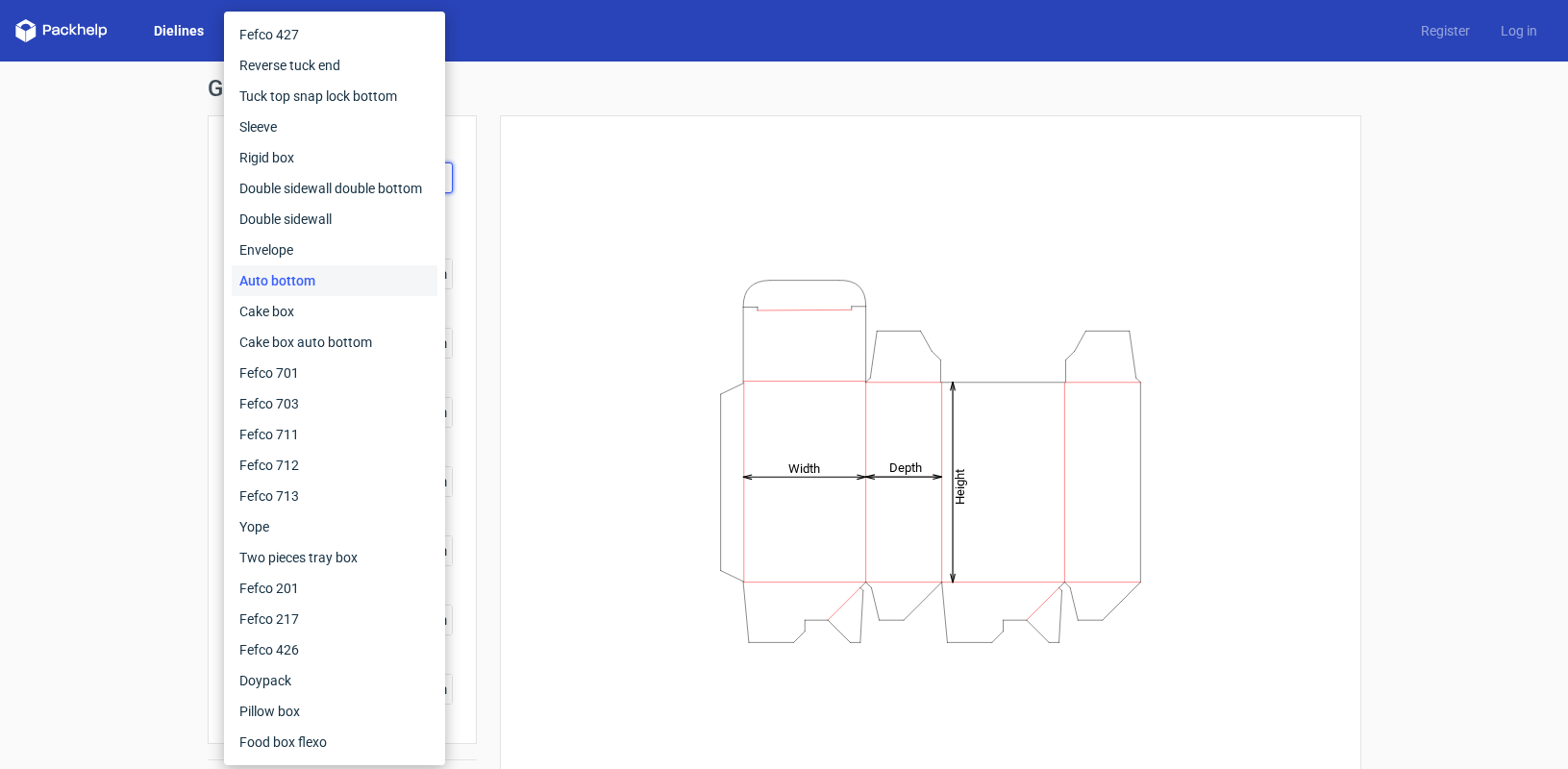
drag, startPoint x: 86, startPoint y: 318, endPoint x: 124, endPoint y: 269, distance: 62.0
click at [87, 316] on div "Generate new dieline Product template Auto bottom Outer dimensions Width mm Dep…" at bounding box center [784, 442] width 1568 height 760
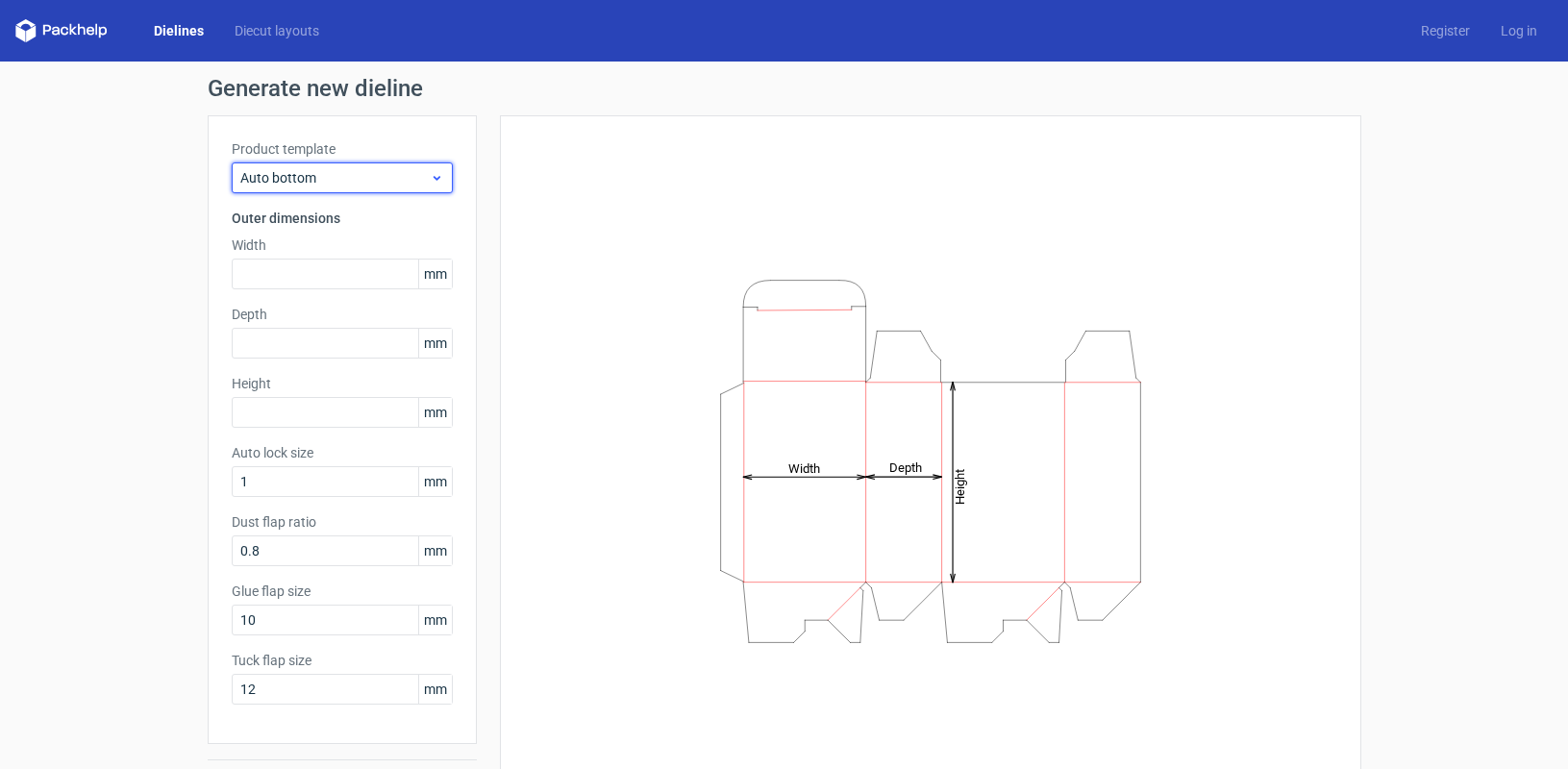
click at [427, 167] on div "Auto bottom" at bounding box center [342, 178] width 221 height 31
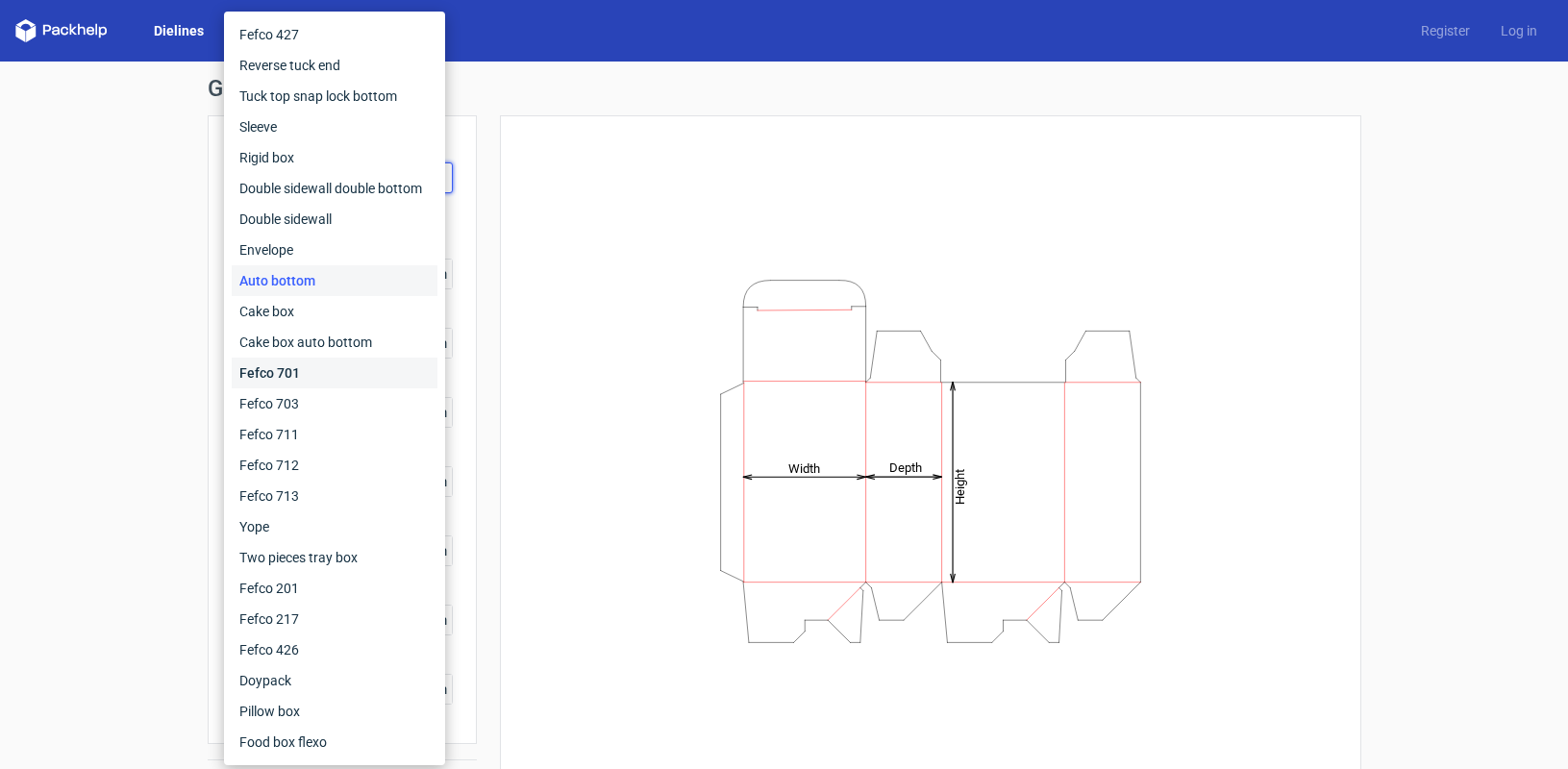
click at [274, 374] on div "Fefco 701" at bounding box center [334, 373] width 206 height 31
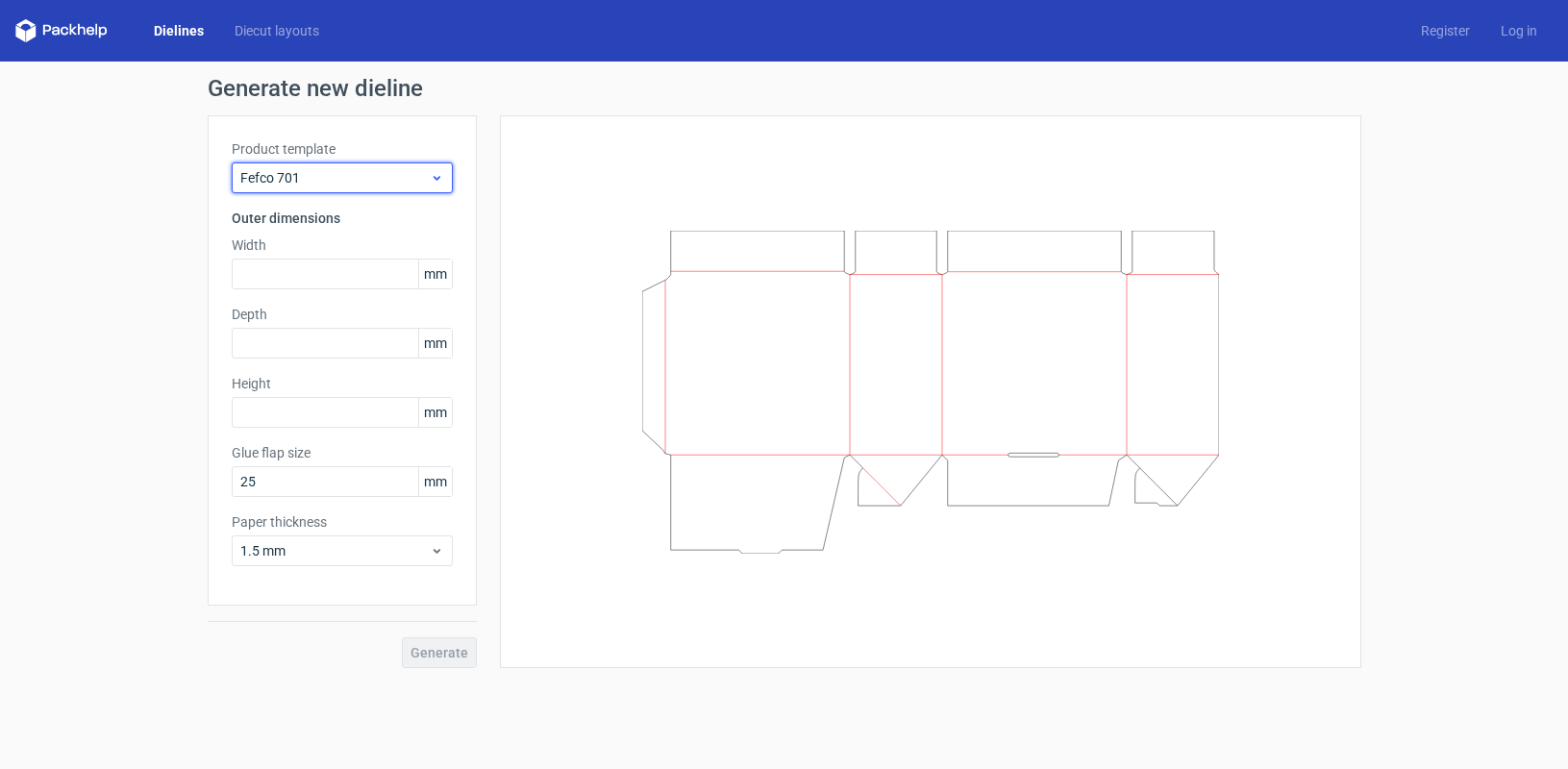
click at [334, 183] on span "Fefco 701" at bounding box center [335, 178] width 190 height 19
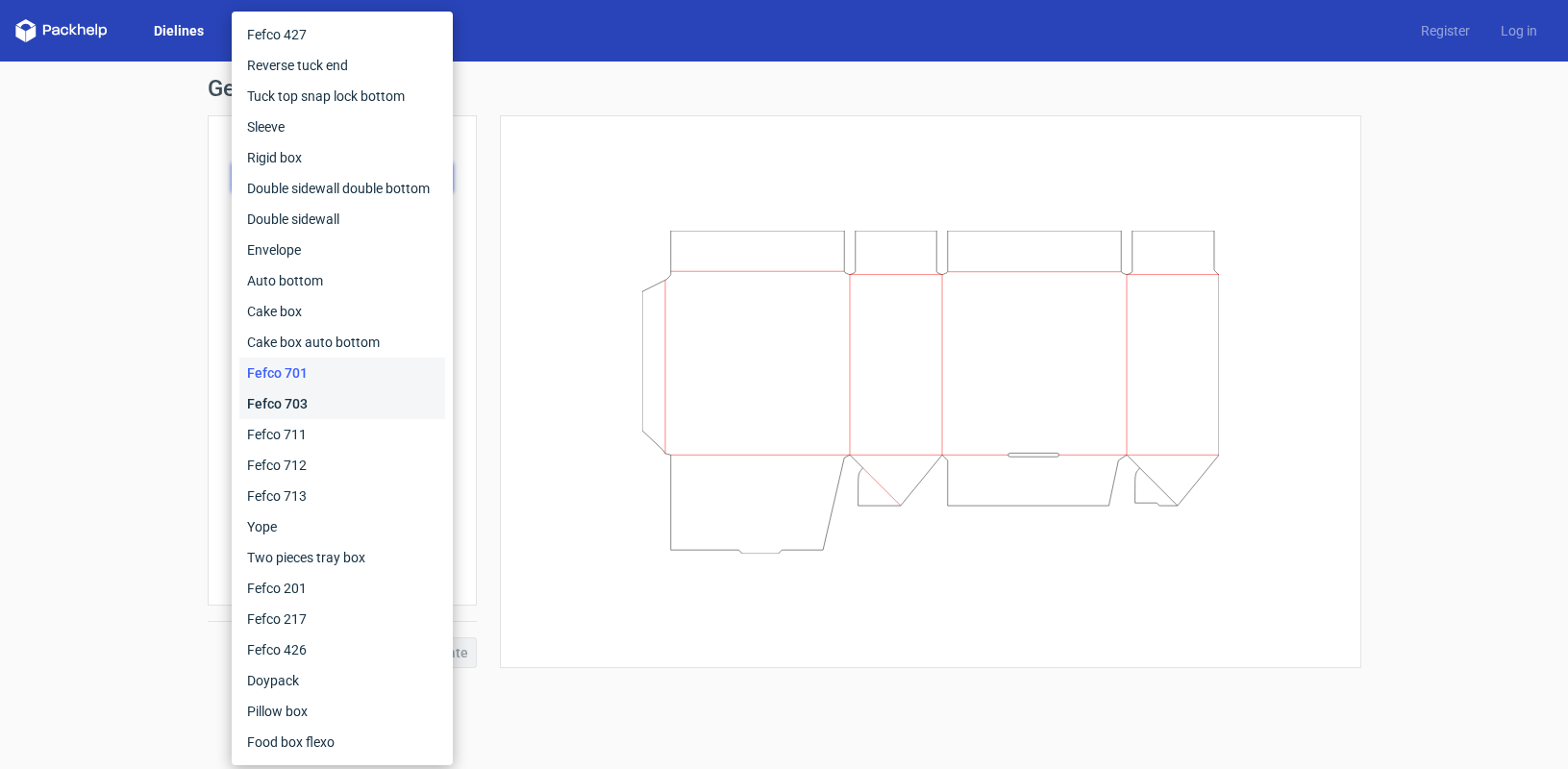
click at [295, 392] on div "Fefco 703" at bounding box center [342, 403] width 206 height 31
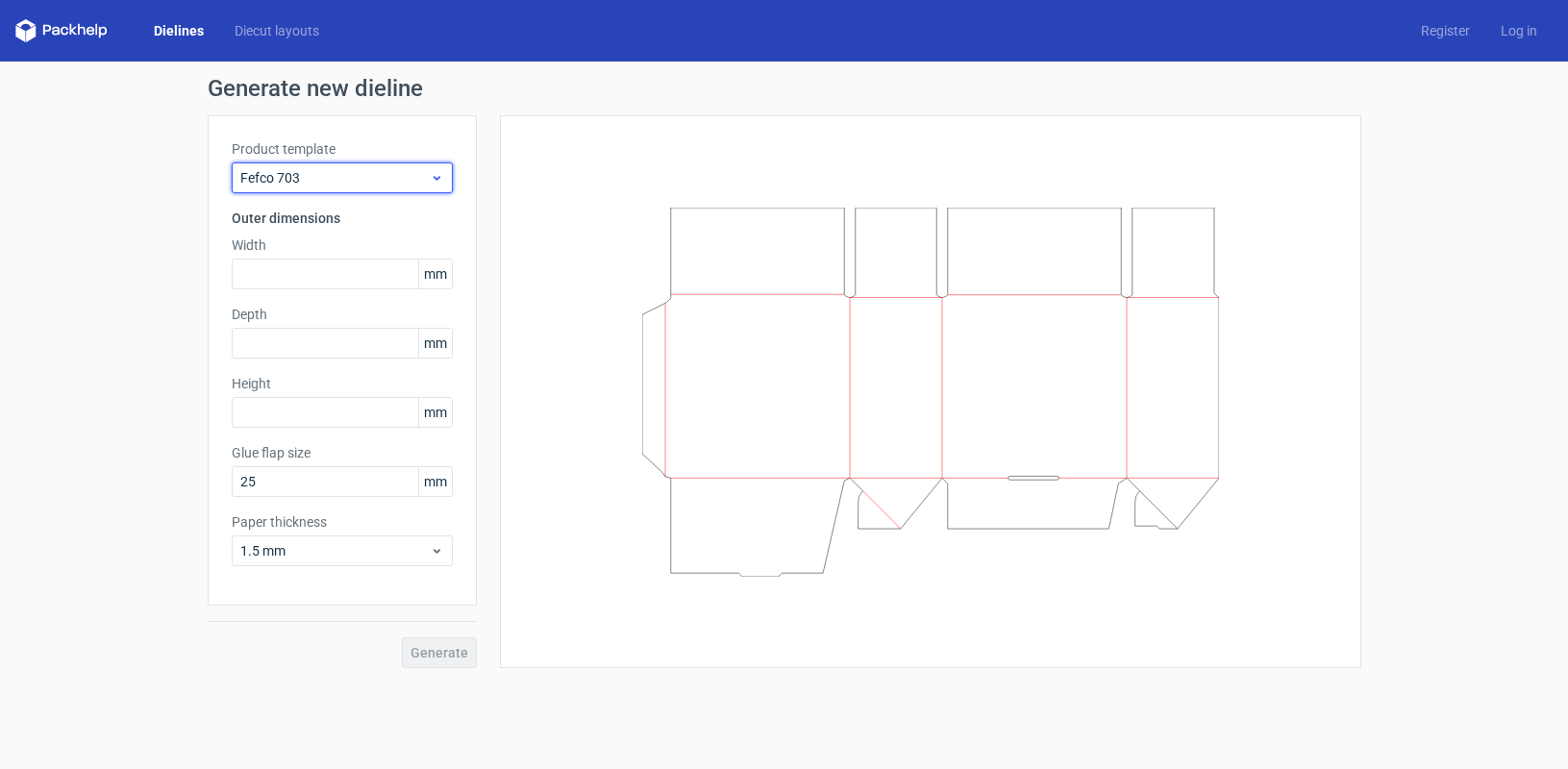
click at [326, 181] on span "Fefco 703" at bounding box center [335, 178] width 190 height 19
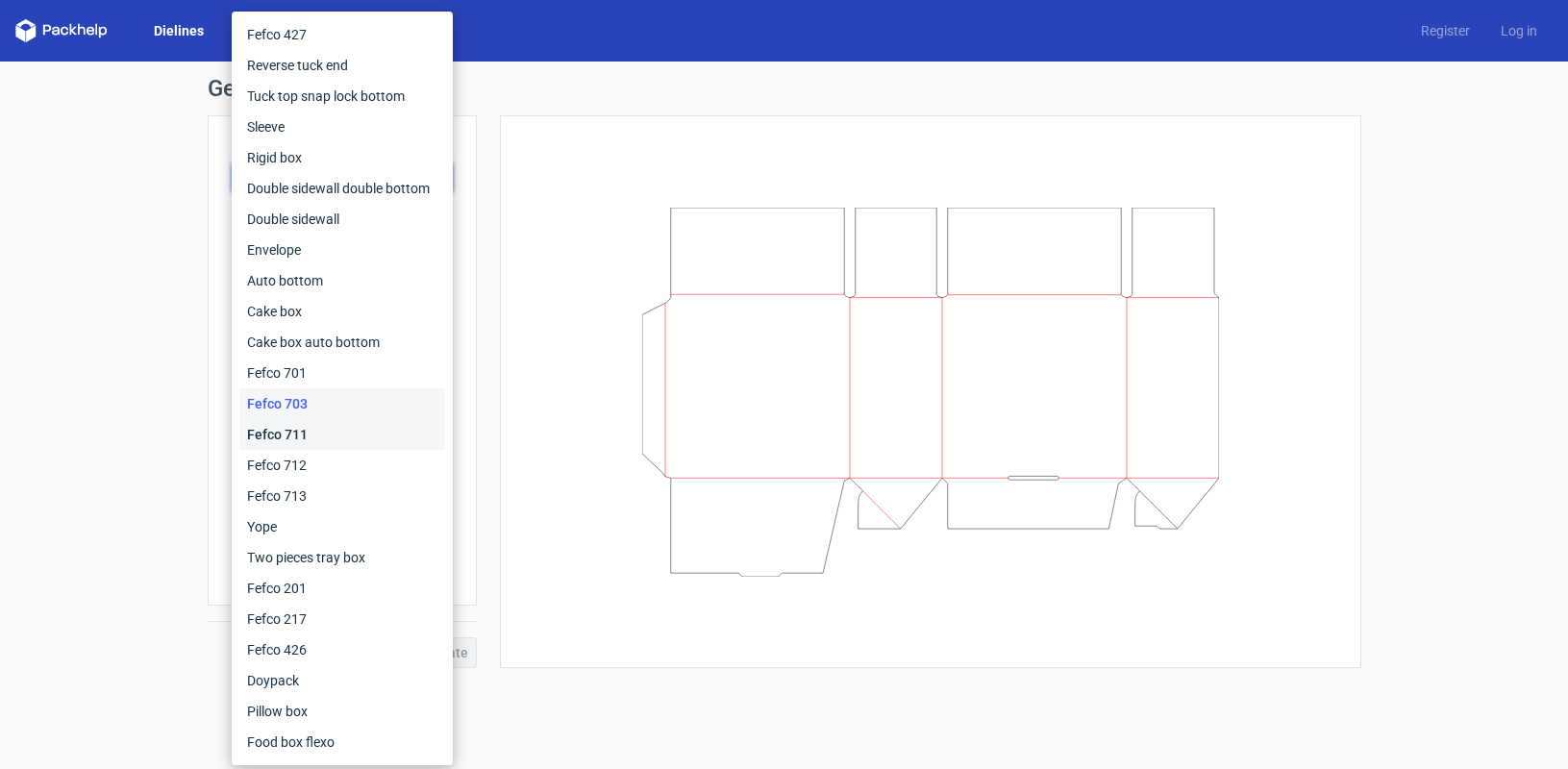
click at [287, 431] on div "Fefco 711" at bounding box center [342, 434] width 206 height 31
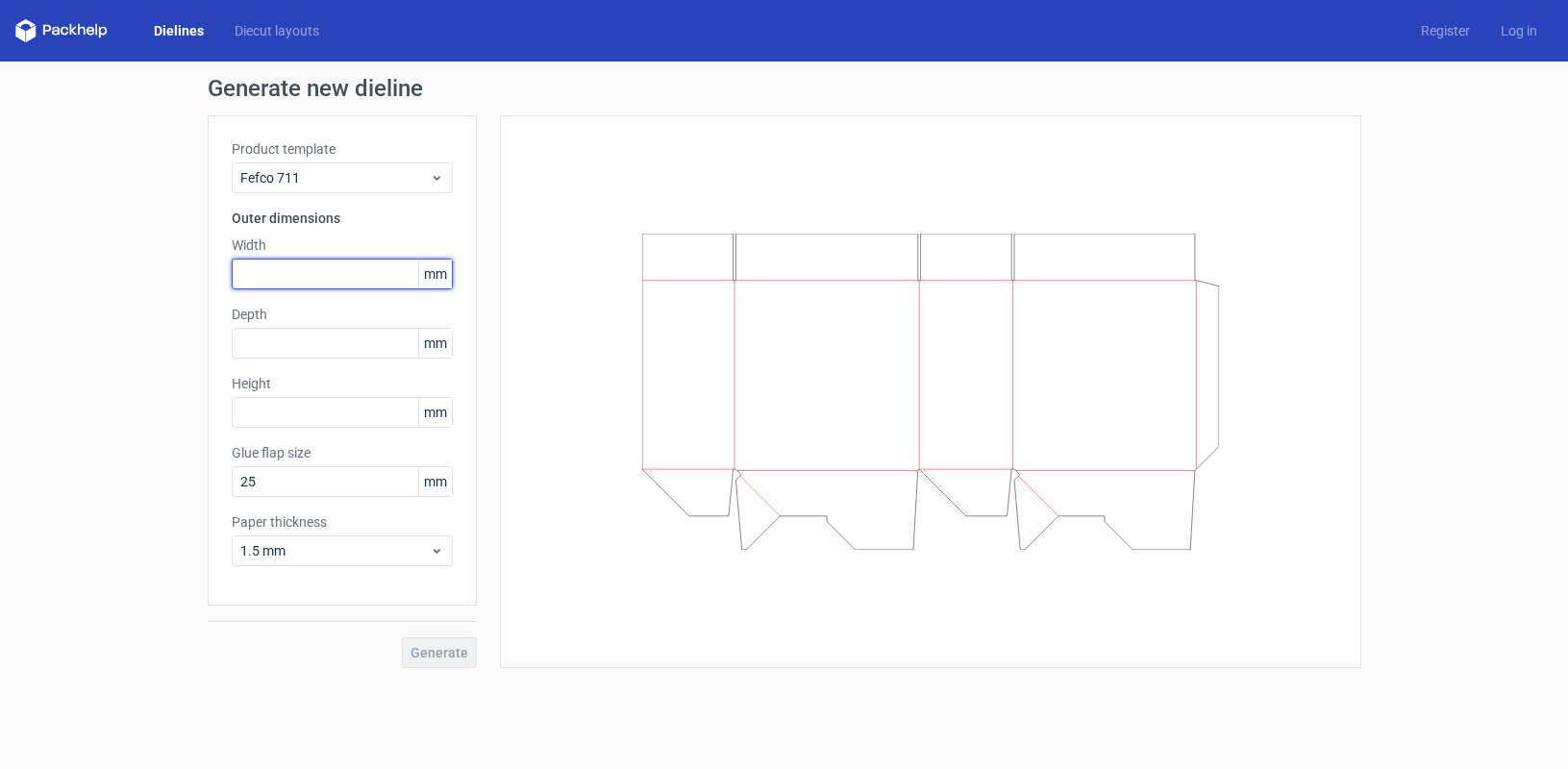
click at [264, 281] on input "text" at bounding box center [342, 274] width 221 height 31
type input "405"
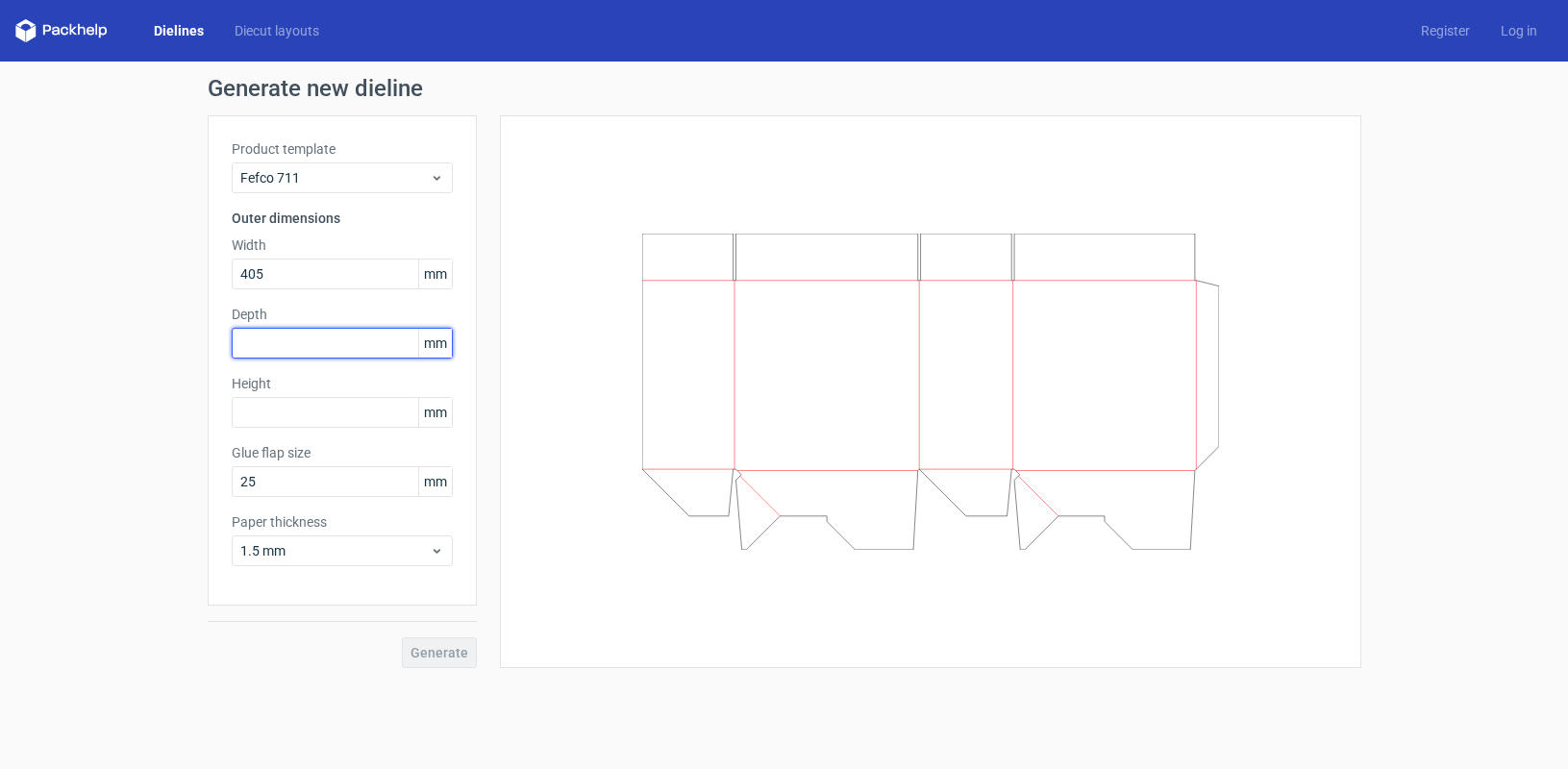
click at [272, 340] on input "text" at bounding box center [342, 343] width 221 height 31
type input "305"
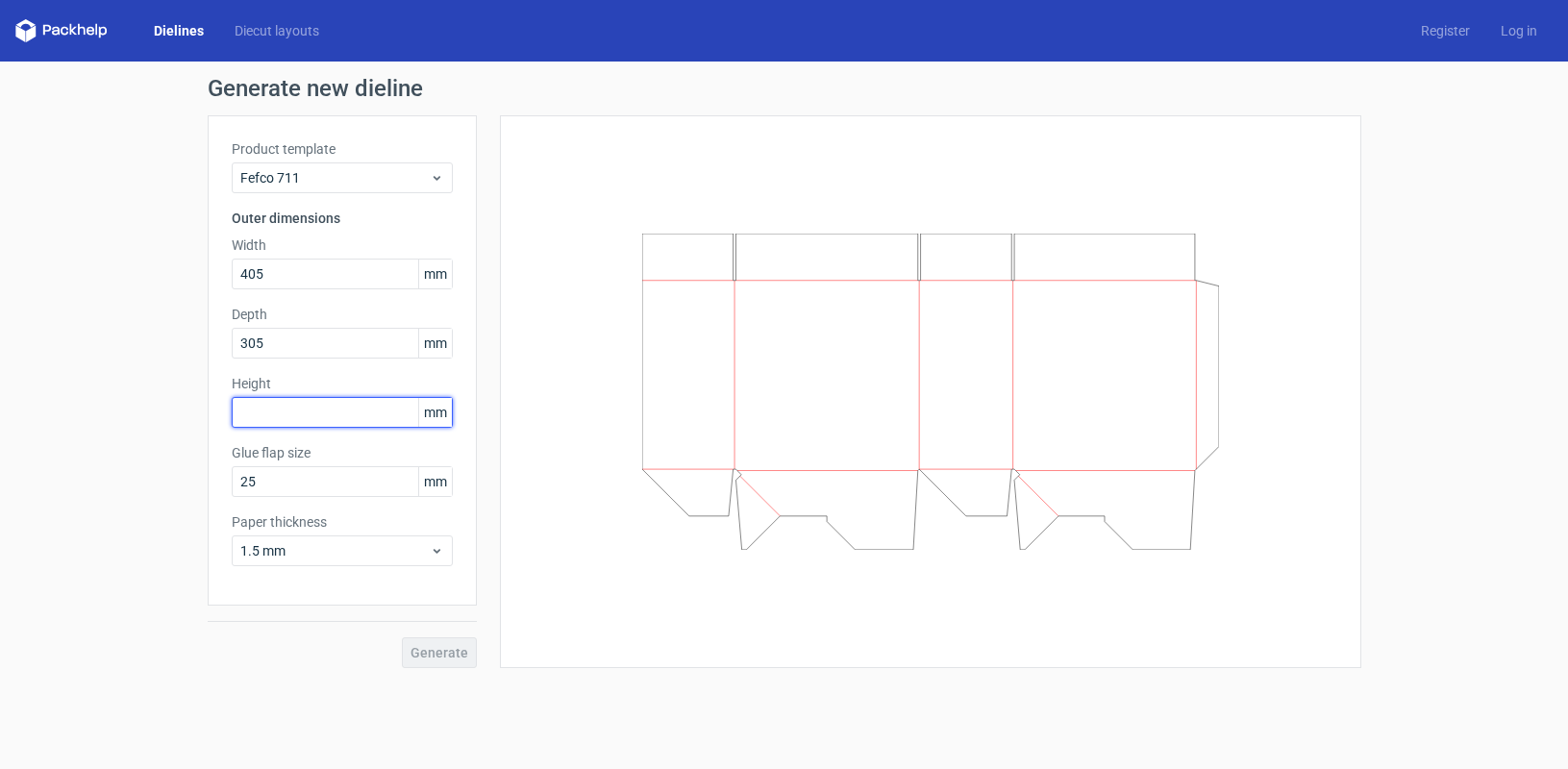
click at [256, 414] on input "text" at bounding box center [342, 412] width 221 height 31
type input "240"
click at [298, 642] on div "Generate" at bounding box center [343, 636] width 269 height 63
click at [435, 648] on span "Generate" at bounding box center [439, 653] width 58 height 14
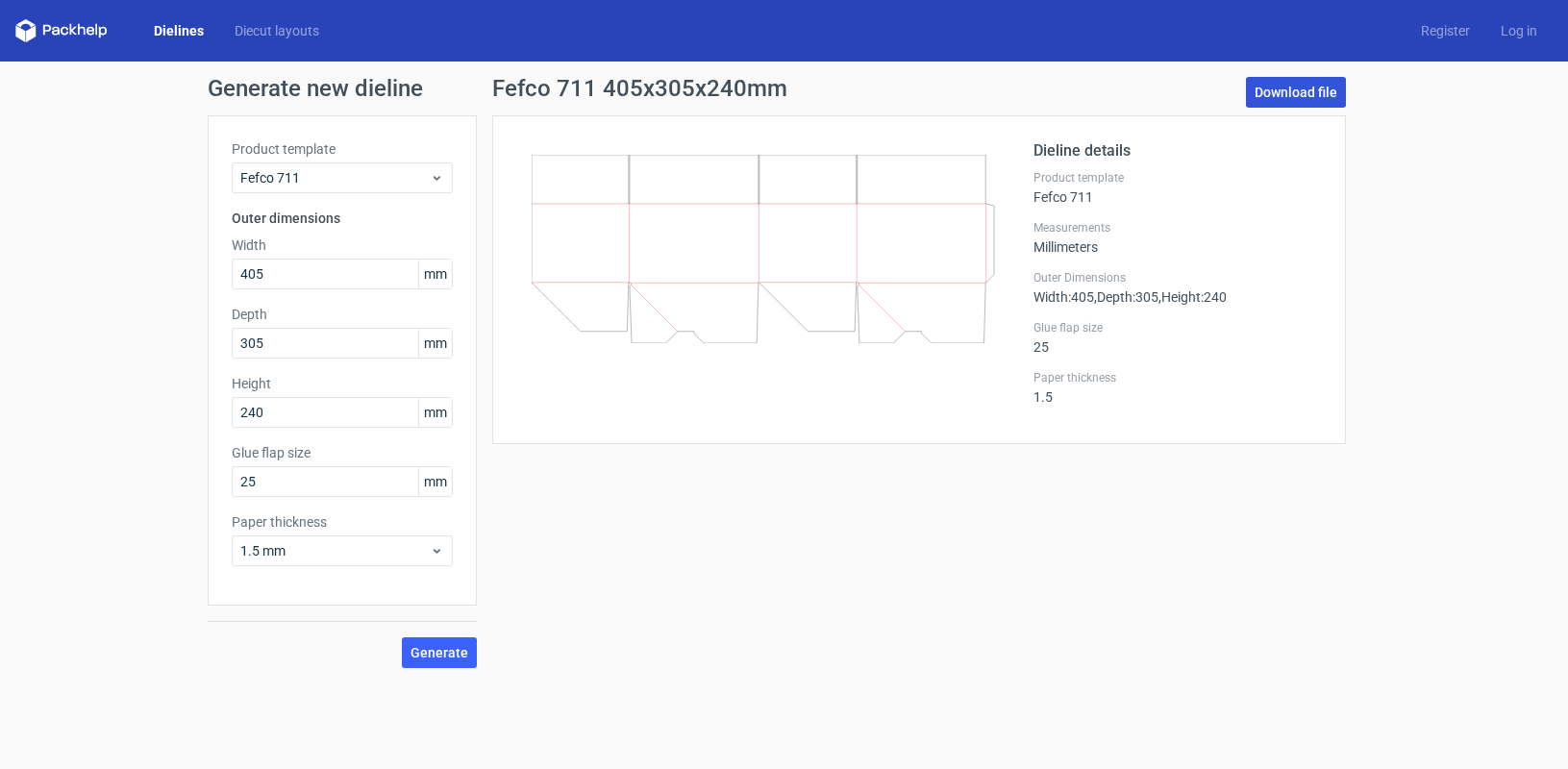
click at [1300, 95] on link "Download file" at bounding box center [1295, 92] width 100 height 31
drag, startPoint x: 260, startPoint y: 280, endPoint x: 218, endPoint y: 276, distance: 42.2
click at [218, 276] on div "Product template Fefco 711 Outer dimensions Width 405 mm Depth 305 mm Height 24…" at bounding box center [343, 360] width 269 height 490
type input "460"
click at [258, 409] on input "240" at bounding box center [342, 412] width 221 height 31
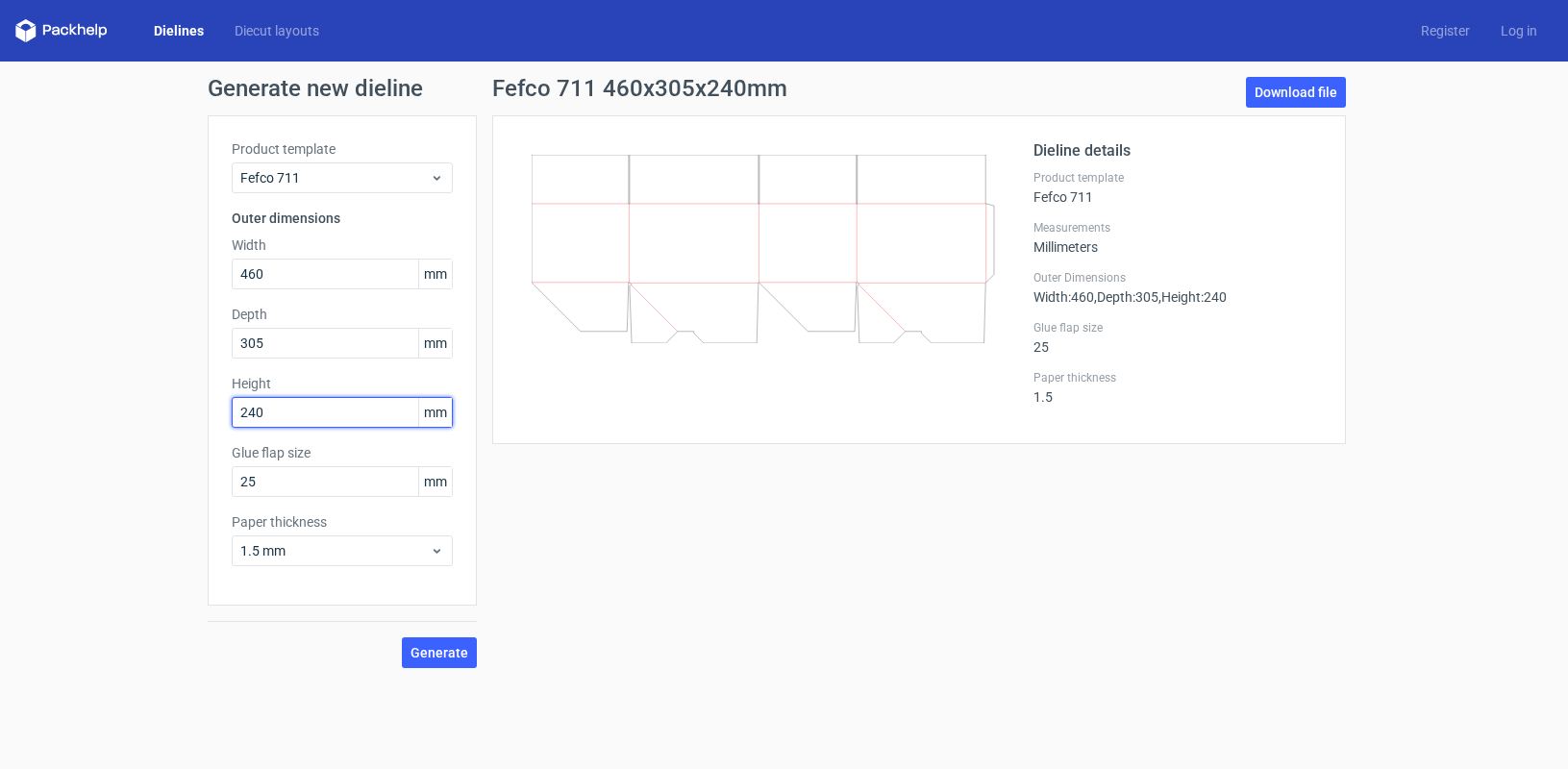
drag, startPoint x: 264, startPoint y: 410, endPoint x: 223, endPoint y: 408, distance: 41.0
click at [218, 410] on div "Product template Fefco 711 Outer dimensions Width 460 mm Depth 305 mm Height 24…" at bounding box center [343, 360] width 269 height 490
type input "175"
drag, startPoint x: 343, startPoint y: 675, endPoint x: 387, endPoint y: 655, distance: 48.3
click at [344, 675] on div "Generate new dieline Product template Fefco 711 Outer dimensions Width 460 mm D…" at bounding box center [784, 372] width 1568 height 622
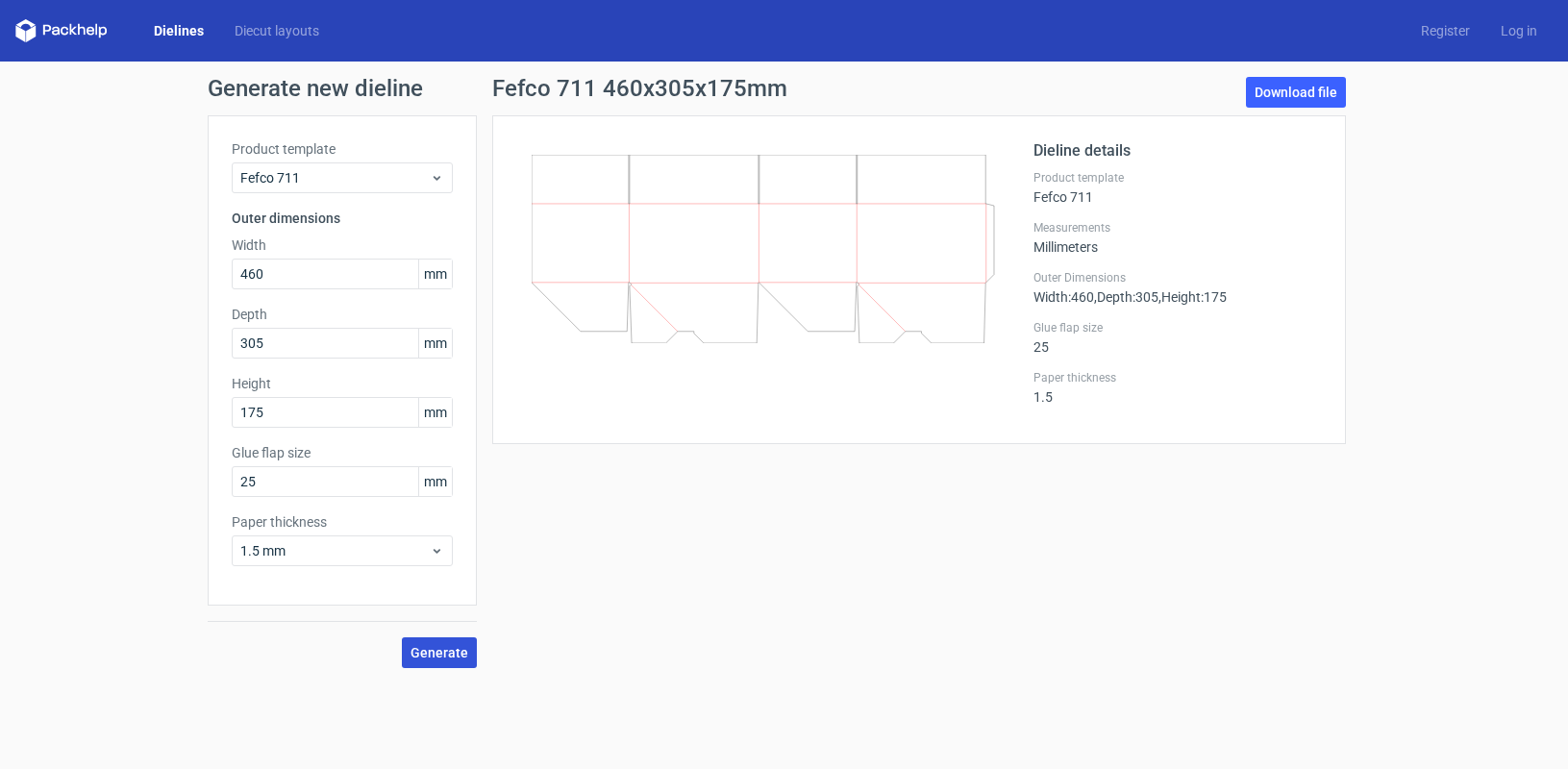
click at [430, 646] on span "Generate" at bounding box center [439, 653] width 58 height 14
click at [1280, 92] on link "Download file" at bounding box center [1295, 92] width 100 height 31
click at [1286, 87] on link "Download file" at bounding box center [1295, 92] width 100 height 31
